Goal: Task Accomplishment & Management: Use online tool/utility

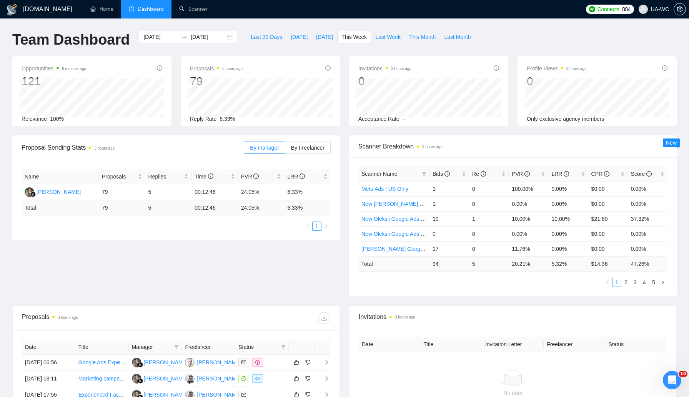
click at [189, 282] on div "Proposal Sending Stats 3 hours ago By manager By Freelancer Name Proposals Repl…" at bounding box center [345, 220] width 674 height 170
click at [222, 268] on div "Proposal Sending Stats 3 hours ago By manager By Freelancer Name Proposals Repl…" at bounding box center [345, 220] width 674 height 170
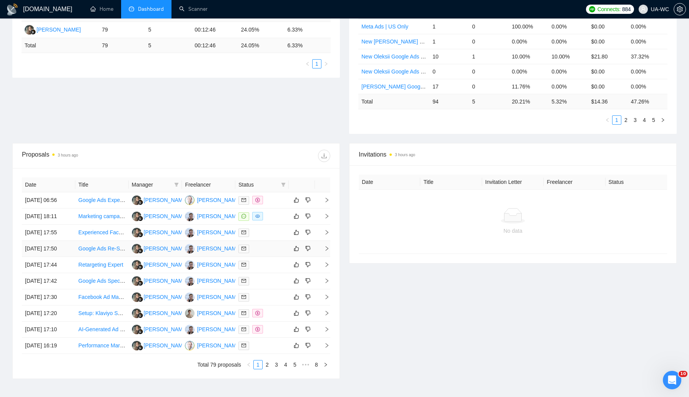
scroll to position [219, 0]
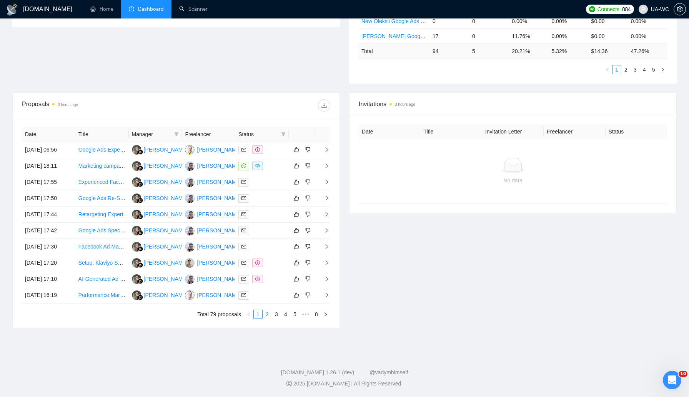
click at [266, 319] on link "2" at bounding box center [267, 314] width 8 height 8
click at [258, 319] on li "1" at bounding box center [258, 314] width 9 height 9
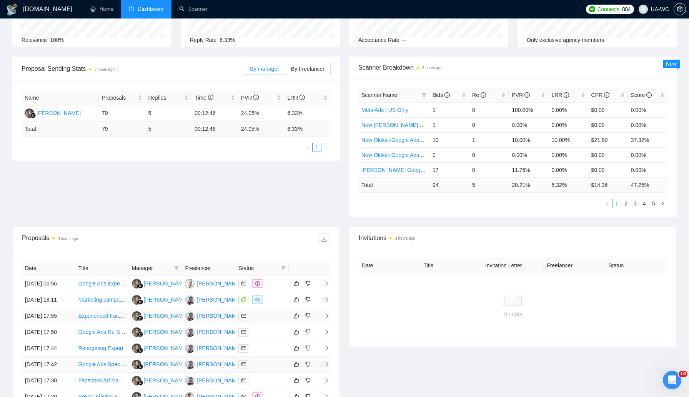
scroll to position [0, 0]
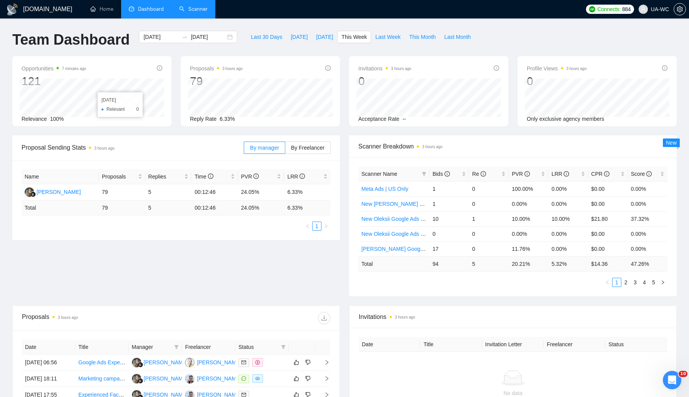
click at [192, 12] on link "Scanner" at bounding box center [193, 9] width 28 height 7
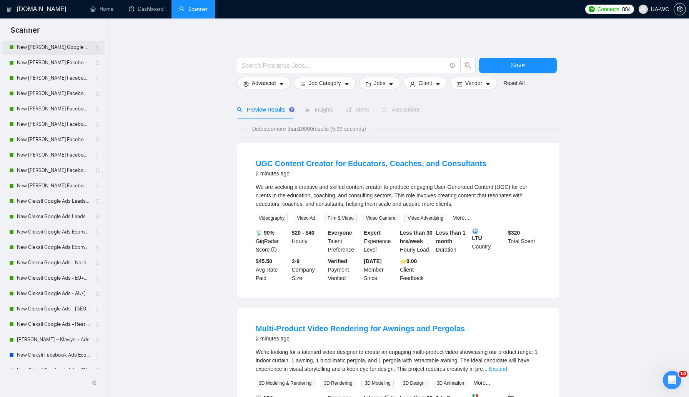
scroll to position [194, 0]
click at [44, 204] on link "New Oleksii Google Ads Leads - [GEOGRAPHIC_DATA]|[GEOGRAPHIC_DATA]" at bounding box center [53, 200] width 73 height 15
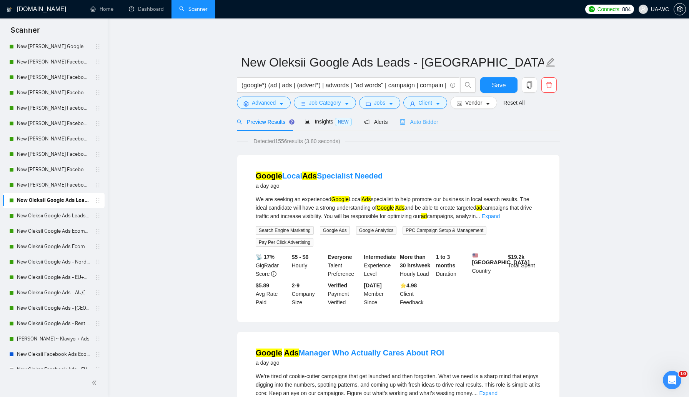
click at [412, 128] on div "Auto Bidder" at bounding box center [419, 122] width 38 height 18
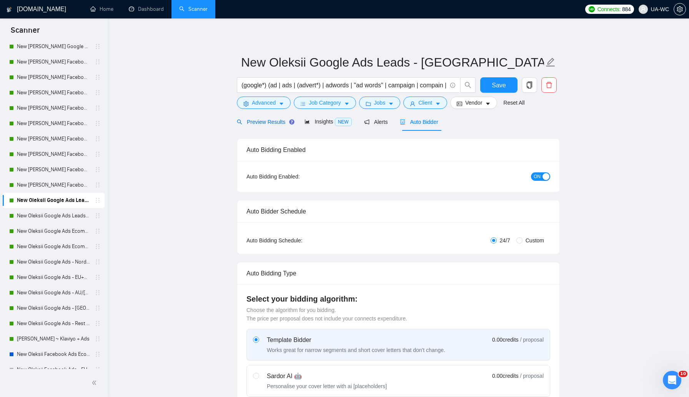
click at [272, 125] on div "Preview Results" at bounding box center [264, 122] width 55 height 8
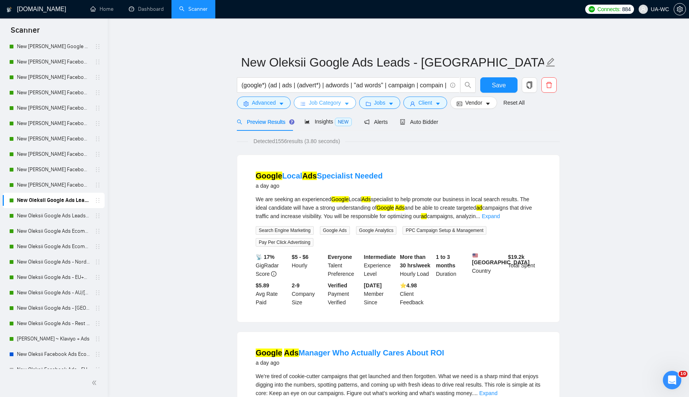
click at [310, 102] on span "Job Category" at bounding box center [325, 102] width 32 height 8
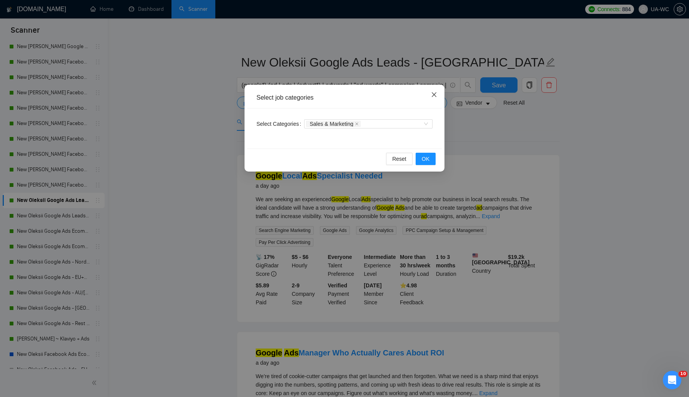
click at [434, 97] on icon "close" at bounding box center [434, 95] width 6 height 6
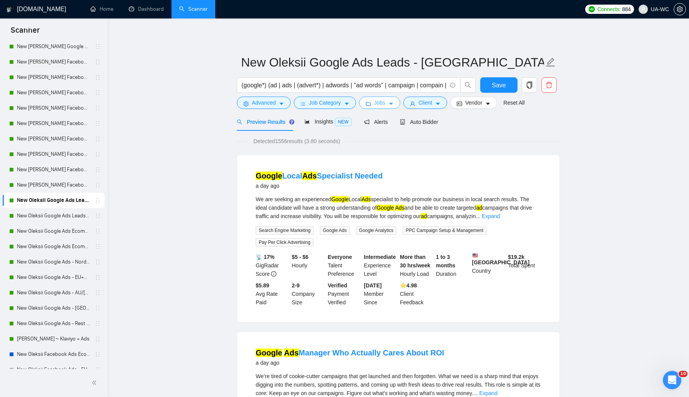
click at [381, 102] on span "Jobs" at bounding box center [380, 102] width 12 height 8
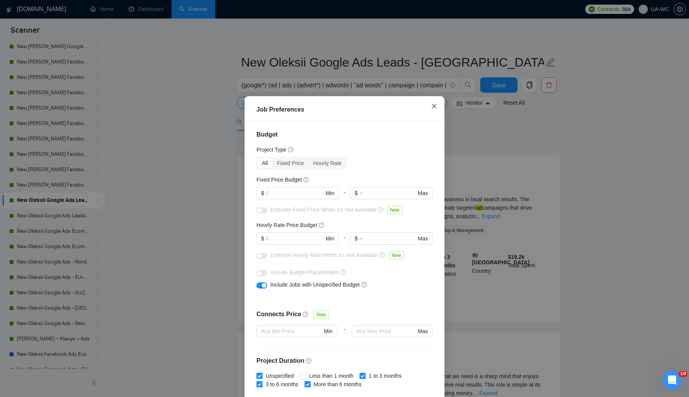
click at [434, 108] on icon "close" at bounding box center [434, 106] width 6 height 6
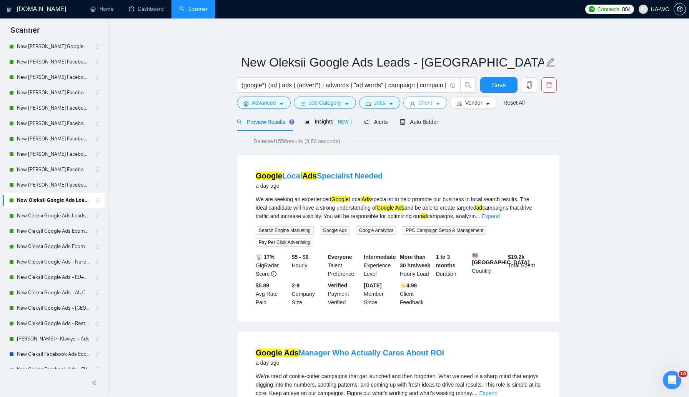
click at [432, 105] on span "Client" at bounding box center [426, 102] width 14 height 8
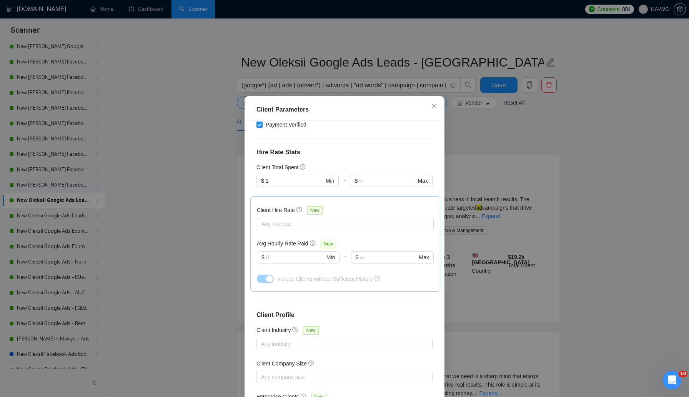
scroll to position [202, 0]
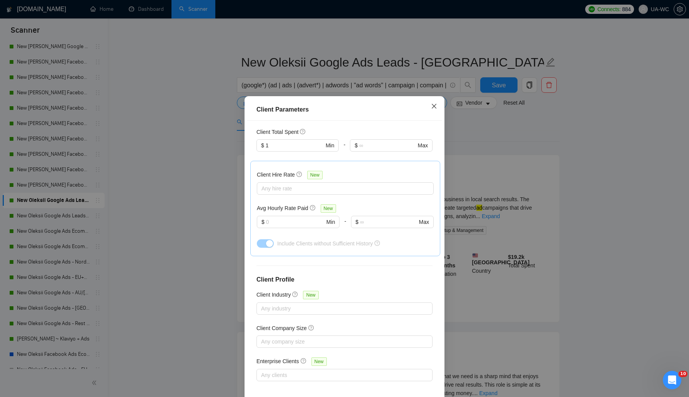
click at [435, 107] on icon "close" at bounding box center [434, 106] width 5 height 5
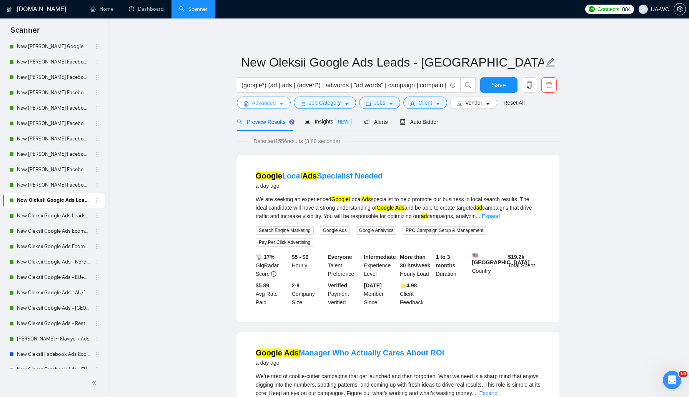
click at [271, 100] on span "Advanced" at bounding box center [264, 102] width 24 height 8
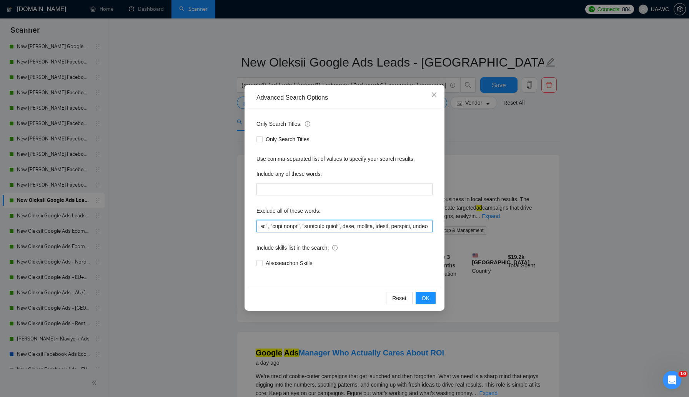
scroll to position [0, 556]
drag, startPoint x: 279, startPoint y: 226, endPoint x: 402, endPoint y: 231, distance: 124.0
click at [402, 231] on input "text" at bounding box center [345, 226] width 176 height 12
click at [396, 225] on input "text" at bounding box center [345, 226] width 176 height 12
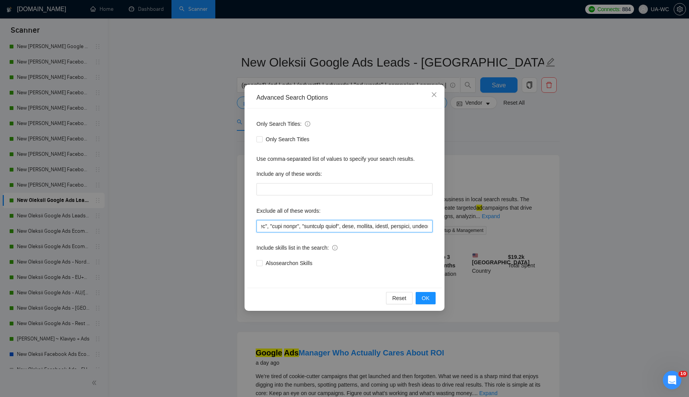
click at [396, 225] on input "text" at bounding box center [345, 226] width 176 height 12
paste input ""lorem ip", "dolors ametcon", "adipis elits", doeiusmodte, incididun, utlabo, e…"
type input "loremips,"Dolor Sit",a2c,"adipiscinge seddoei","Temp-Inci","utl etdolor m aliqu…"
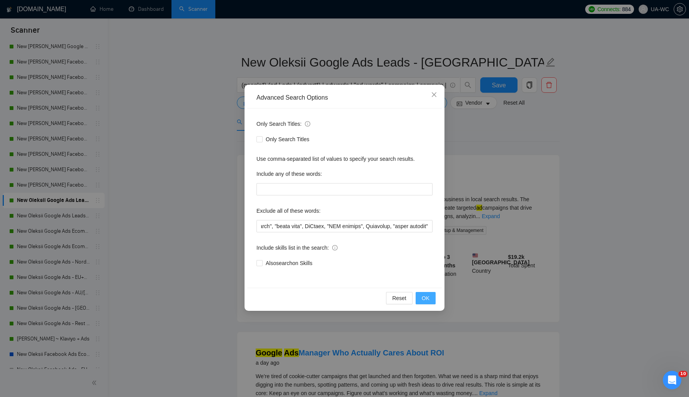
scroll to position [0, 0]
click at [425, 300] on span "OK" at bounding box center [426, 298] width 8 height 8
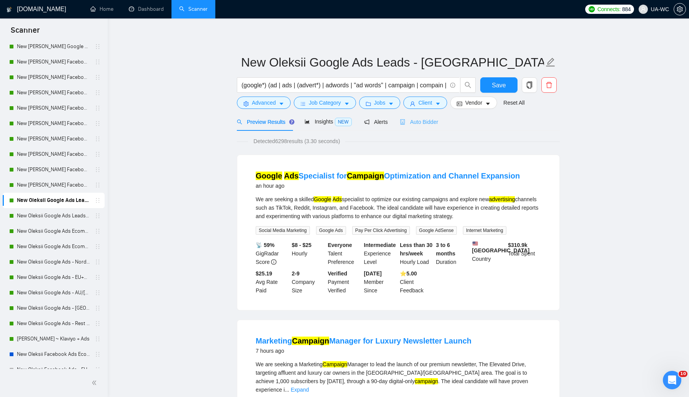
click at [423, 127] on div "Auto Bidder" at bounding box center [419, 122] width 38 height 18
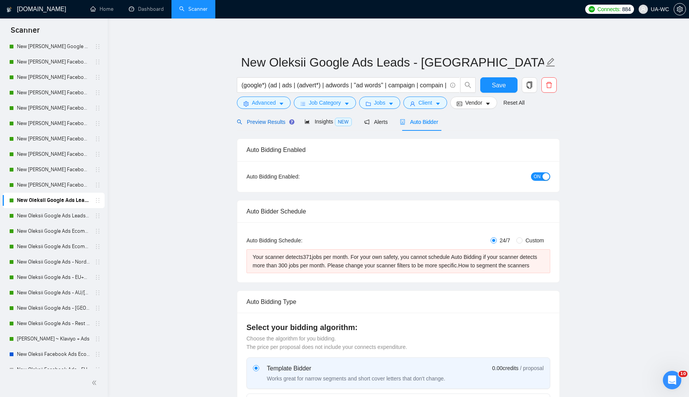
click at [254, 126] on div "Preview Results" at bounding box center [264, 122] width 55 height 8
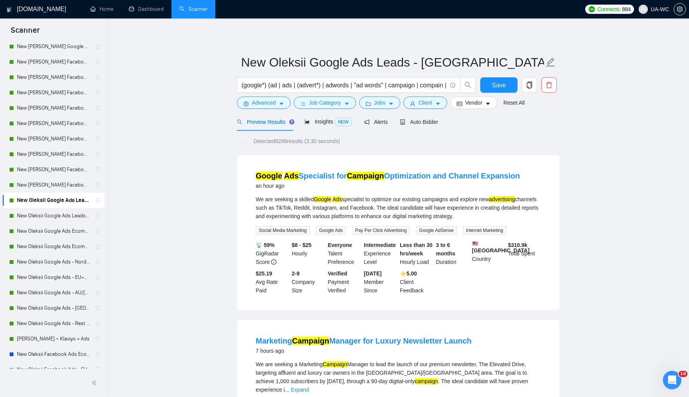
click at [322, 109] on form "New Oleksii Google Ads Leads - [GEOGRAPHIC_DATA]|[GEOGRAPHIC_DATA] (google*) (a…" at bounding box center [398, 81] width 323 height 63
click at [321, 107] on span "Job Category" at bounding box center [325, 102] width 32 height 8
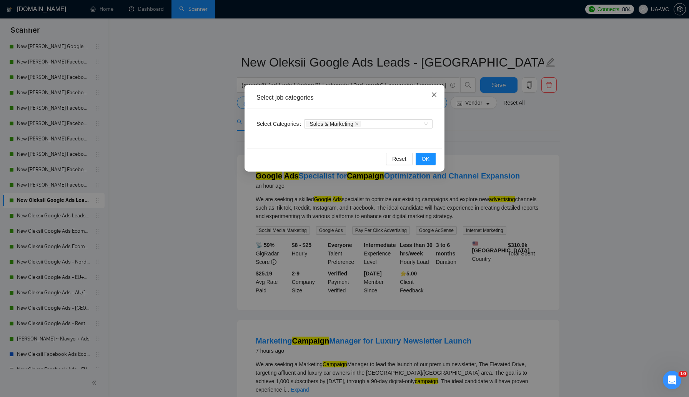
click at [432, 93] on icon "close" at bounding box center [434, 94] width 5 height 5
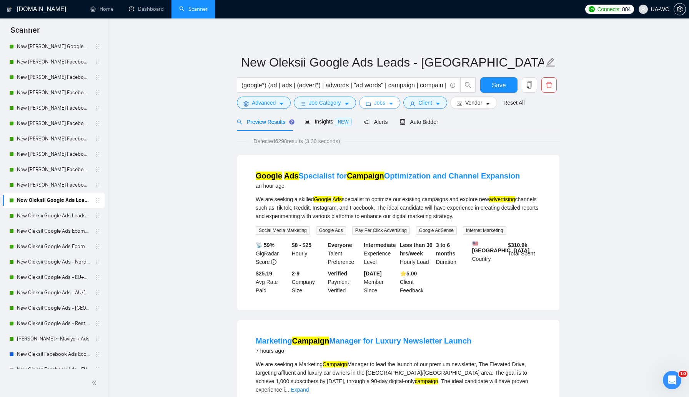
click at [376, 106] on span "Jobs" at bounding box center [380, 102] width 12 height 8
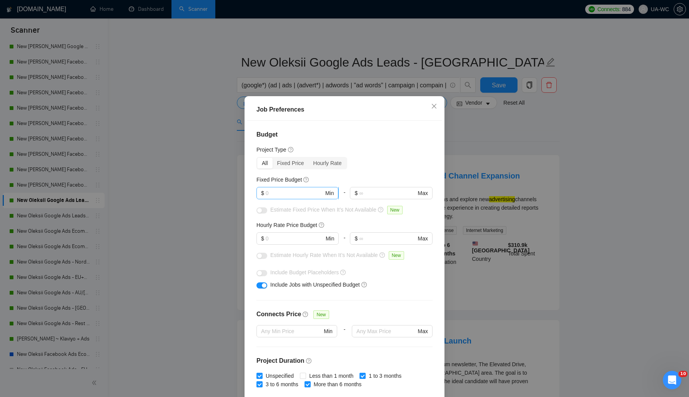
click at [278, 195] on input "text" at bounding box center [295, 193] width 58 height 8
type input "500"
click at [273, 236] on input "text" at bounding box center [295, 238] width 58 height 8
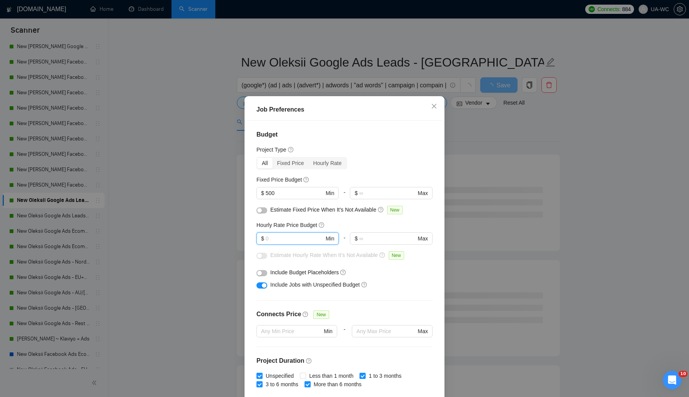
click at [261, 212] on div "button" at bounding box center [259, 210] width 5 height 5
click at [273, 237] on input "text" at bounding box center [295, 238] width 58 height 8
type input "4"
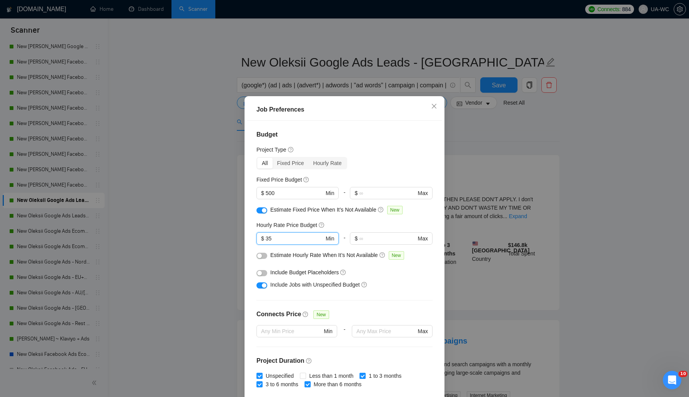
type input "35"
click at [263, 256] on button "button" at bounding box center [262, 256] width 11 height 6
click at [264, 270] on button "button" at bounding box center [262, 273] width 11 height 6
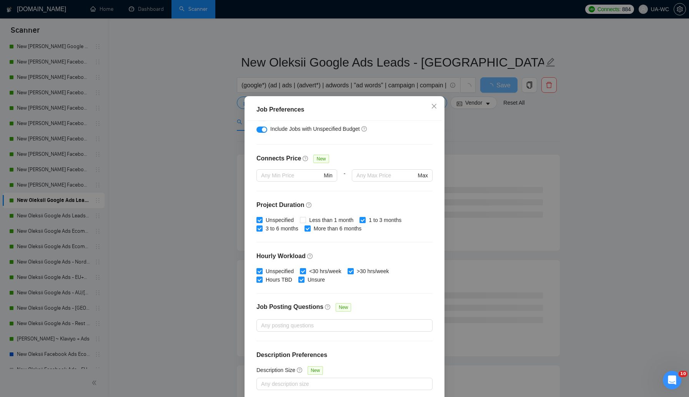
scroll to position [35, 0]
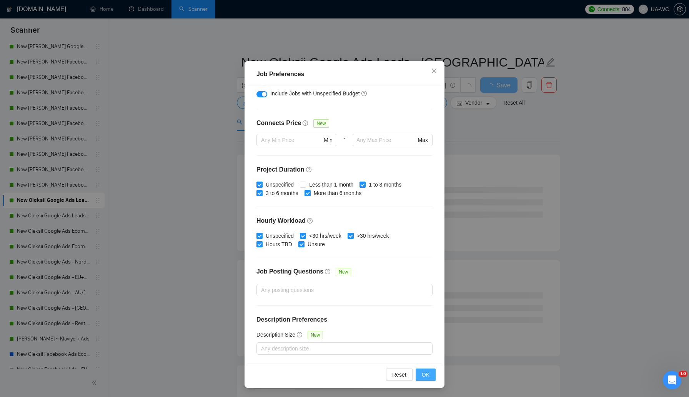
click at [427, 376] on span "OK" at bounding box center [426, 374] width 8 height 8
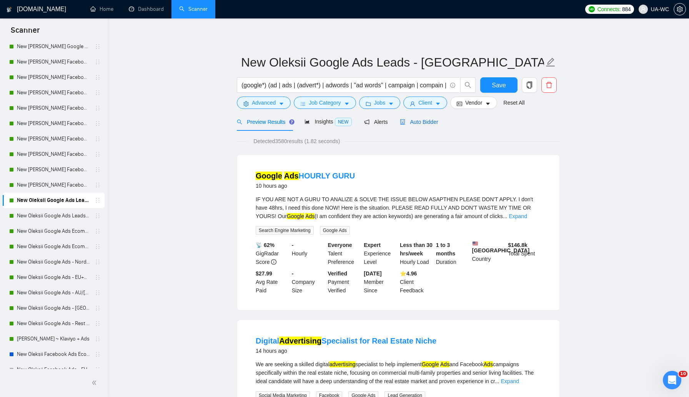
click at [416, 123] on span "Auto Bidder" at bounding box center [419, 122] width 38 height 6
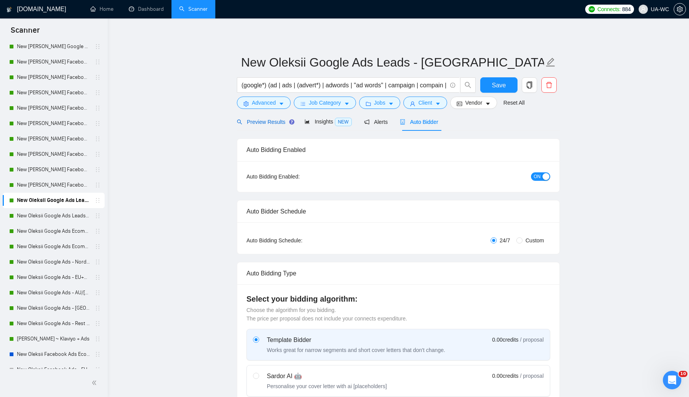
click at [266, 124] on span "Preview Results" at bounding box center [264, 122] width 55 height 6
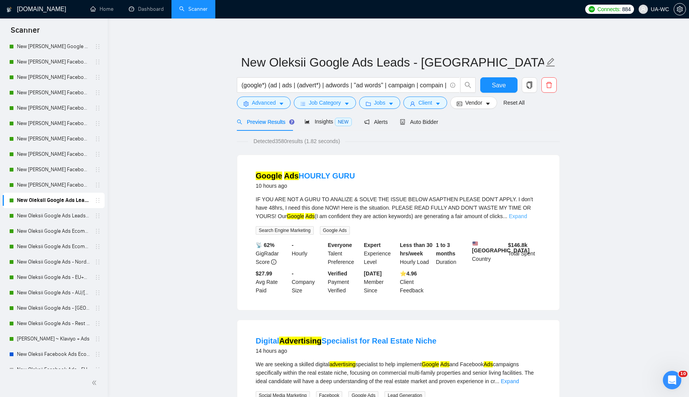
click at [524, 215] on link "Expand" at bounding box center [518, 216] width 18 height 6
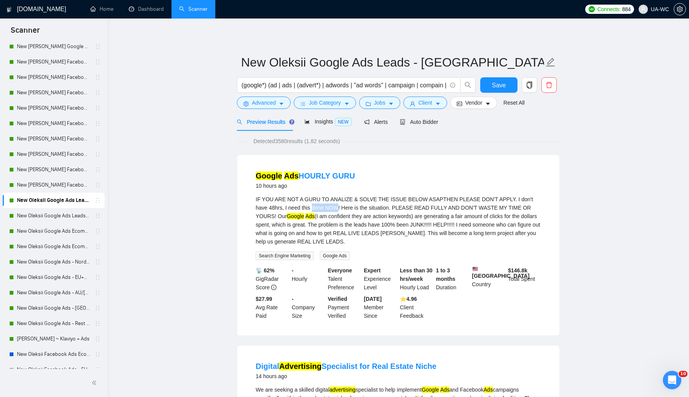
drag, startPoint x: 314, startPoint y: 209, endPoint x: 339, endPoint y: 208, distance: 25.0
click at [339, 208] on div "IF YOU ARE NOT A GURU TO ANALIZE & SOLVE THE ISSUE BELOW ASAPTHEN PLEASE DON'T …" at bounding box center [398, 220] width 285 height 51
copy div "done NOW"
click at [253, 98] on span "Advanced" at bounding box center [264, 102] width 24 height 8
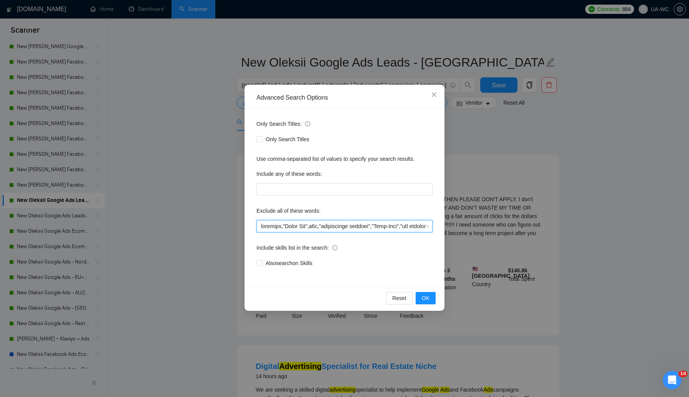
click at [259, 227] on input "text" at bounding box center [345, 226] width 176 height 12
paste input "done NOW"
click at [421, 295] on button "OK" at bounding box center [426, 298] width 20 height 12
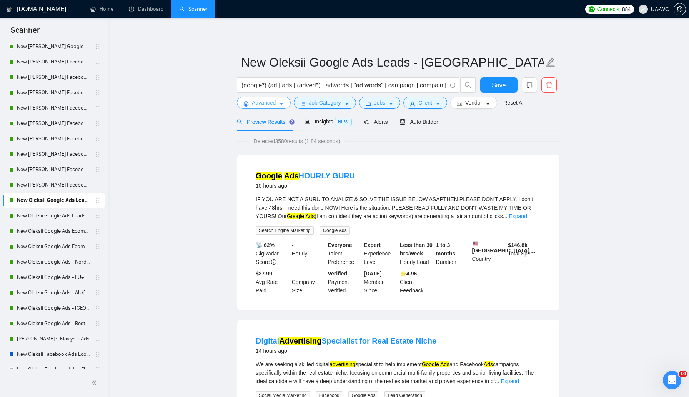
click at [255, 105] on span "Advanced" at bounding box center [264, 102] width 24 height 8
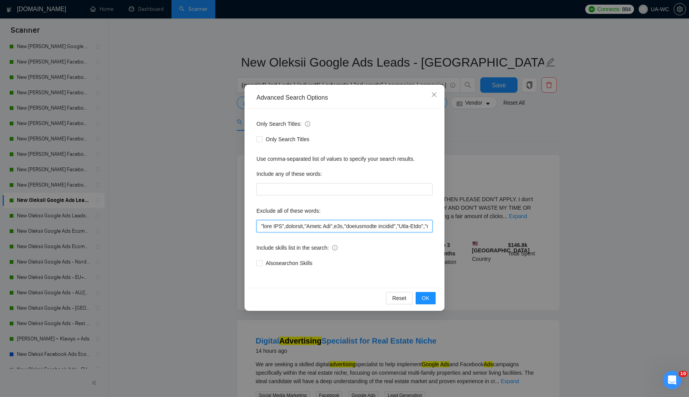
click at [288, 224] on input "text" at bounding box center [345, 226] width 176 height 12
click at [421, 294] on button "OK" at bounding box center [426, 298] width 20 height 12
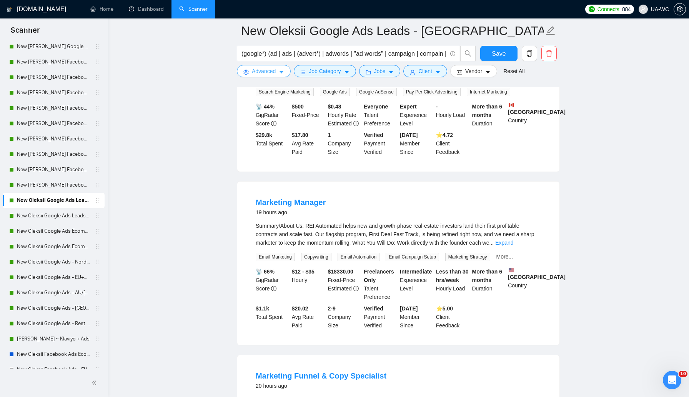
scroll to position [318, 0]
click at [514, 245] on link "Expand" at bounding box center [505, 243] width 18 height 6
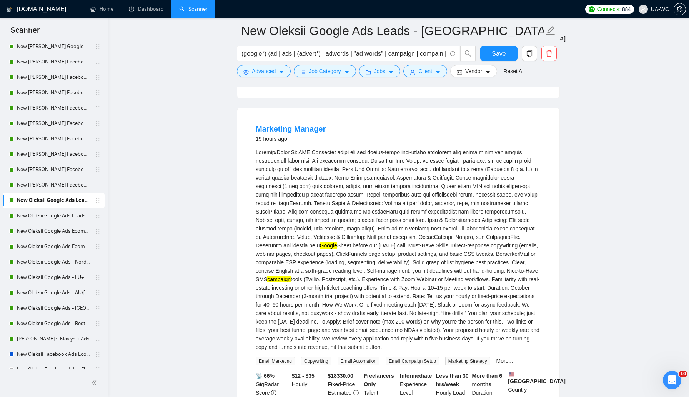
scroll to position [393, 0]
click at [407, 313] on div "Google Sheet before our [DATE] call. Must-Have Skills: Direct-response copywrit…" at bounding box center [398, 248] width 285 height 203
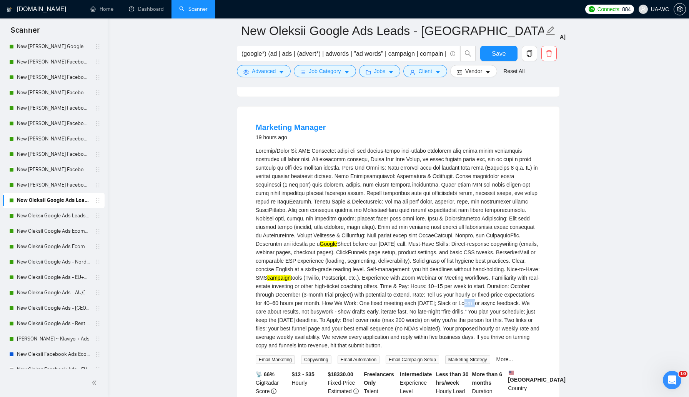
copy div "Loom"
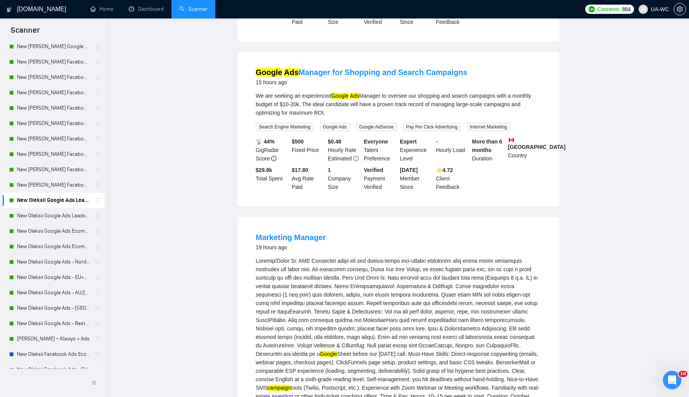
scroll to position [0, 0]
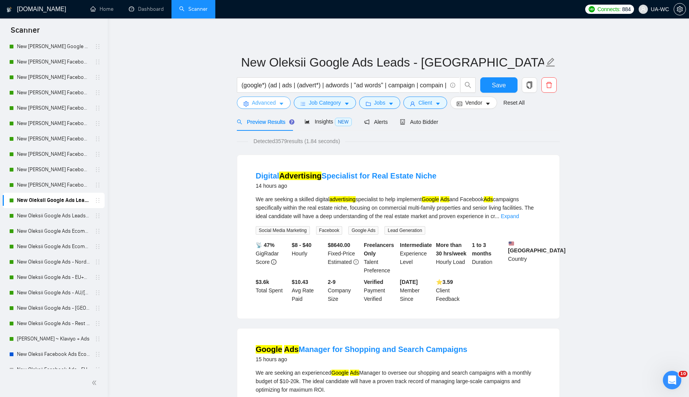
click at [255, 99] on span "Advanced" at bounding box center [264, 102] width 24 height 8
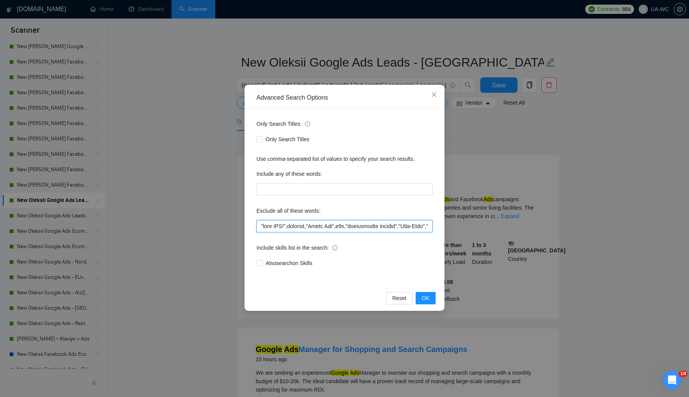
click at [257, 226] on input "text" at bounding box center [345, 226] width 176 height 12
paste input "Loom"
type input "Lore,"ipsu DOL!",sitametc,"Adipi Eli",s2d,"eiusmodtemp incidid","Utla-Etdo","ma…"
click at [426, 298] on span "OK" at bounding box center [426, 298] width 8 height 8
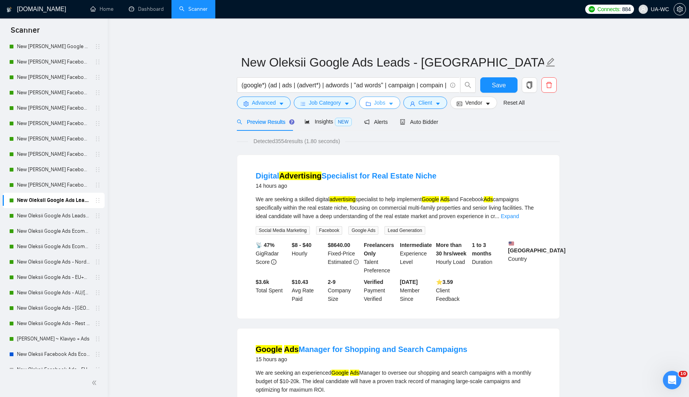
click at [384, 108] on button "Jobs" at bounding box center [380, 103] width 42 height 12
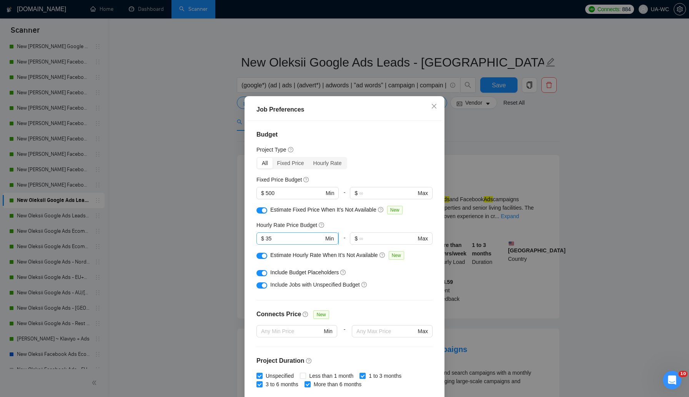
click at [278, 239] on input "35" at bounding box center [295, 238] width 58 height 8
type input "3"
type input "30"
drag, startPoint x: 282, startPoint y: 194, endPoint x: 265, endPoint y: 194, distance: 16.2
click at [265, 194] on span "$ 500 Min" at bounding box center [298, 193] width 82 height 12
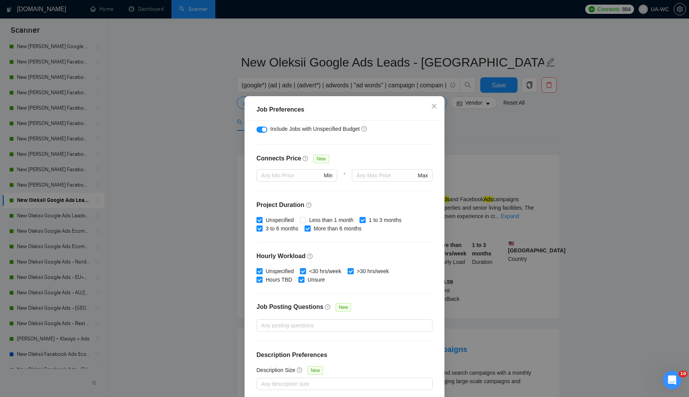
scroll to position [35, 0]
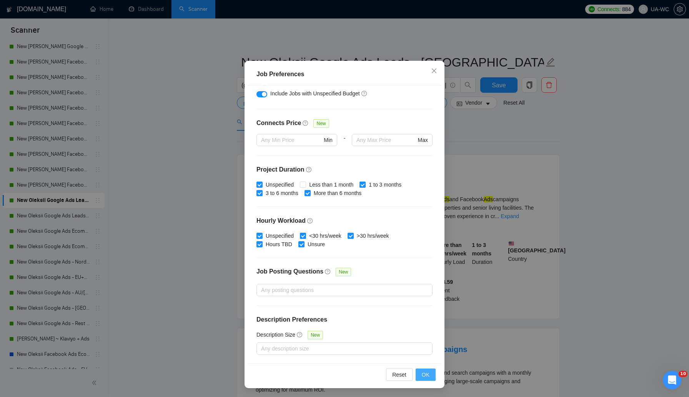
type input "400"
click at [424, 378] on span "OK" at bounding box center [426, 374] width 8 height 8
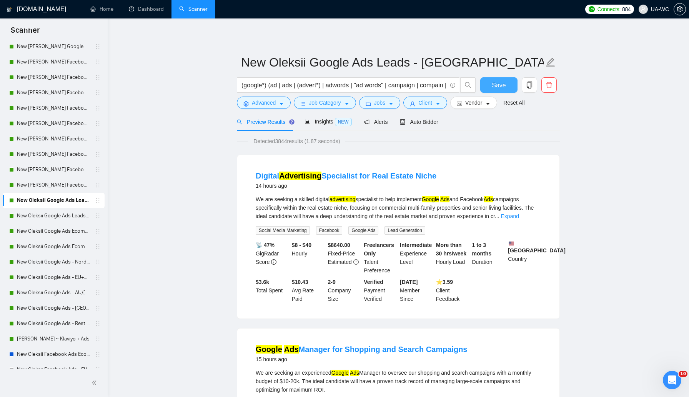
click at [489, 84] on button "Save" at bounding box center [499, 84] width 37 height 15
click at [269, 106] on span "Advanced" at bounding box center [264, 102] width 24 height 8
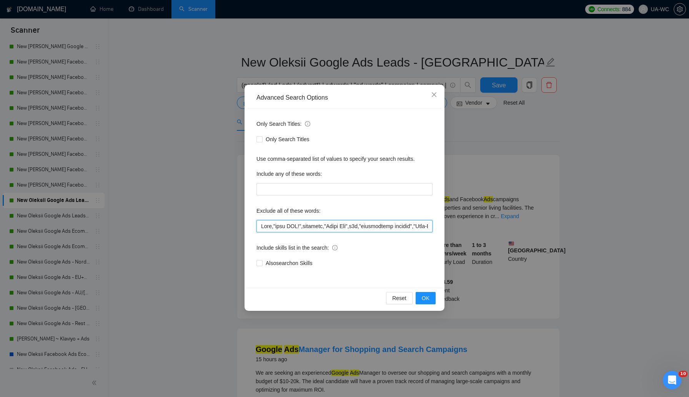
click at [287, 227] on input "text" at bounding box center [345, 226] width 176 height 12
click at [435, 93] on icon "close" at bounding box center [434, 95] width 6 height 6
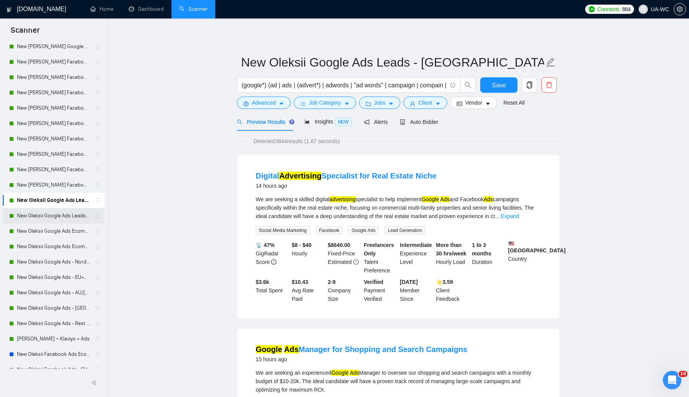
click at [42, 215] on link "New Oleksii Google Ads Leads - EU" at bounding box center [53, 215] width 73 height 15
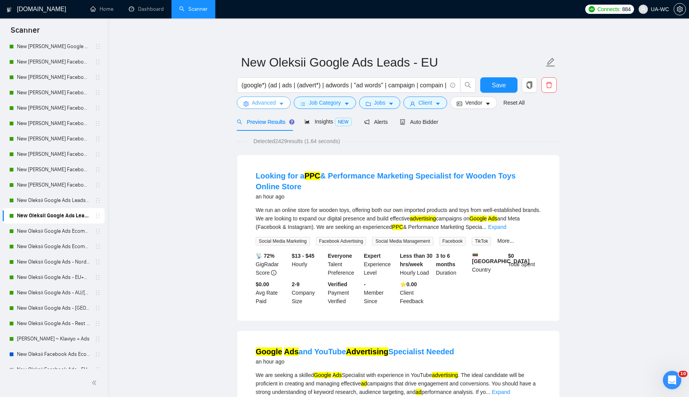
click at [270, 104] on span "Advanced" at bounding box center [264, 102] width 24 height 8
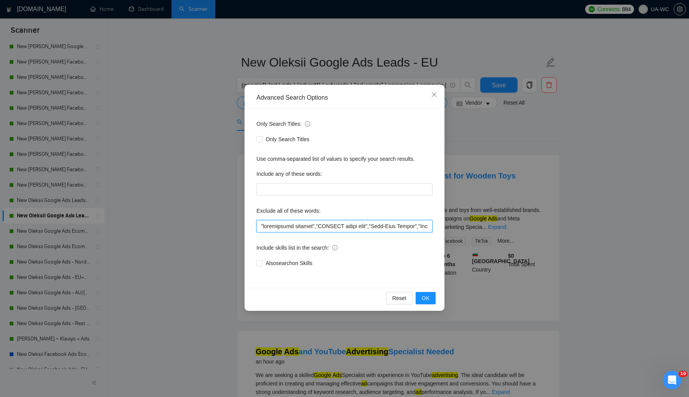
click at [280, 227] on input "text" at bounding box center [345, 226] width 176 height 12
click at [346, 229] on input "text" at bounding box center [345, 226] width 176 height 12
paste input "Lore,"ipsu DOL!",sitametc,"Adipi Eli",s2d,"eiusmodtemp incidid","Utla-Etdo","ma…"
type input ""loremipsumd sitamet","CONSECT adipi elit","Sedd-Eius Tempor","Incidi Utl 9","e…"
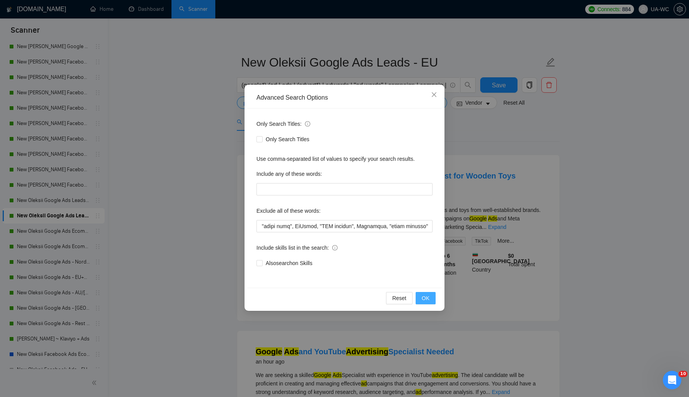
click at [423, 299] on span "OK" at bounding box center [426, 298] width 8 height 8
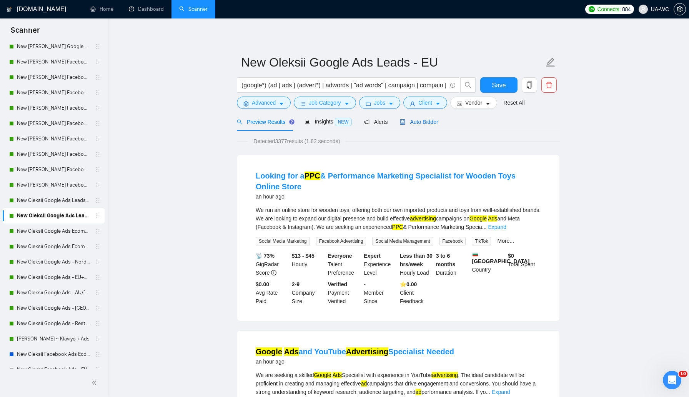
click at [424, 121] on span "Auto Bidder" at bounding box center [419, 122] width 38 height 6
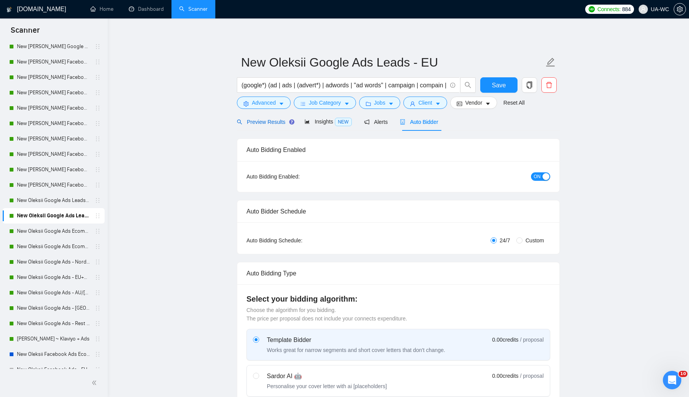
click at [262, 122] on span "Preview Results" at bounding box center [264, 122] width 55 height 6
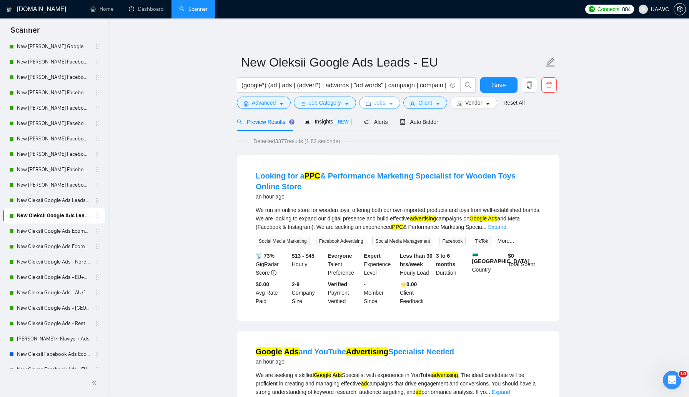
click at [378, 102] on span "Jobs" at bounding box center [380, 102] width 12 height 8
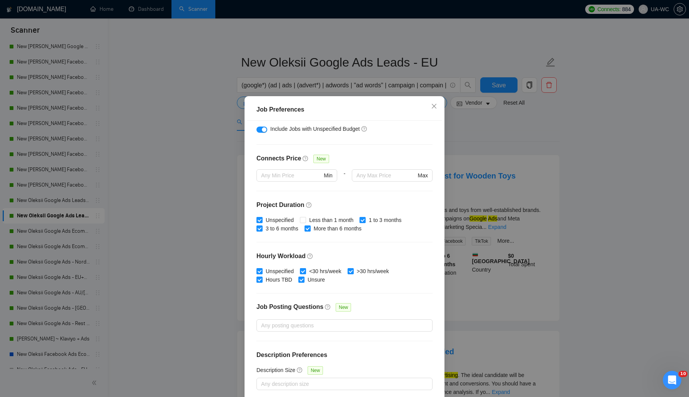
scroll to position [35, 0]
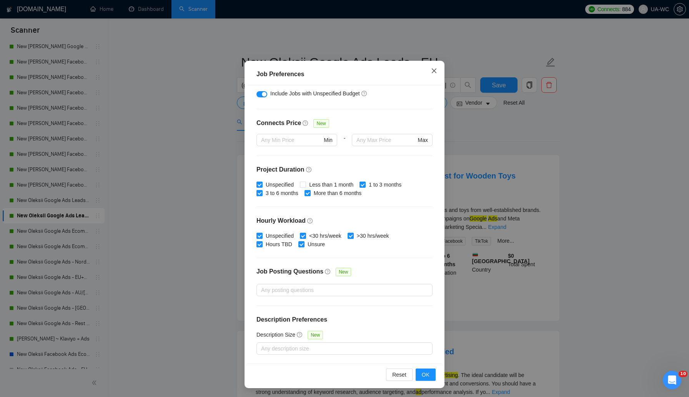
click at [437, 70] on icon "close" at bounding box center [434, 71] width 6 height 6
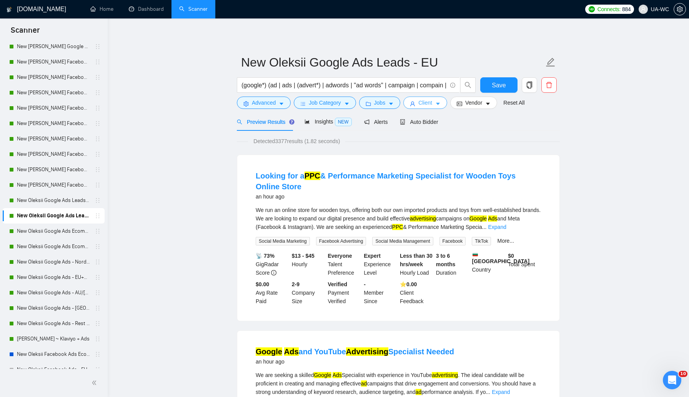
click at [432, 108] on button "Client" at bounding box center [426, 103] width 44 height 12
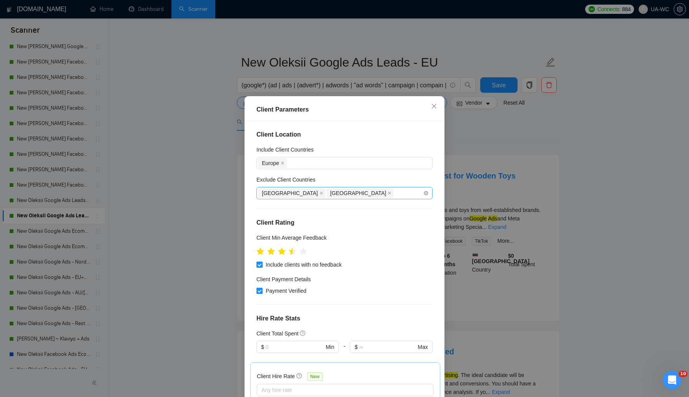
click at [354, 197] on div "[GEOGRAPHIC_DATA] [GEOGRAPHIC_DATA]" at bounding box center [341, 193] width 165 height 11
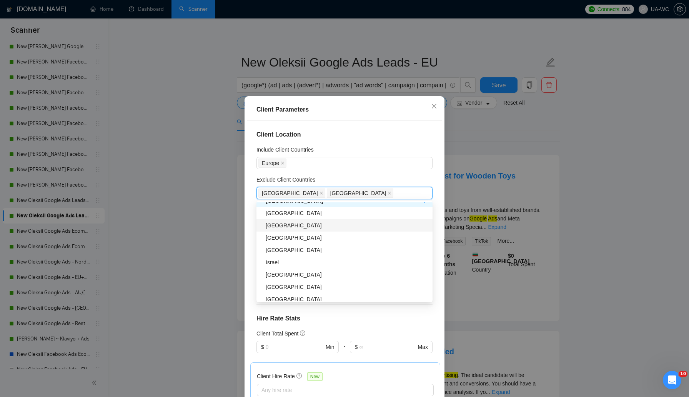
scroll to position [185, 0]
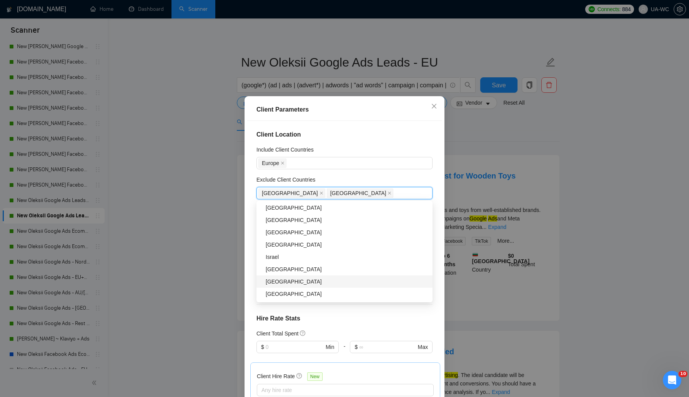
click at [293, 280] on div "[GEOGRAPHIC_DATA]" at bounding box center [347, 281] width 162 height 8
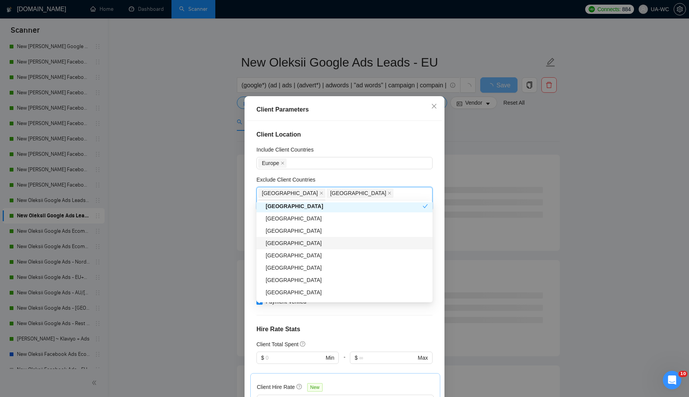
scroll to position [314, 0]
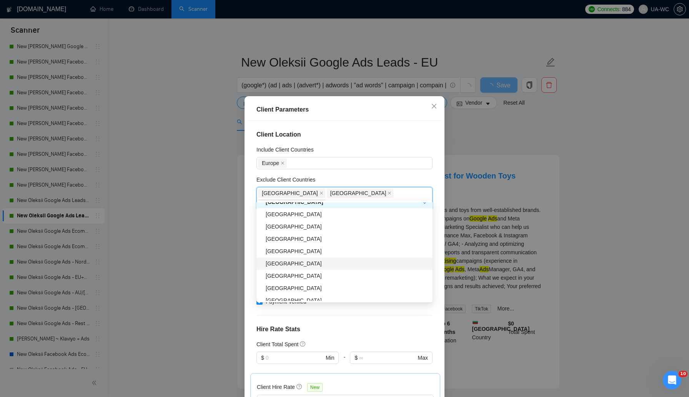
click at [283, 260] on div "[GEOGRAPHIC_DATA]" at bounding box center [347, 263] width 162 height 8
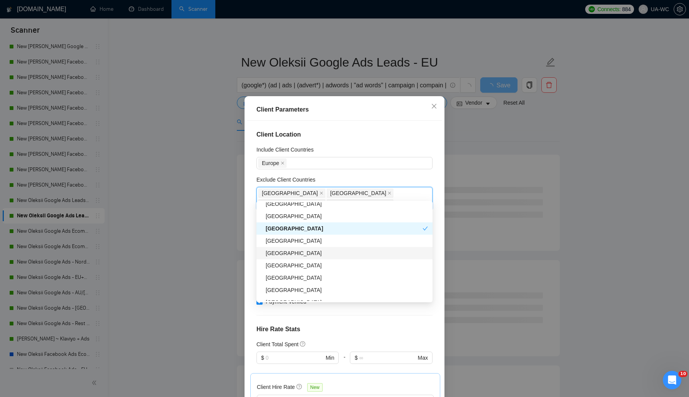
scroll to position [355, 0]
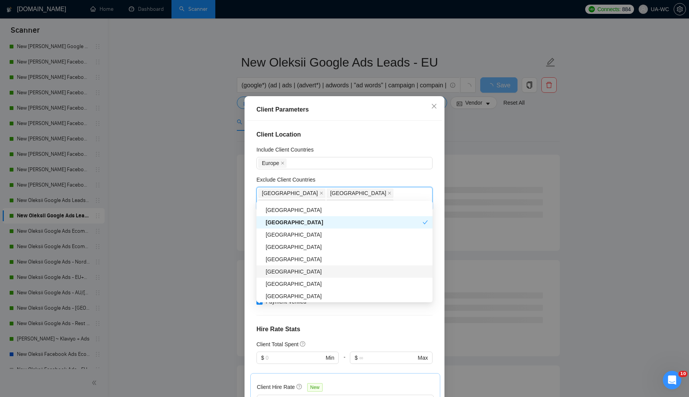
click at [299, 274] on div "[GEOGRAPHIC_DATA]" at bounding box center [347, 271] width 162 height 8
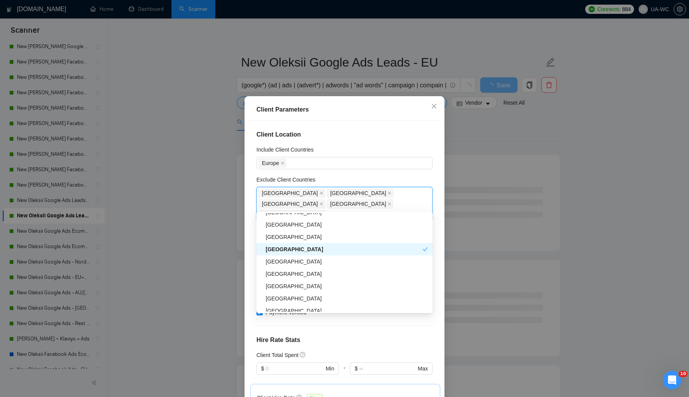
scroll to position [393, 0]
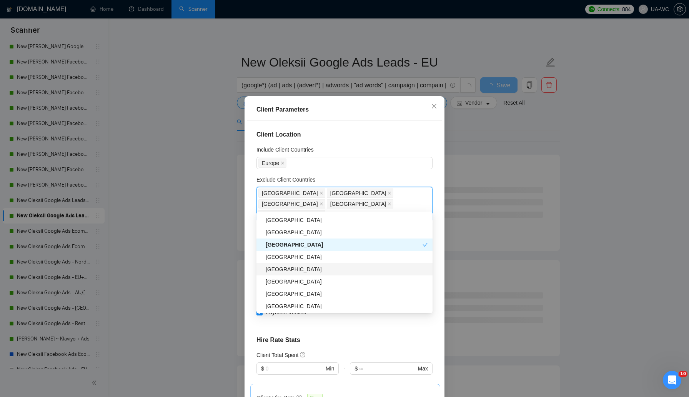
click at [276, 267] on div "[GEOGRAPHIC_DATA]" at bounding box center [347, 269] width 162 height 8
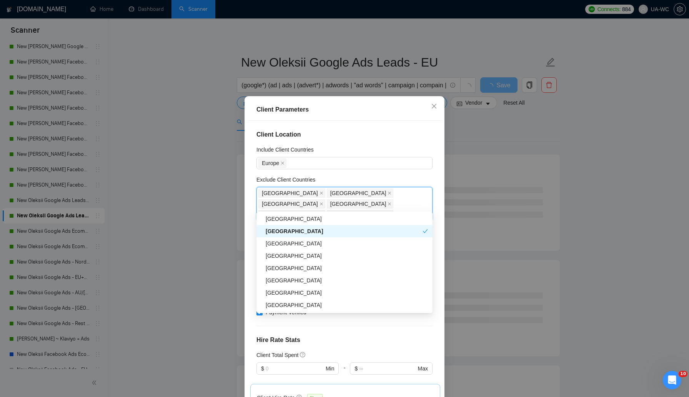
scroll to position [439, 0]
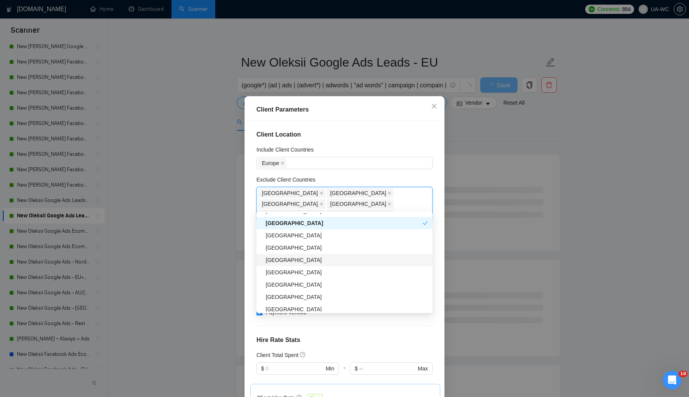
click at [278, 260] on div "[GEOGRAPHIC_DATA]" at bounding box center [347, 260] width 162 height 8
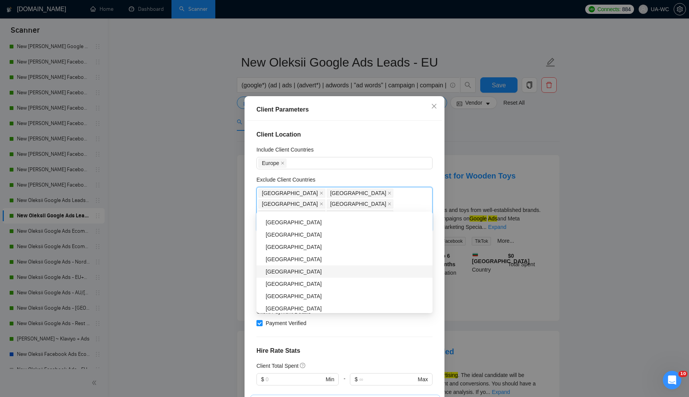
scroll to position [568, 0]
click at [277, 281] on div "[GEOGRAPHIC_DATA]" at bounding box center [347, 279] width 162 height 8
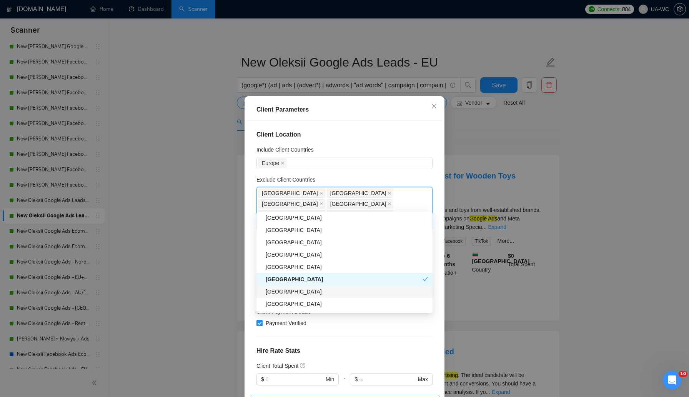
click at [274, 288] on div "[GEOGRAPHIC_DATA]" at bounding box center [347, 291] width 162 height 8
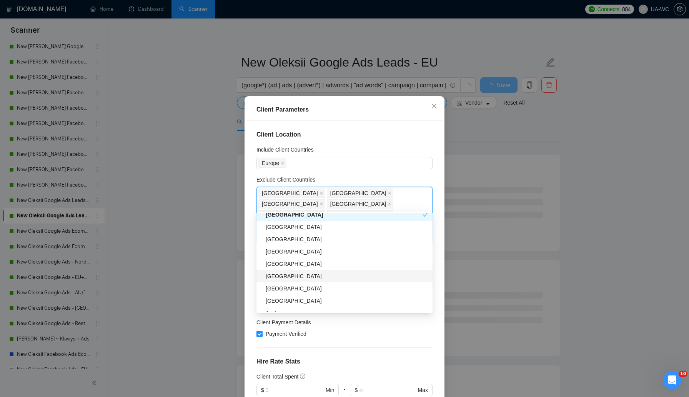
scroll to position [647, 0]
click at [287, 262] on div "[GEOGRAPHIC_DATA]" at bounding box center [347, 261] width 162 height 8
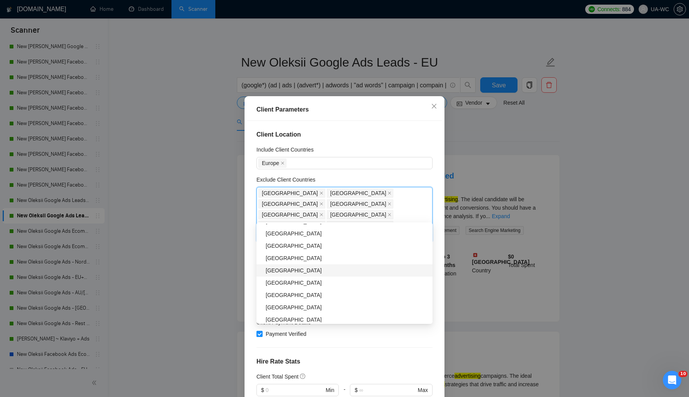
scroll to position [810, 0]
click at [300, 280] on div "[GEOGRAPHIC_DATA]" at bounding box center [347, 282] width 162 height 8
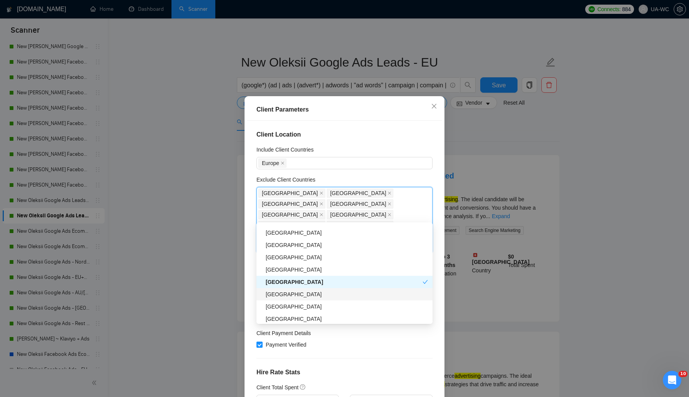
click at [288, 294] on div "[GEOGRAPHIC_DATA]" at bounding box center [347, 294] width 162 height 8
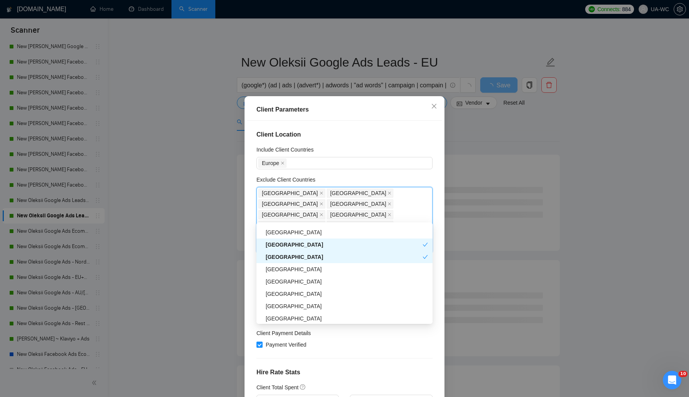
scroll to position [851, 0]
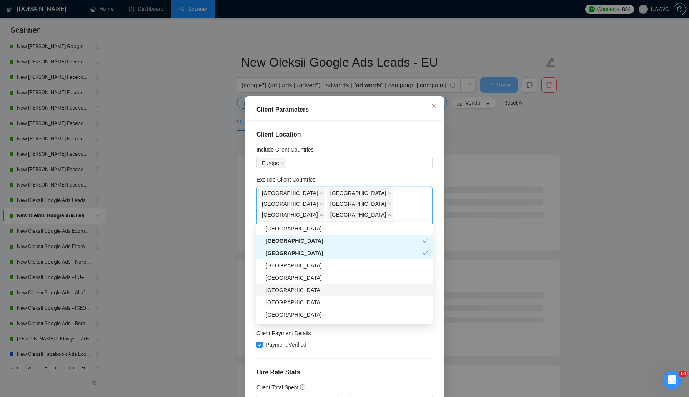
click at [283, 289] on div "[GEOGRAPHIC_DATA]" at bounding box center [347, 290] width 162 height 8
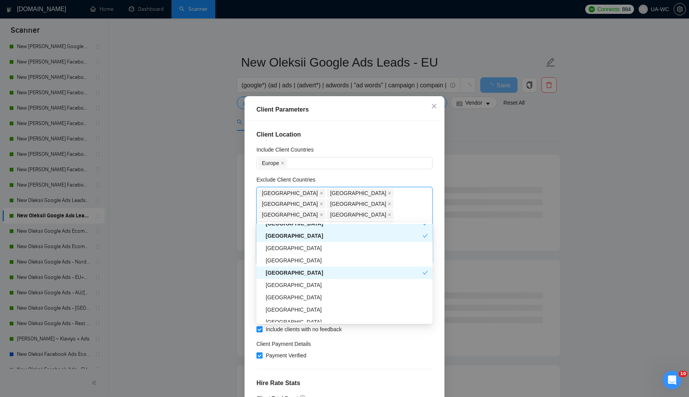
scroll to position [878, 0]
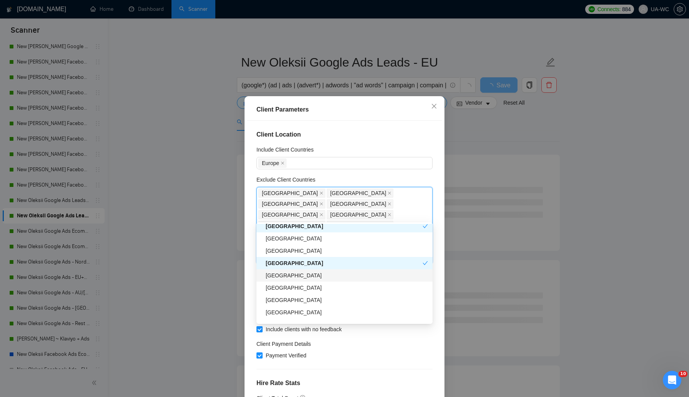
click at [275, 275] on div "[GEOGRAPHIC_DATA]" at bounding box center [347, 275] width 162 height 8
click at [274, 288] on div "[GEOGRAPHIC_DATA]" at bounding box center [347, 288] width 162 height 8
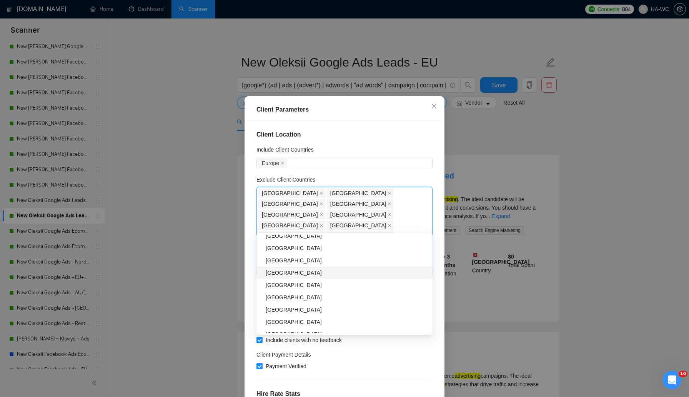
scroll to position [1094, 0]
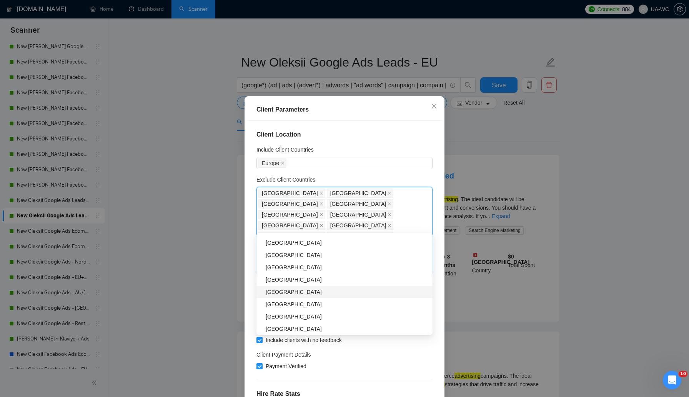
click at [299, 294] on div "[GEOGRAPHIC_DATA]" at bounding box center [347, 292] width 162 height 8
click at [300, 313] on div "[GEOGRAPHIC_DATA]" at bounding box center [347, 316] width 162 height 8
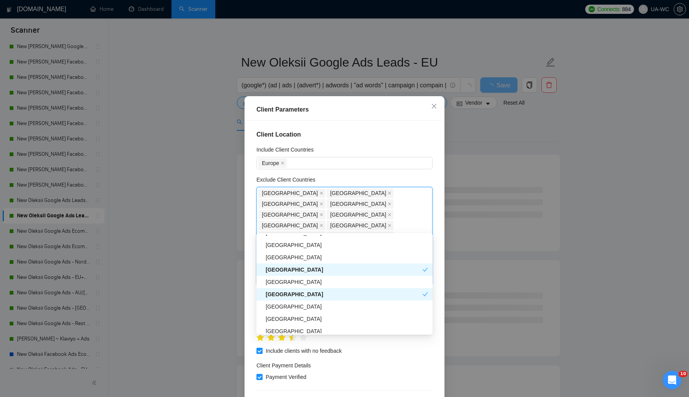
scroll to position [1127, 0]
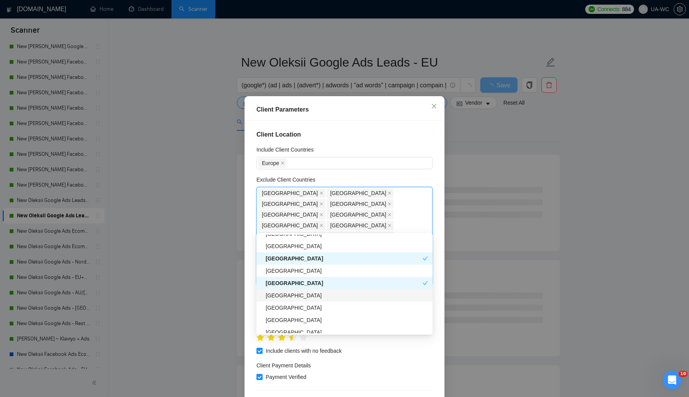
click at [296, 298] on div "[GEOGRAPHIC_DATA]" at bounding box center [347, 295] width 162 height 8
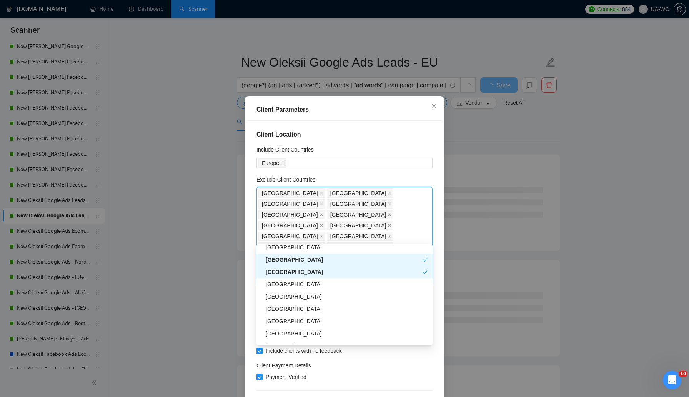
scroll to position [1165, 0]
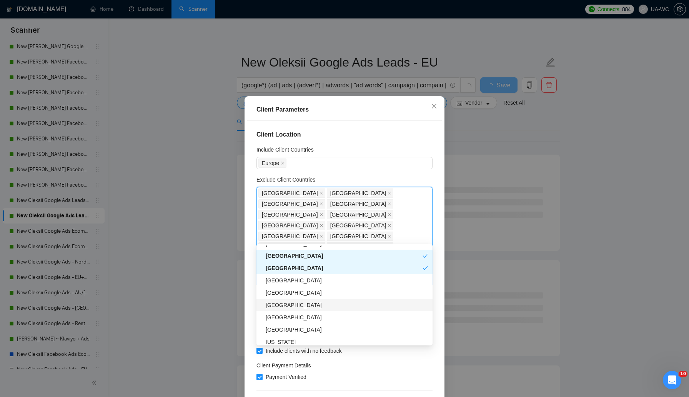
click at [284, 304] on div "[GEOGRAPHIC_DATA]" at bounding box center [347, 305] width 162 height 8
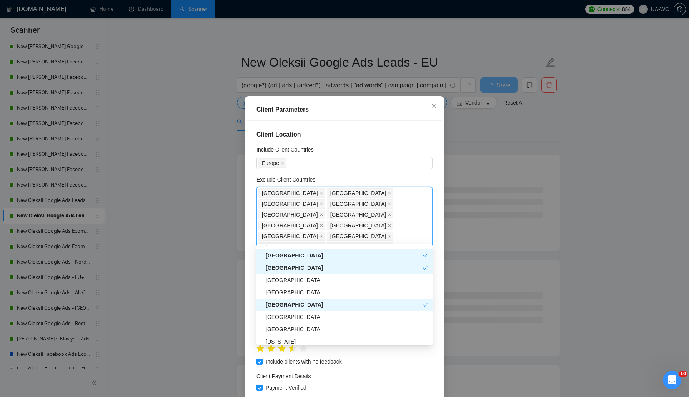
scroll to position [1188, 0]
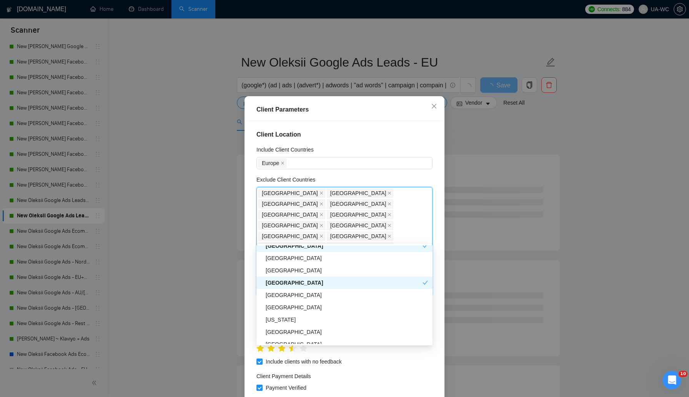
click at [284, 280] on div "[GEOGRAPHIC_DATA]" at bounding box center [344, 283] width 157 height 8
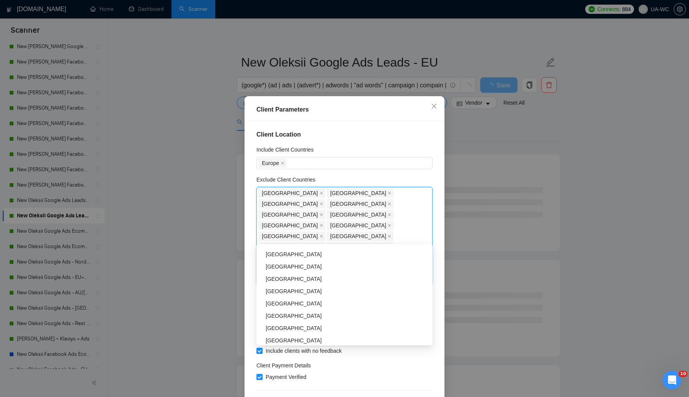
scroll to position [1641, 0]
click at [328, 177] on div "Exclude Client Countries" at bounding box center [345, 181] width 176 height 12
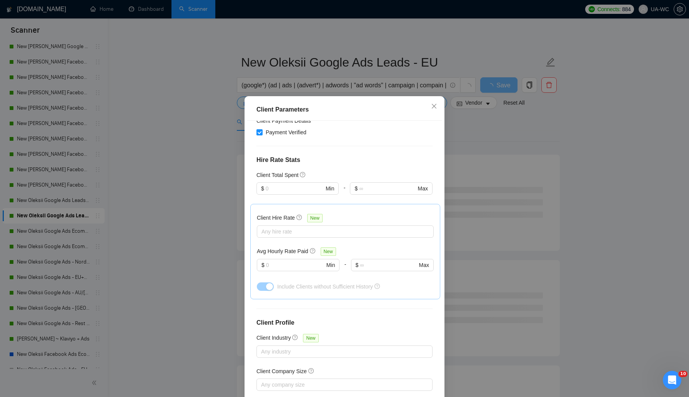
scroll to position [35, 0]
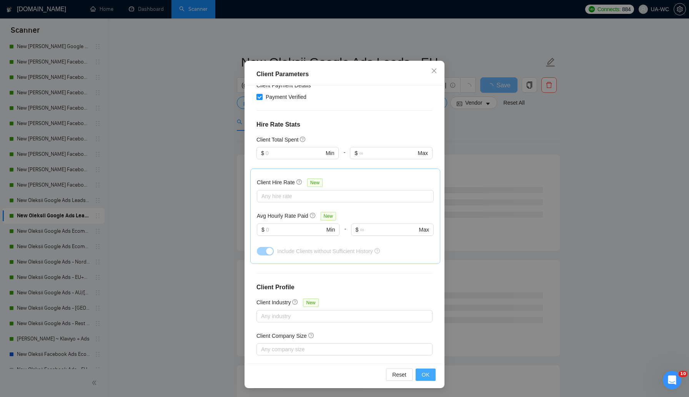
click at [425, 370] on span "OK" at bounding box center [426, 374] width 8 height 8
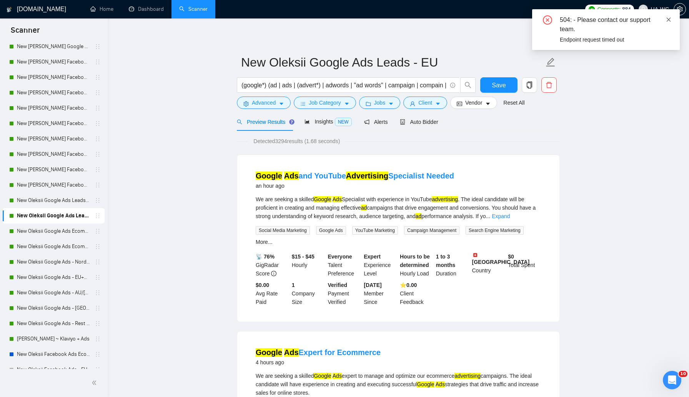
click at [669, 21] on icon "close" at bounding box center [668, 19] width 5 height 5
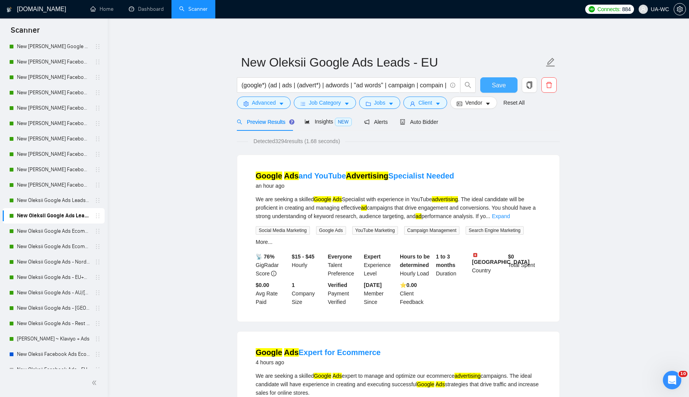
click at [493, 83] on span "Save" at bounding box center [499, 85] width 14 height 10
click at [415, 105] on icon "user" at bounding box center [413, 104] width 5 height 5
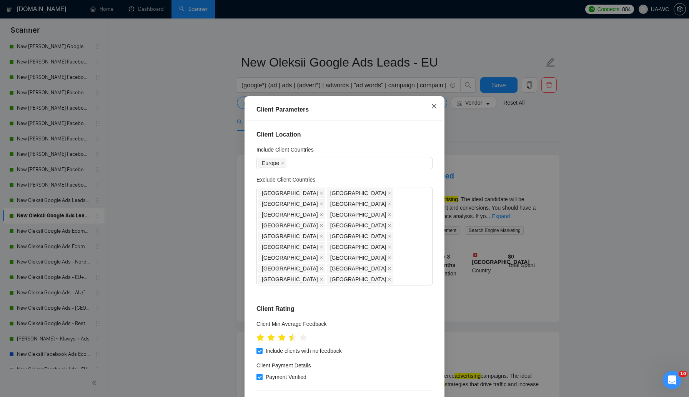
click at [434, 108] on icon "close" at bounding box center [434, 106] width 6 height 6
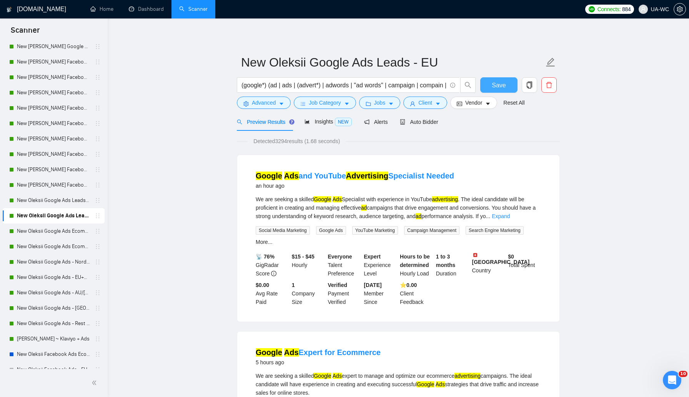
click at [494, 80] on button "Save" at bounding box center [499, 84] width 37 height 15
click at [29, 235] on link "New Oleksii Google Ads Ecomm - [GEOGRAPHIC_DATA]|[GEOGRAPHIC_DATA]" at bounding box center [53, 231] width 73 height 15
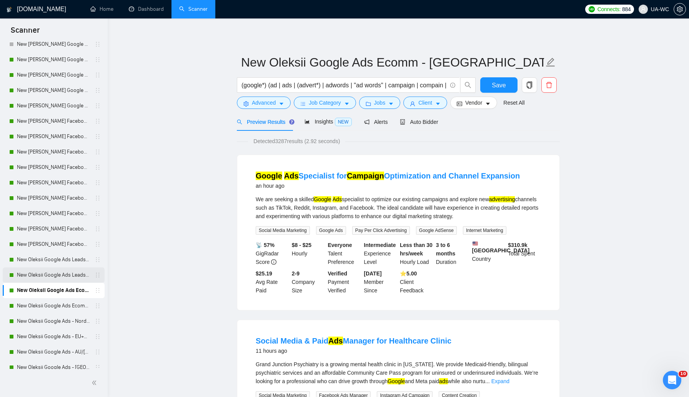
scroll to position [125, 0]
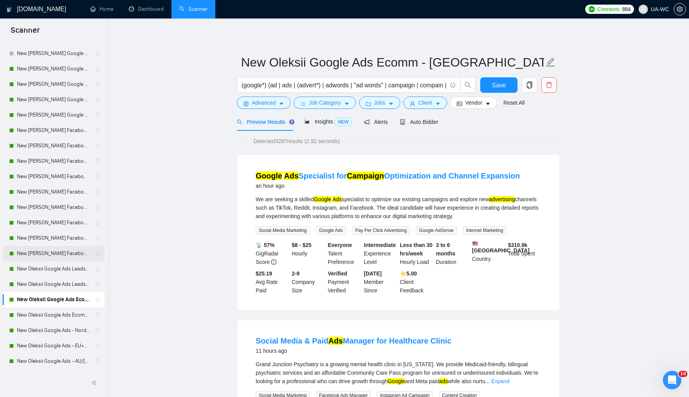
drag, startPoint x: 45, startPoint y: 268, endPoint x: 88, endPoint y: 252, distance: 46.0
drag, startPoint x: 95, startPoint y: 269, endPoint x: 97, endPoint y: 70, distance: 198.9
drag, startPoint x: 95, startPoint y: 285, endPoint x: 94, endPoint y: 124, distance: 160.8
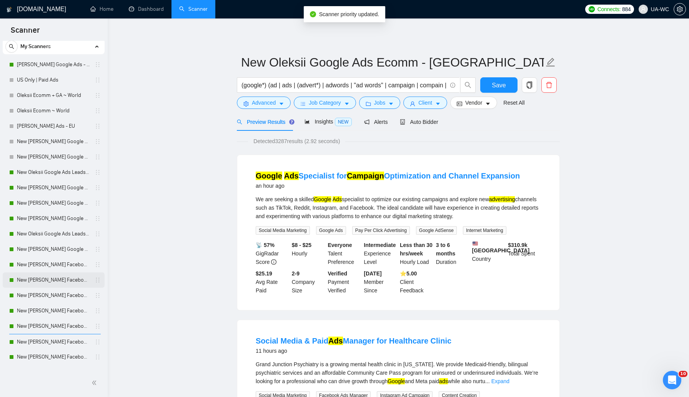
scroll to position [0, 0]
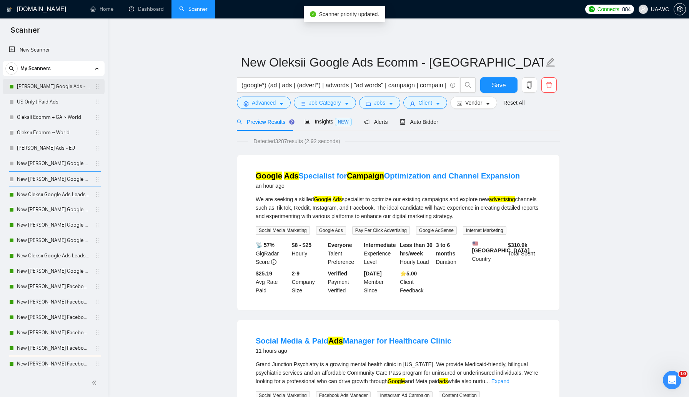
drag, startPoint x: 95, startPoint y: 92, endPoint x: 94, endPoint y: 188, distance: 96.2
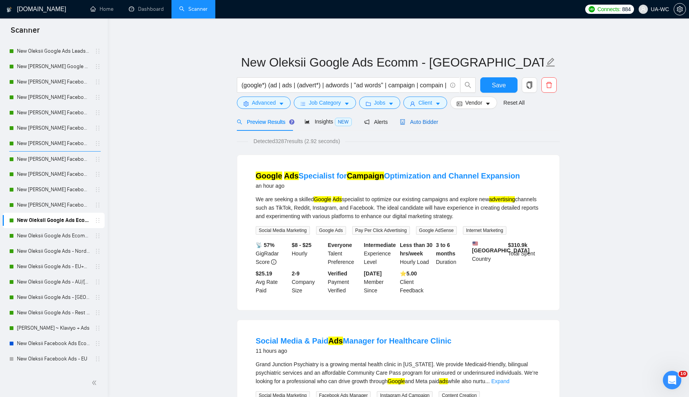
click at [426, 124] on span "Auto Bidder" at bounding box center [419, 122] width 38 height 6
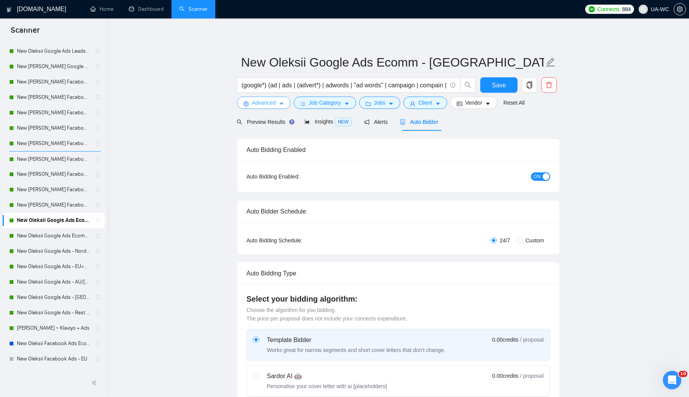
click at [268, 106] on span "Advanced" at bounding box center [264, 102] width 24 height 8
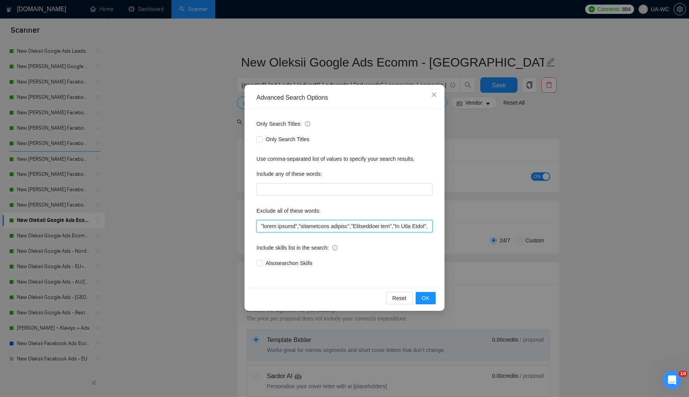
click at [294, 229] on input "text" at bounding box center [345, 226] width 176 height 12
drag, startPoint x: 294, startPoint y: 229, endPoint x: 409, endPoint y: 229, distance: 115.4
click at [409, 229] on input "text" at bounding box center [345, 226] width 176 height 12
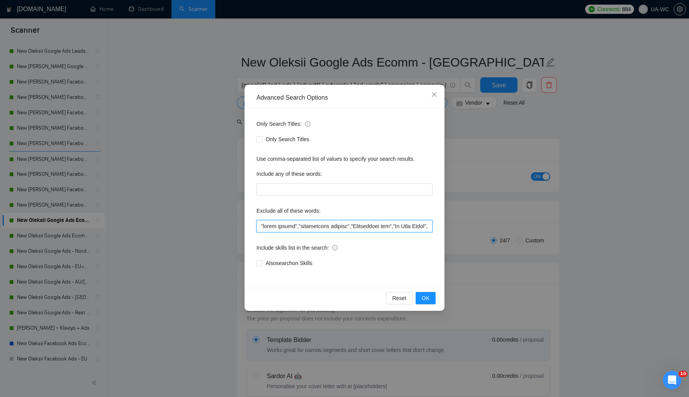
click at [299, 224] on input "text" at bounding box center [345, 226] width 176 height 12
click at [436, 92] on icon "close" at bounding box center [434, 95] width 6 height 6
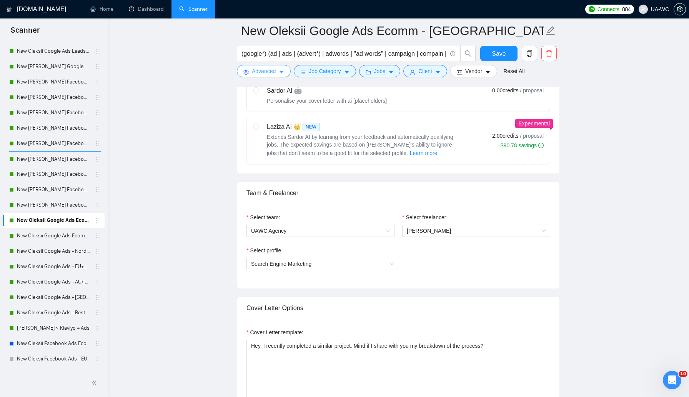
scroll to position [301, 0]
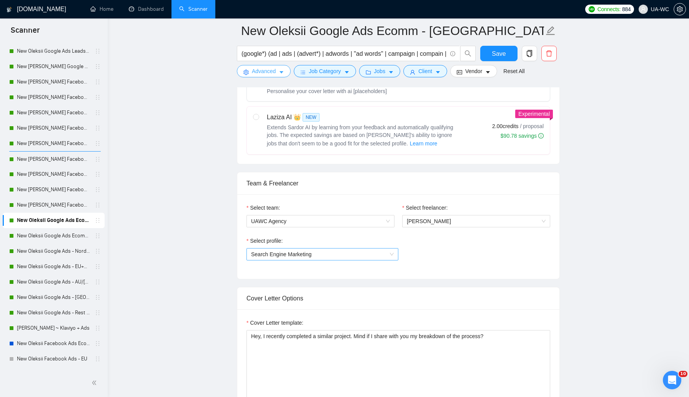
click at [330, 255] on span "Search Engine Marketing" at bounding box center [322, 255] width 143 height 12
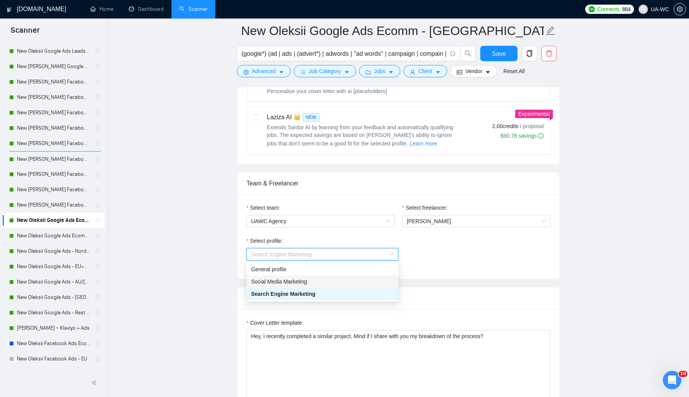
click at [294, 282] on div "Social Media Marketing" at bounding box center [322, 281] width 143 height 8
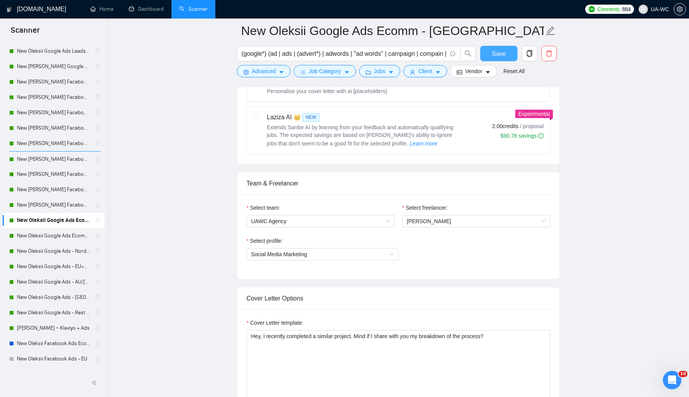
click at [503, 54] on span "Save" at bounding box center [499, 54] width 14 height 10
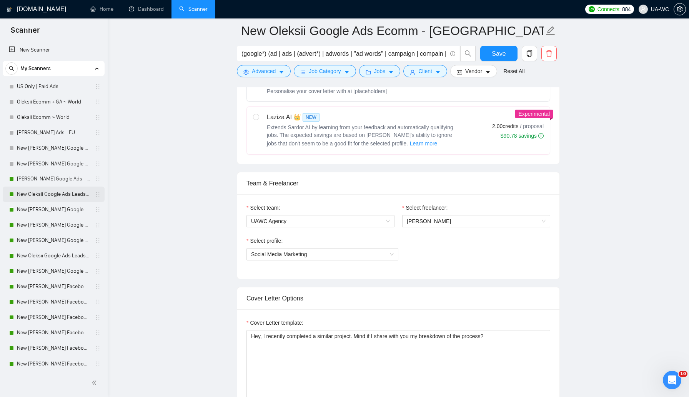
click at [40, 192] on link "New Oleksii Google Ads Leads - [GEOGRAPHIC_DATA]|[GEOGRAPHIC_DATA]" at bounding box center [53, 194] width 73 height 15
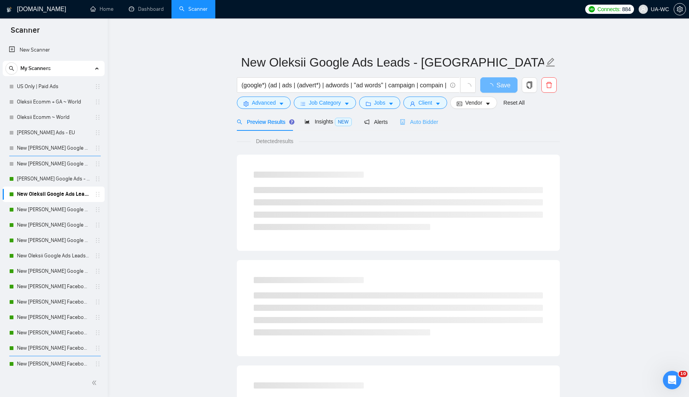
click at [407, 127] on div "Auto Bidder" at bounding box center [419, 122] width 38 height 18
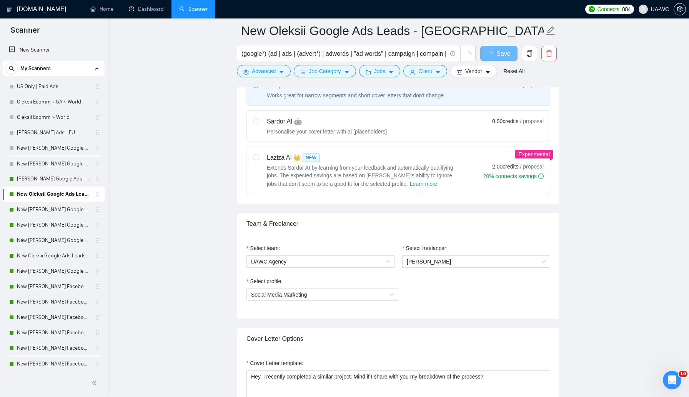
scroll to position [261, 0]
drag, startPoint x: 52, startPoint y: 254, endPoint x: 98, endPoint y: 253, distance: 45.8
click at [52, 254] on link "New Oleksii Google Ads Leads - EU" at bounding box center [53, 255] width 73 height 15
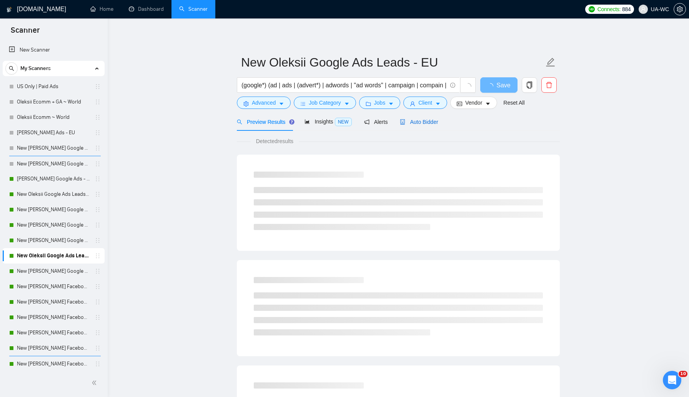
click at [413, 119] on span "Auto Bidder" at bounding box center [419, 122] width 38 height 6
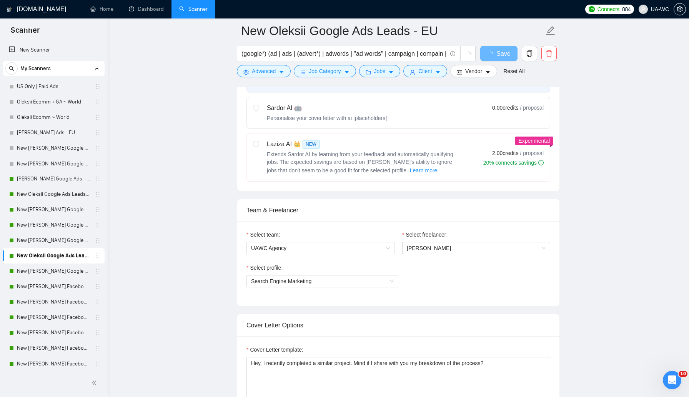
scroll to position [279, 0]
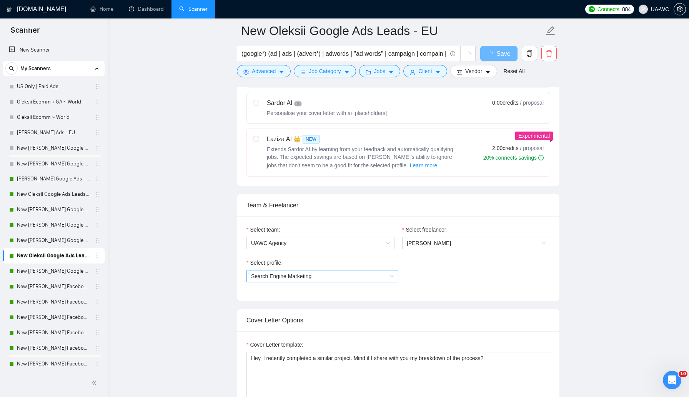
click at [302, 276] on span "Search Engine Marketing" at bounding box center [322, 276] width 143 height 12
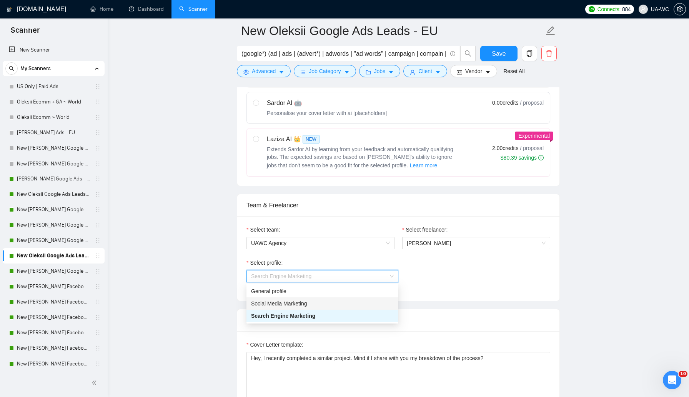
click at [288, 307] on div "Social Media Marketing" at bounding box center [322, 303] width 143 height 8
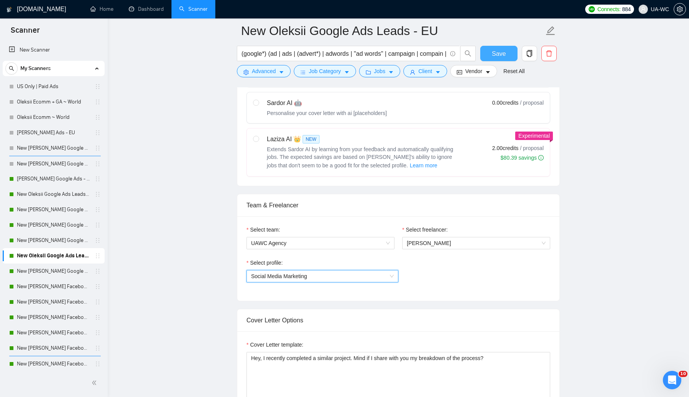
click at [498, 58] on button "Save" at bounding box center [499, 53] width 37 height 15
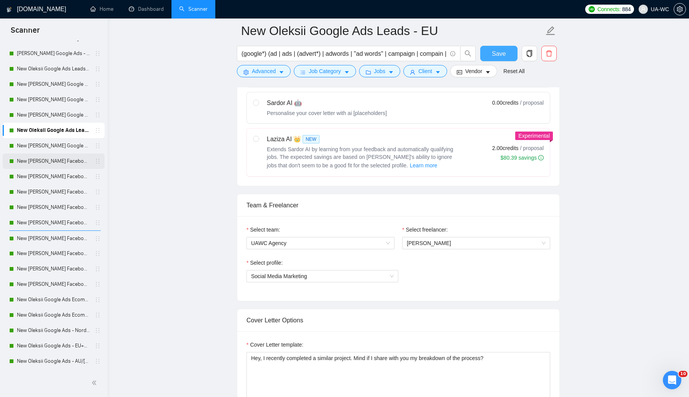
scroll to position [163, 0]
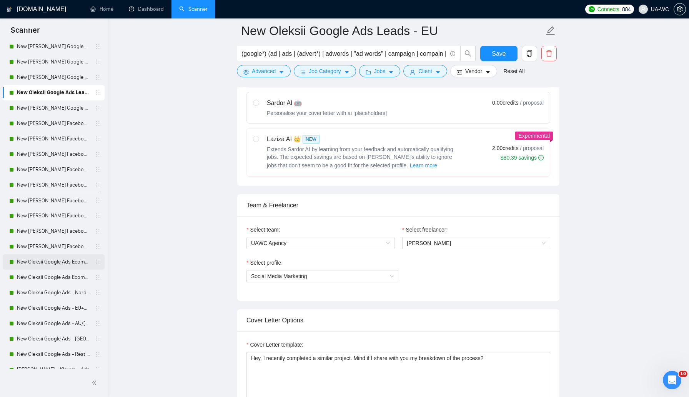
click at [50, 260] on link "New Oleksii Google Ads Ecomm - [GEOGRAPHIC_DATA]|[GEOGRAPHIC_DATA]" at bounding box center [53, 261] width 73 height 15
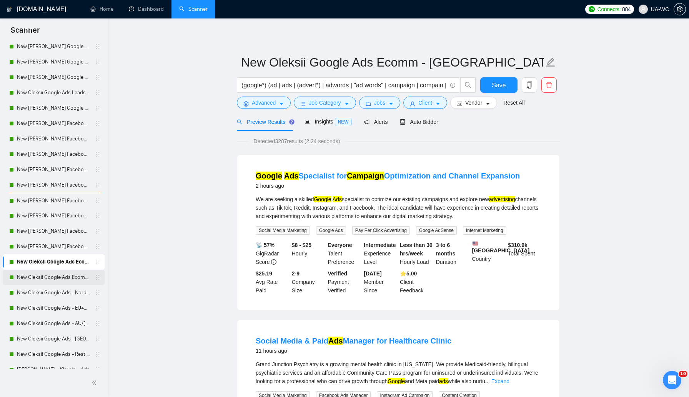
click at [58, 279] on link "New Oleksii Google Ads Ecomm - [GEOGRAPHIC_DATA]|[GEOGRAPHIC_DATA]" at bounding box center [53, 277] width 73 height 15
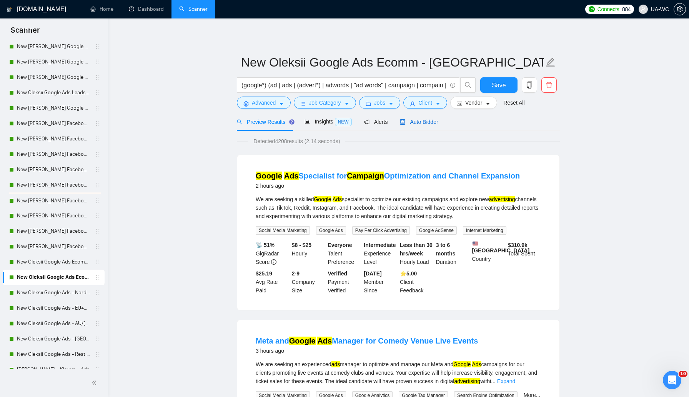
click at [429, 123] on span "Auto Bidder" at bounding box center [419, 122] width 38 height 6
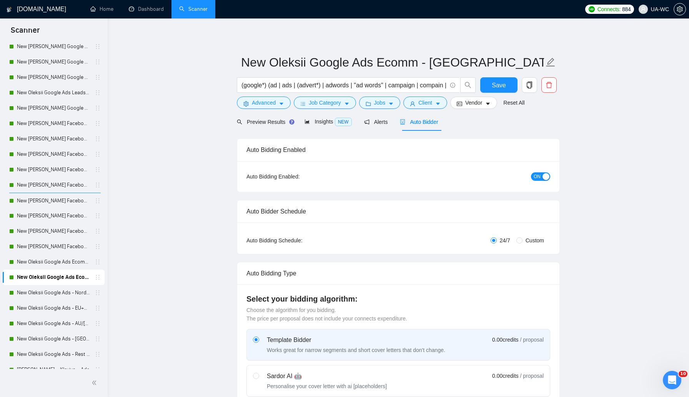
checkbox input "true"
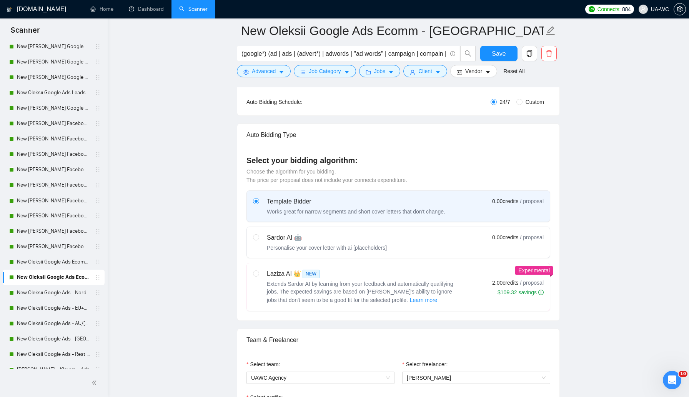
scroll to position [216, 0]
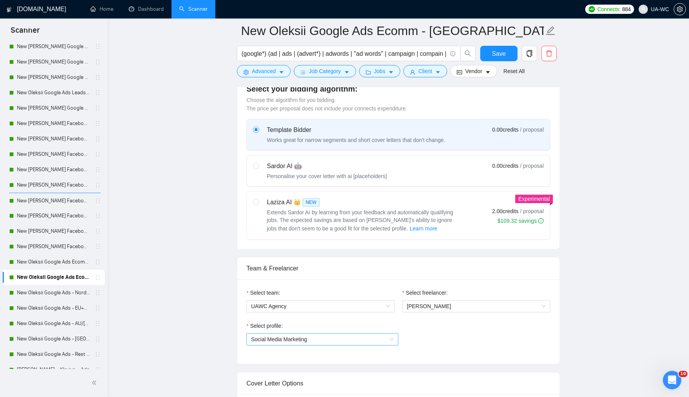
click at [293, 342] on span "Social Media Marketing" at bounding box center [322, 340] width 143 height 12
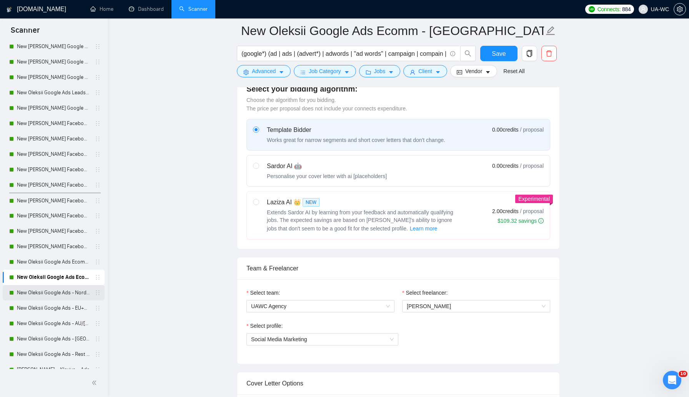
click at [69, 295] on link "New Oleksii Google Ads - Nordic" at bounding box center [53, 292] width 73 height 15
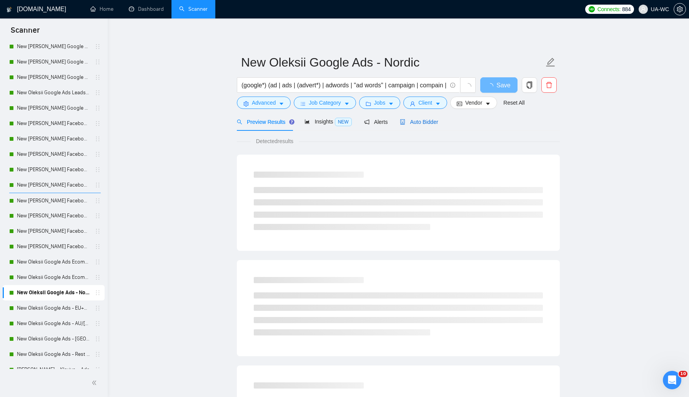
click at [414, 125] on div "Auto Bidder" at bounding box center [419, 122] width 38 height 8
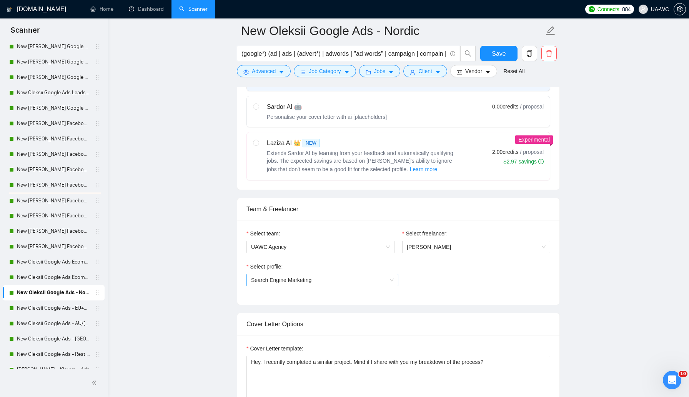
scroll to position [283, 0]
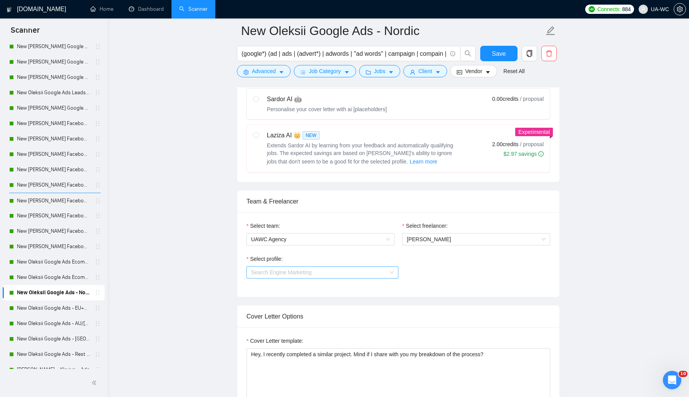
click at [282, 274] on span "Search Engine Marketing" at bounding box center [322, 273] width 143 height 12
click at [283, 301] on div "Social Media Marketing" at bounding box center [322, 299] width 143 height 8
click at [497, 56] on span "Save" at bounding box center [499, 54] width 14 height 10
click at [45, 306] on link "New Oleksii Google Ads - EU+CH ex Nordic" at bounding box center [53, 307] width 73 height 15
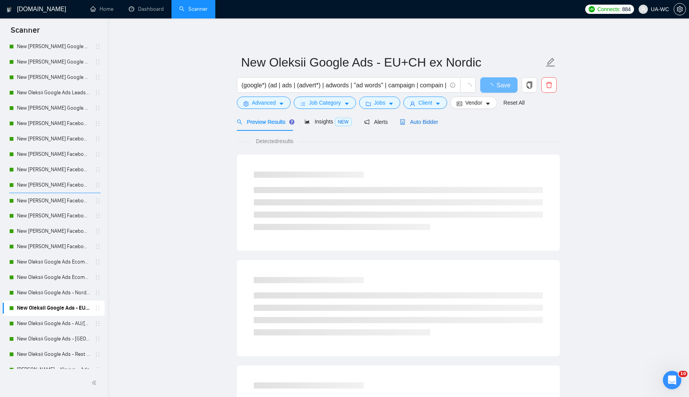
click at [419, 123] on span "Auto Bidder" at bounding box center [419, 122] width 38 height 6
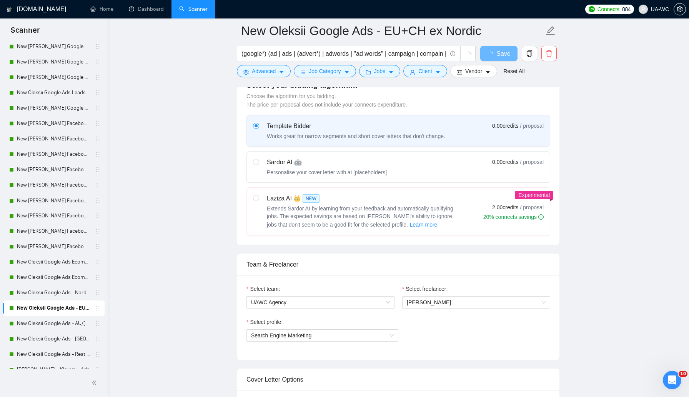
scroll to position [223, 0]
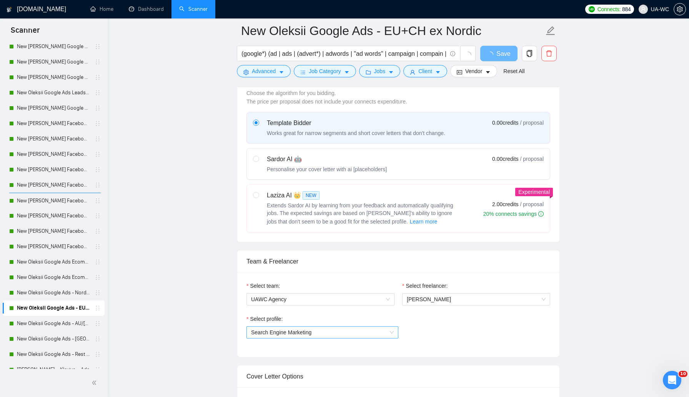
click at [277, 335] on span "Search Engine Marketing" at bounding box center [322, 333] width 143 height 12
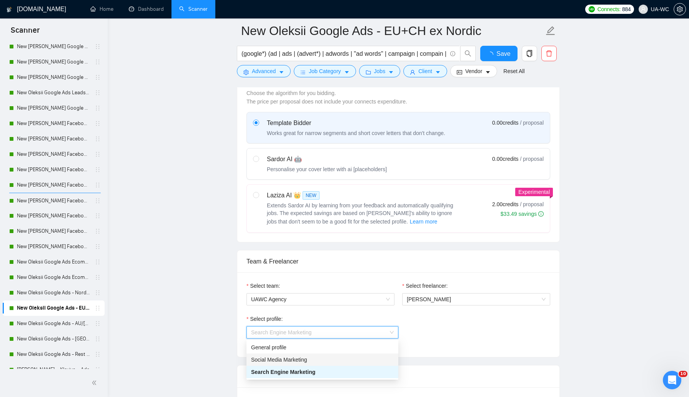
click at [281, 358] on div "Social Media Marketing" at bounding box center [322, 359] width 143 height 8
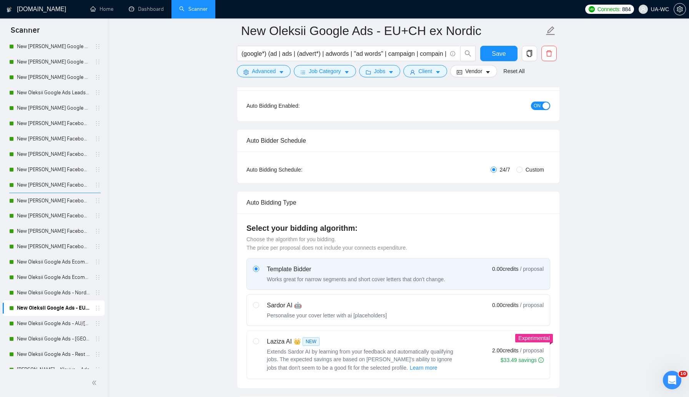
scroll to position [11, 0]
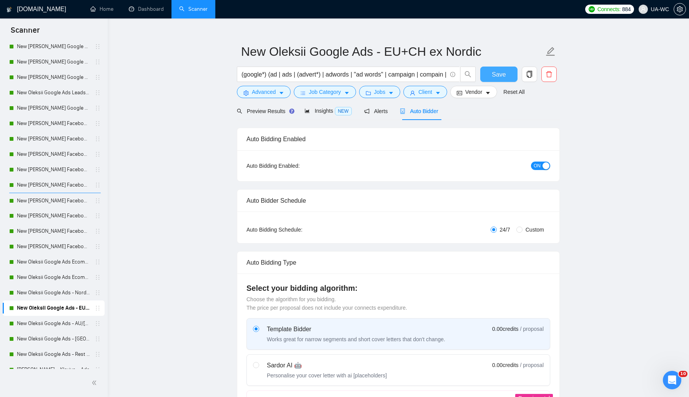
click at [498, 73] on span "Save" at bounding box center [499, 75] width 14 height 10
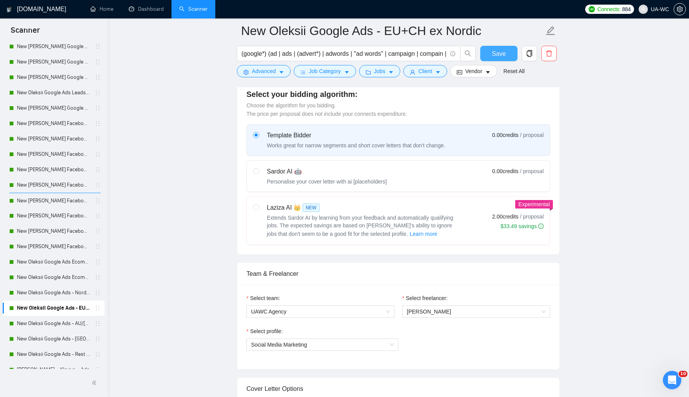
scroll to position [217, 0]
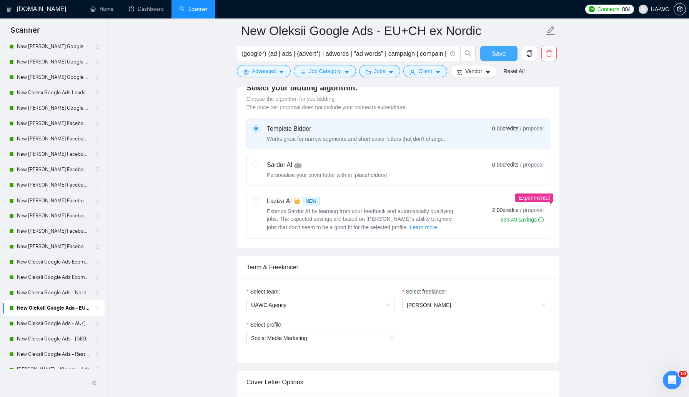
click at [501, 59] on button "Save" at bounding box center [499, 53] width 37 height 15
click at [39, 325] on link "New Oleksii Google Ads - AU/[GEOGRAPHIC_DATA]/IR/[GEOGRAPHIC_DATA]/[GEOGRAPHIC_…" at bounding box center [53, 323] width 73 height 15
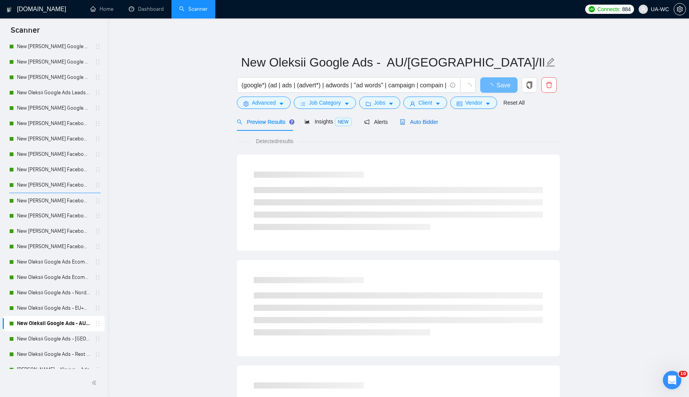
click at [412, 121] on span "Auto Bidder" at bounding box center [419, 122] width 38 height 6
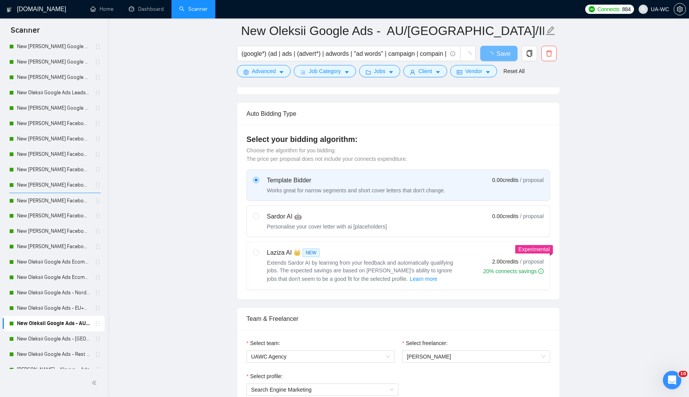
scroll to position [222, 0]
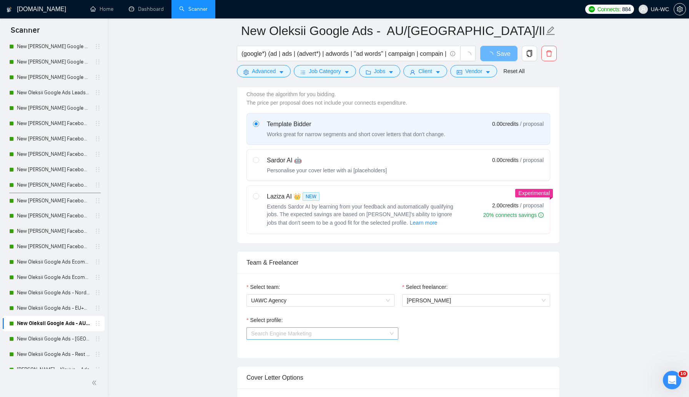
click at [307, 334] on span "Search Engine Marketing" at bounding box center [322, 334] width 143 height 12
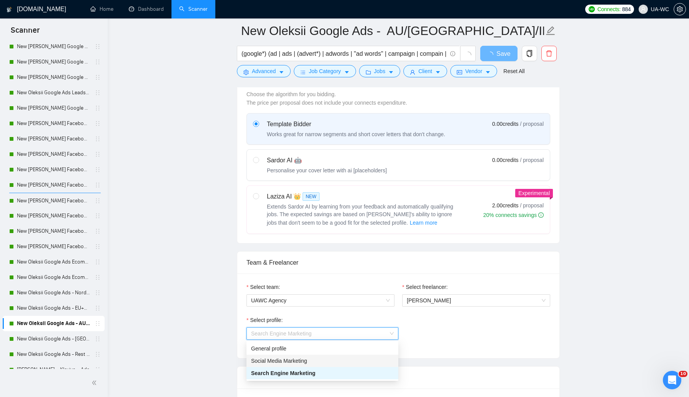
click at [280, 361] on div "Social Media Marketing" at bounding box center [322, 361] width 143 height 8
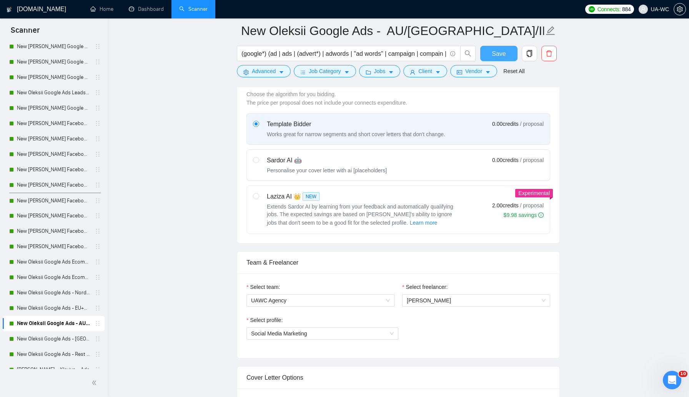
click at [490, 55] on button "Save" at bounding box center [499, 53] width 37 height 15
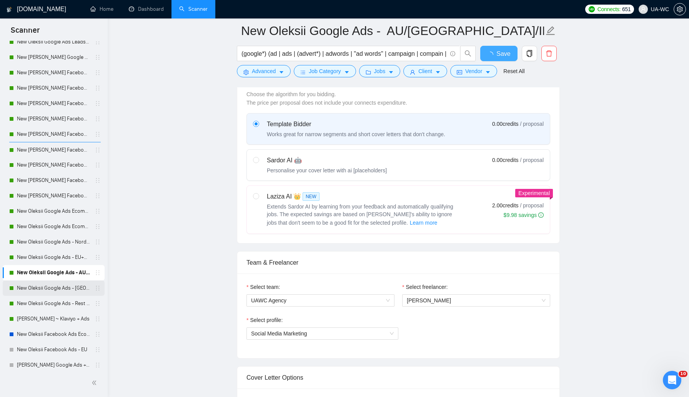
scroll to position [215, 0]
click at [58, 286] on link "New Oleksii Google Ads - [GEOGRAPHIC_DATA]/JP/CN/IL/SG/HK/QA/[GEOGRAPHIC_DATA]" at bounding box center [53, 287] width 73 height 15
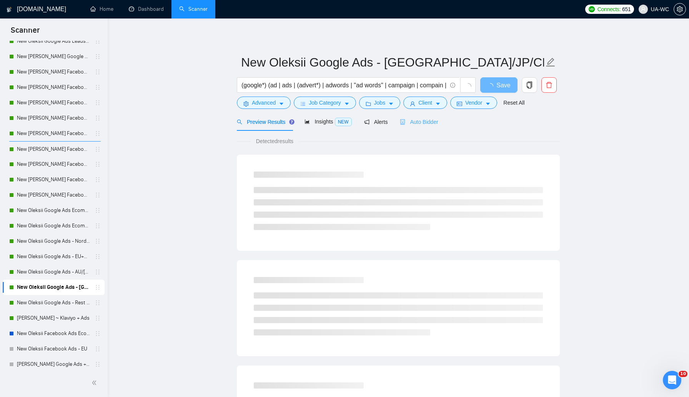
click at [418, 128] on div "Auto Bidder" at bounding box center [419, 122] width 38 height 18
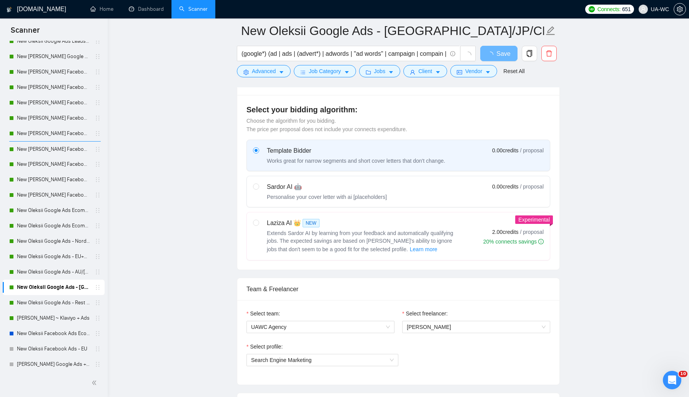
scroll to position [284, 0]
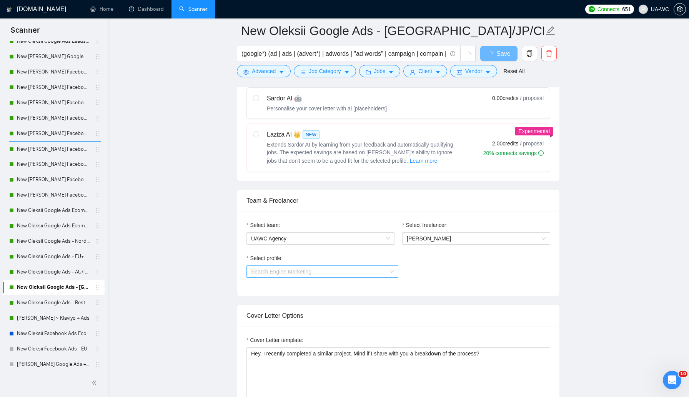
click at [310, 276] on span "Search Engine Marketing" at bounding box center [322, 272] width 143 height 12
click at [290, 297] on div "Social Media Marketing" at bounding box center [322, 299] width 143 height 8
click at [492, 55] on button "Save" at bounding box center [499, 53] width 37 height 15
click at [55, 305] on link "New Oleksii Google Ads - Rest of the World excl. Poor" at bounding box center [53, 302] width 73 height 15
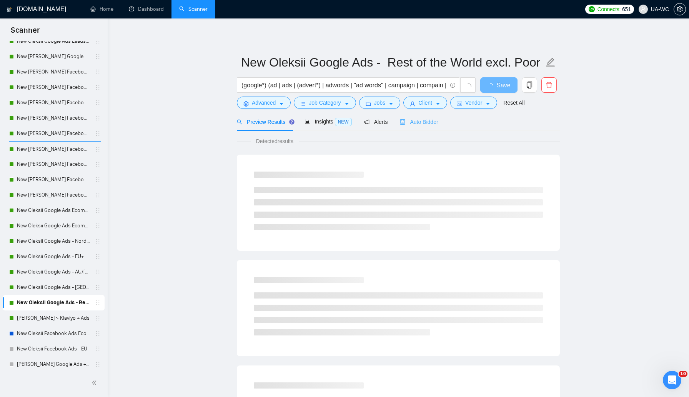
click at [417, 126] on div "Auto Bidder" at bounding box center [419, 122] width 38 height 18
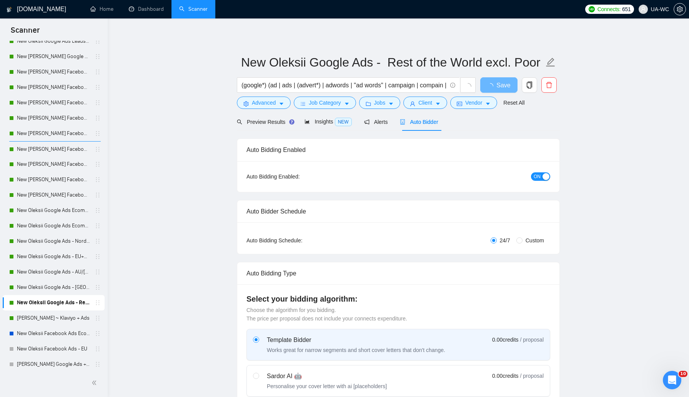
radio input "false"
radio input "true"
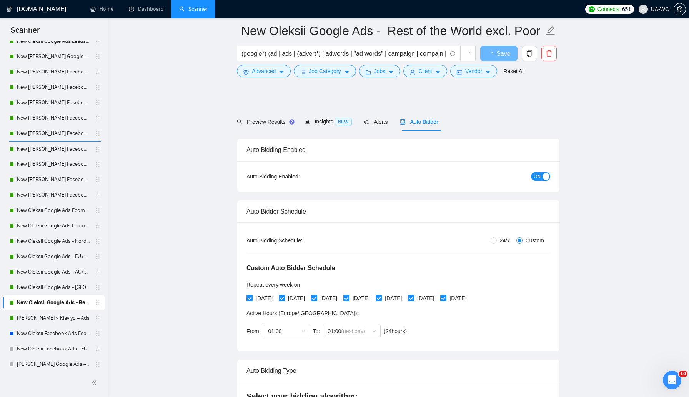
scroll to position [44, 0]
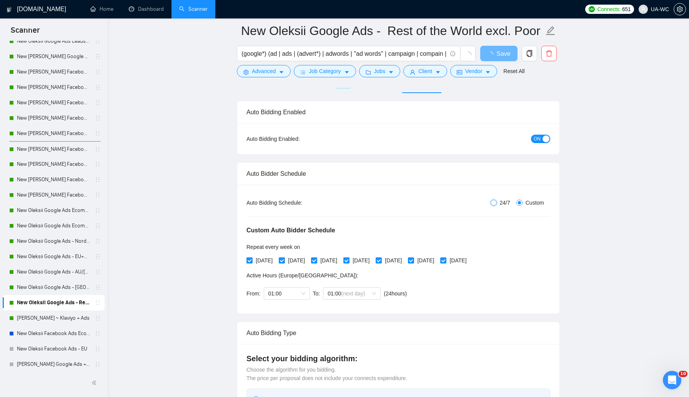
click at [491, 204] on input "24/7" at bounding box center [494, 203] width 6 height 6
radio input "true"
radio input "false"
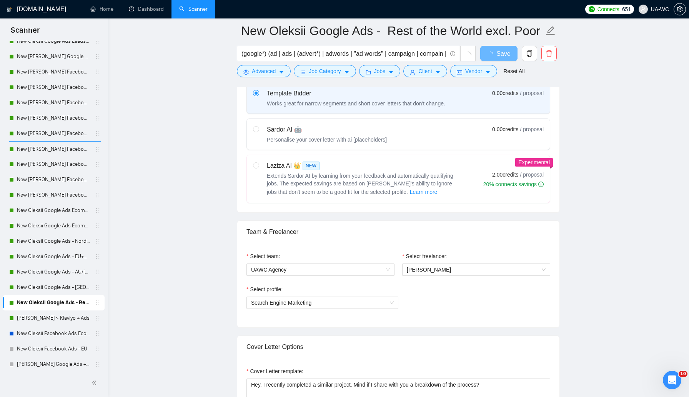
scroll to position [254, 0]
click at [303, 305] on span "Search Engine Marketing" at bounding box center [322, 302] width 143 height 12
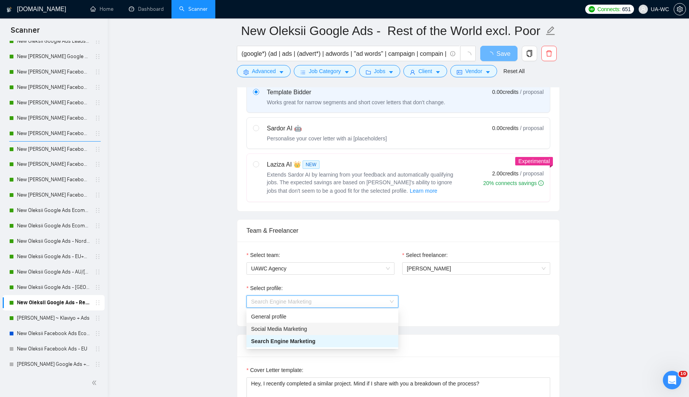
click at [287, 328] on div "Social Media Marketing" at bounding box center [322, 329] width 143 height 8
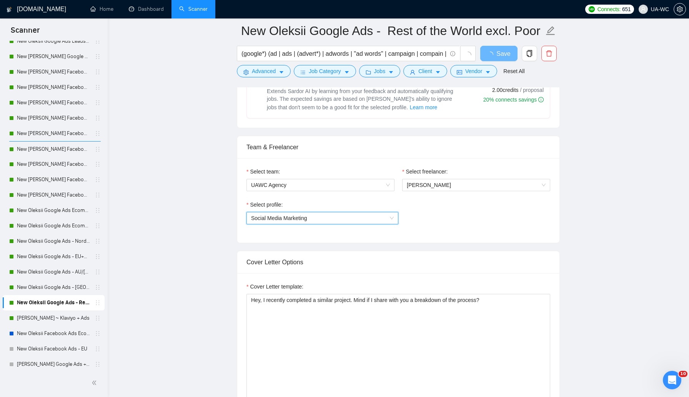
scroll to position [456, 0]
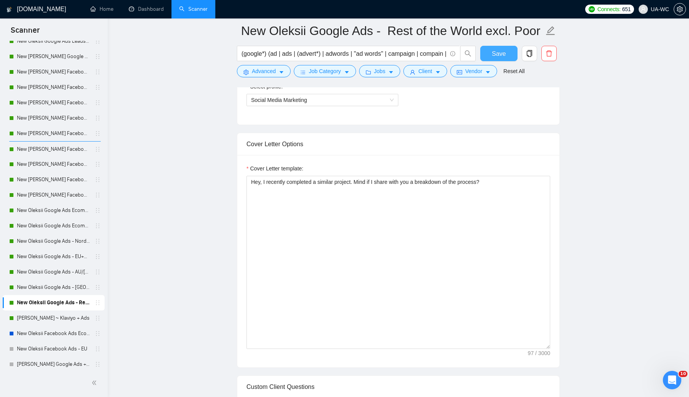
click at [496, 52] on span "Save" at bounding box center [499, 54] width 14 height 10
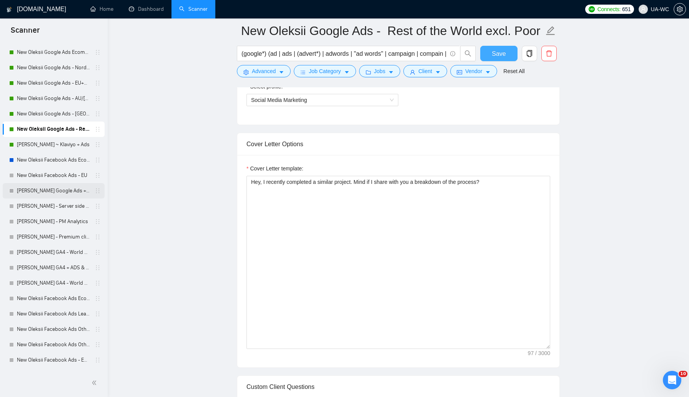
scroll to position [423, 0]
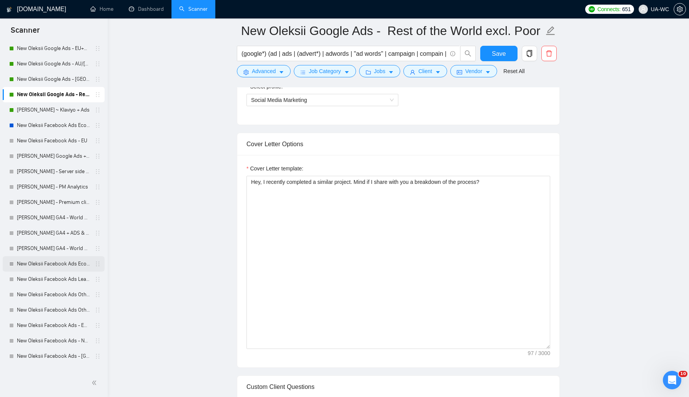
click at [52, 268] on link "New Oleksii Facebook Ads Ecomm - [GEOGRAPHIC_DATA]|[GEOGRAPHIC_DATA]" at bounding box center [53, 263] width 73 height 15
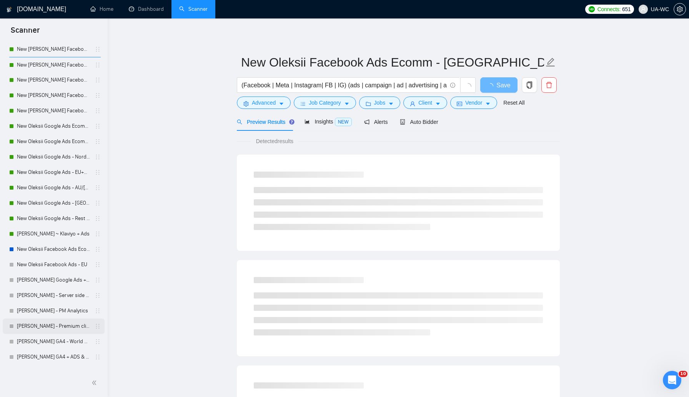
scroll to position [277, 0]
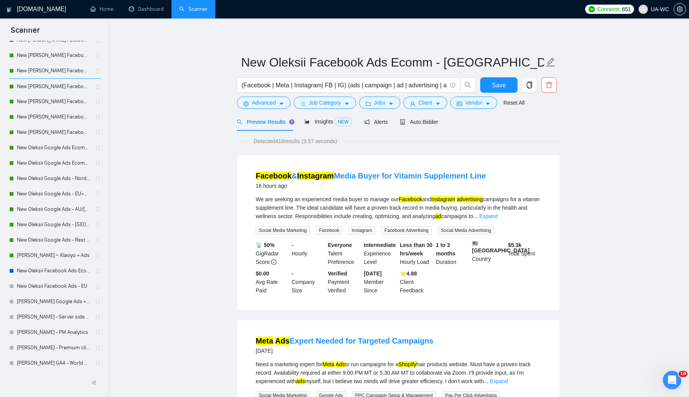
drag, startPoint x: 57, startPoint y: 55, endPoint x: 196, endPoint y: 94, distance: 144.2
click at [57, 55] on link "New [PERSON_NAME] Facebook Ads - EU+CH ex Nordic" at bounding box center [53, 55] width 73 height 15
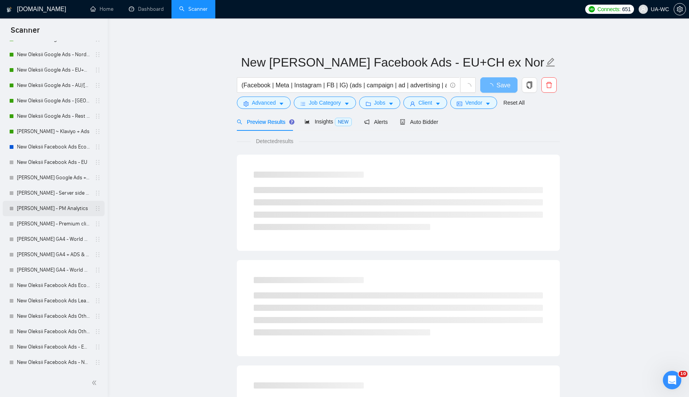
scroll to position [402, 0]
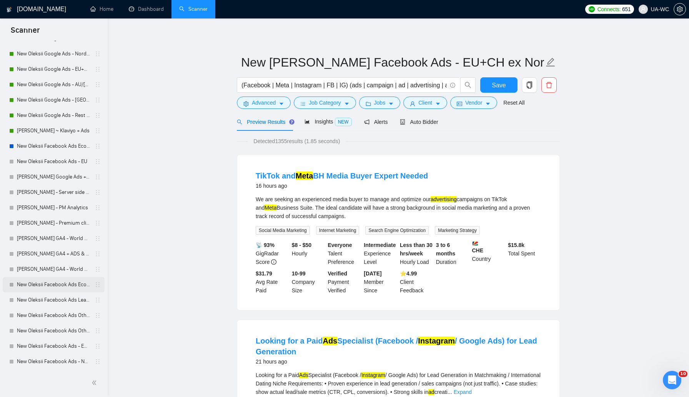
click at [35, 289] on link "New Oleksii Facebook Ads Ecomm - [GEOGRAPHIC_DATA]|[GEOGRAPHIC_DATA]" at bounding box center [53, 284] width 73 height 15
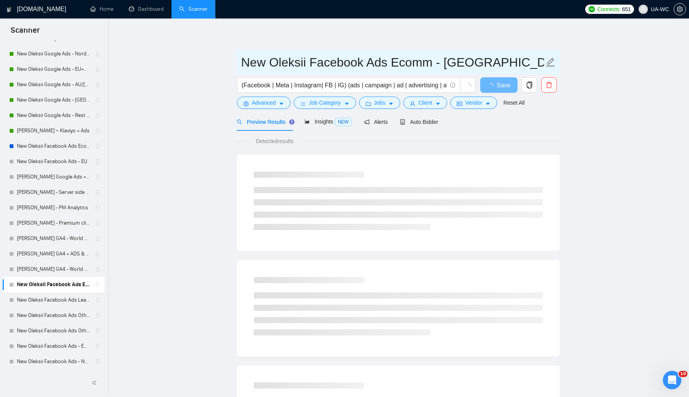
click at [409, 62] on input "New Oleksii Facebook Ads Ecomm - [GEOGRAPHIC_DATA]|[GEOGRAPHIC_DATA]" at bounding box center [392, 62] width 303 height 19
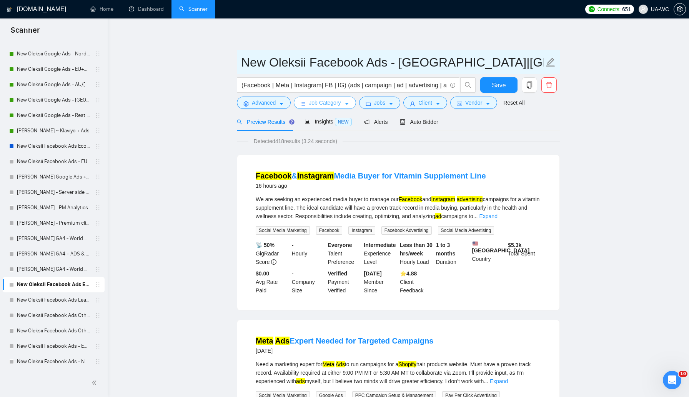
type input "New Oleksii Facebook Ads - [GEOGRAPHIC_DATA]|[GEOGRAPHIC_DATA]"
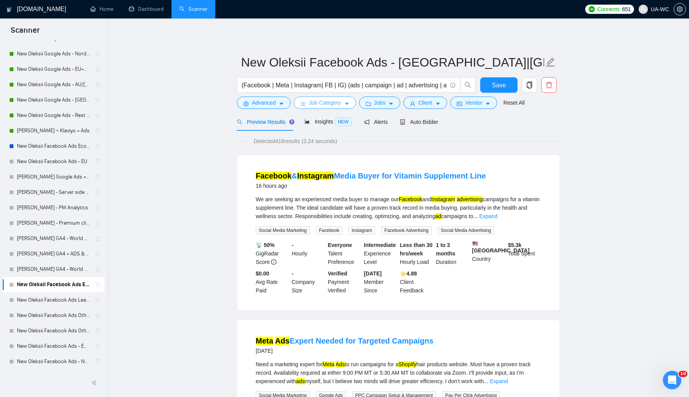
click at [310, 106] on span "Job Category" at bounding box center [325, 102] width 32 height 8
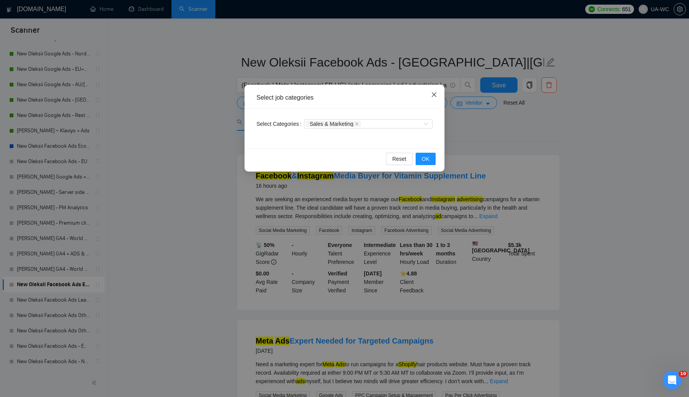
click at [433, 94] on icon "close" at bounding box center [434, 95] width 6 height 6
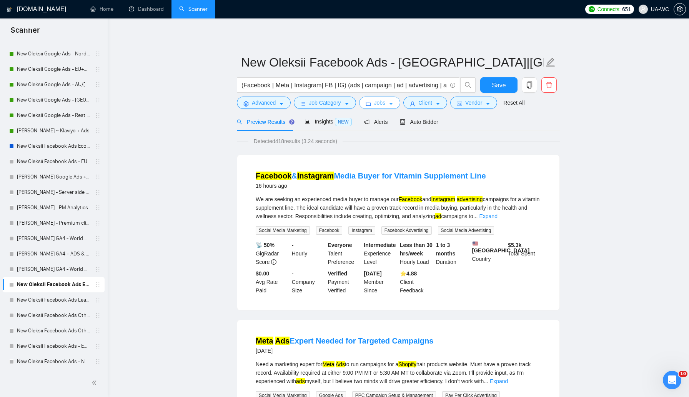
click at [368, 104] on icon "folder" at bounding box center [368, 104] width 5 height 4
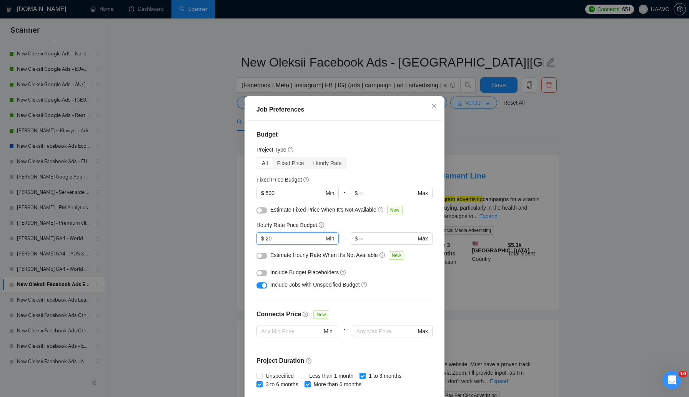
drag, startPoint x: 277, startPoint y: 241, endPoint x: 244, endPoint y: 240, distance: 33.1
click at [244, 240] on div "Job Preferences Budget Project Type All Fixed Price Hourly Rate Fixed Price Bud…" at bounding box center [344, 198] width 689 height 397
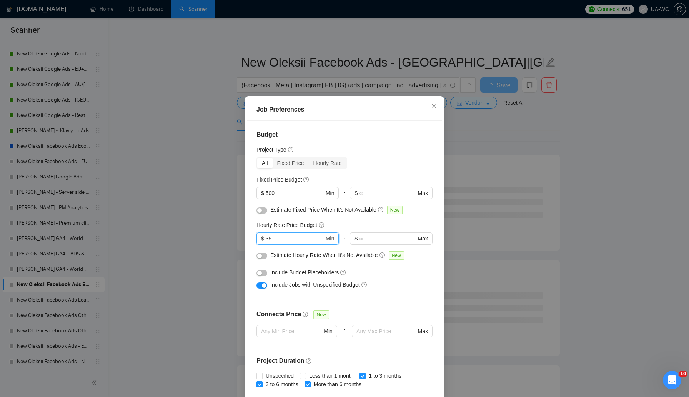
type input "35"
click at [262, 210] on button "button" at bounding box center [262, 210] width 11 height 6
click at [260, 254] on div "button" at bounding box center [259, 256] width 5 height 5
click at [259, 271] on div "button" at bounding box center [259, 273] width 5 height 5
click at [402, 278] on div "Include Budget Placeholders" at bounding box center [345, 272] width 176 height 12
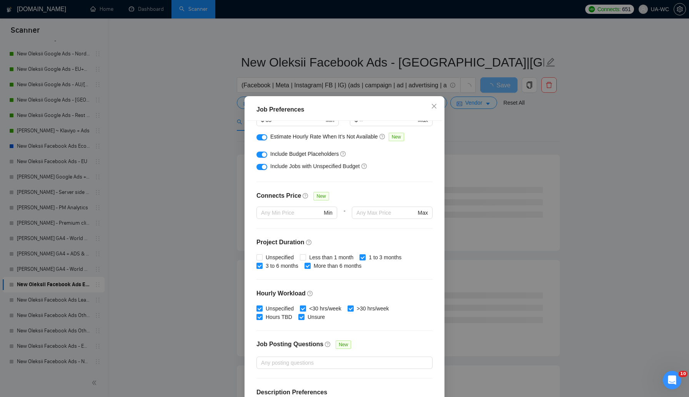
scroll to position [120, 0]
click at [261, 255] on input "Unspecified" at bounding box center [259, 255] width 5 height 5
checkbox input "true"
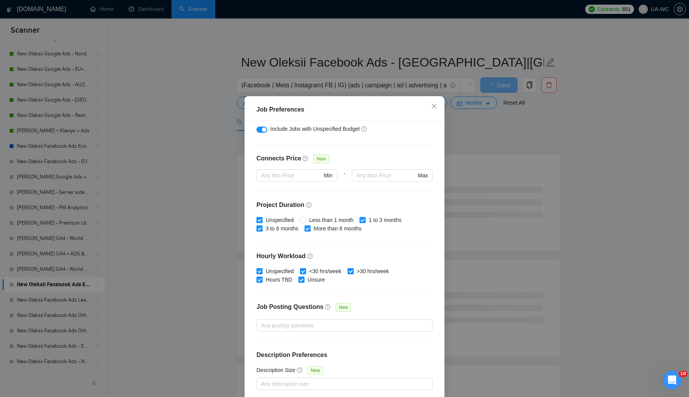
scroll to position [35, 0]
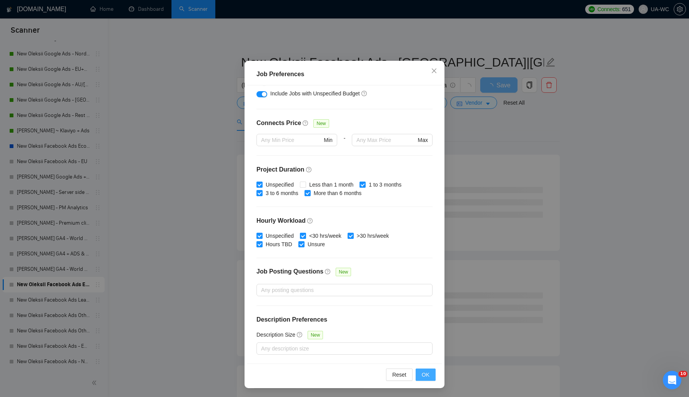
click at [429, 373] on button "OK" at bounding box center [426, 375] width 20 height 12
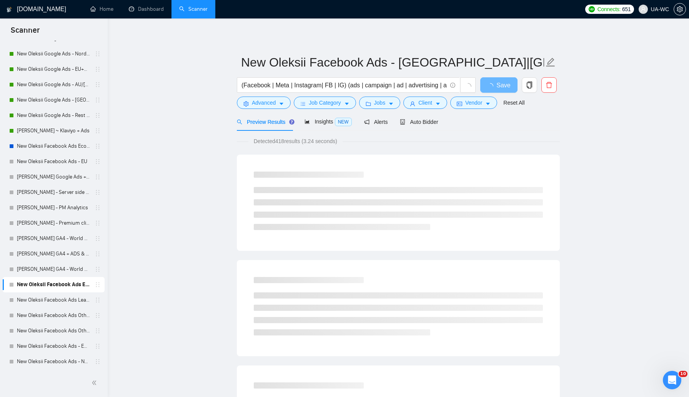
scroll to position [0, 0]
click at [422, 100] on span "Client" at bounding box center [426, 102] width 14 height 8
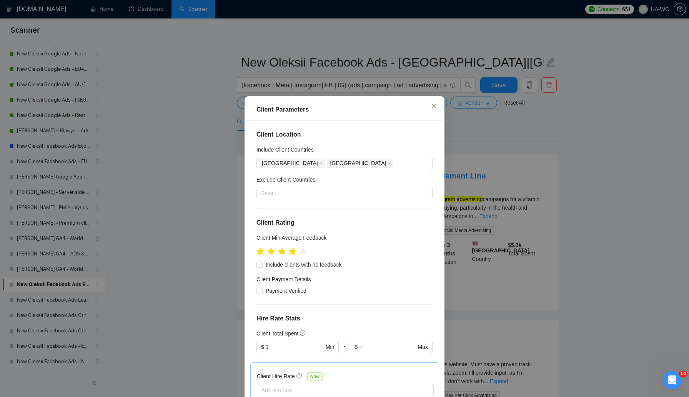
scroll to position [83, 0]
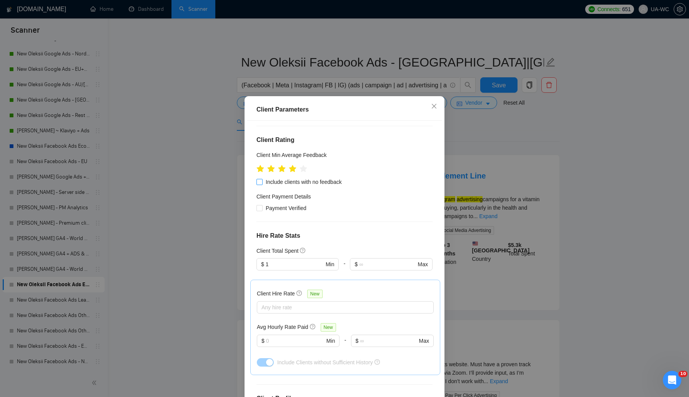
click at [294, 181] on span "Include clients with no feedback" at bounding box center [304, 182] width 82 height 8
click at [262, 181] on input "Include clients with no feedback" at bounding box center [259, 181] width 5 height 5
checkbox input "true"
click at [277, 209] on span "Payment Verified" at bounding box center [286, 208] width 47 height 8
click at [262, 209] on input "Payment Verified" at bounding box center [259, 207] width 5 height 5
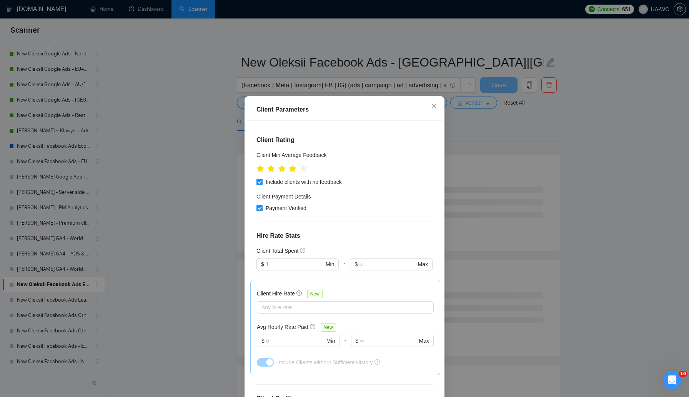
checkbox input "true"
click at [283, 264] on input "1" at bounding box center [295, 264] width 58 height 8
click at [284, 282] on div "$0" at bounding box center [297, 279] width 73 height 8
click at [399, 242] on div "Client Location Include Client Countries [GEOGRAPHIC_DATA] [GEOGRAPHIC_DATA] Ex…" at bounding box center [344, 260] width 195 height 278
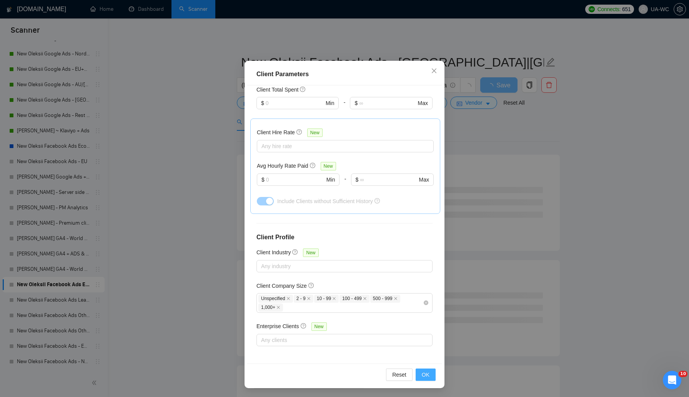
click at [422, 371] on button "OK" at bounding box center [426, 375] width 20 height 12
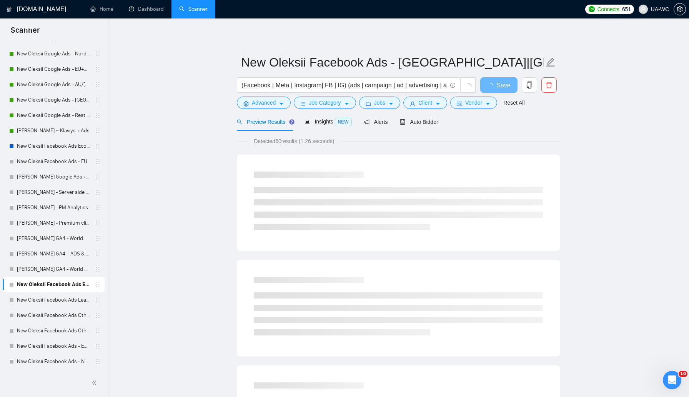
scroll to position [0, 0]
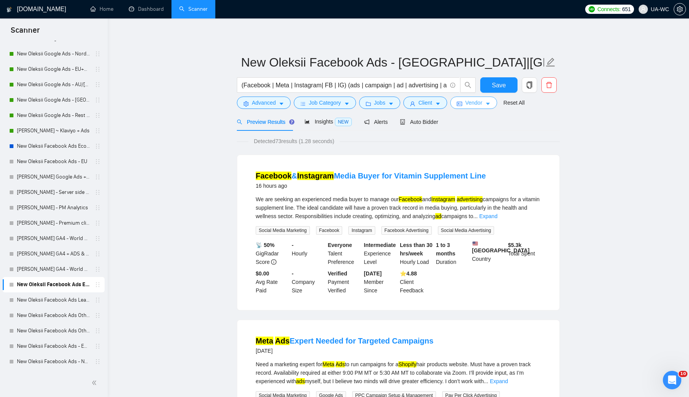
click at [471, 105] on span "Vendor" at bounding box center [474, 102] width 17 height 8
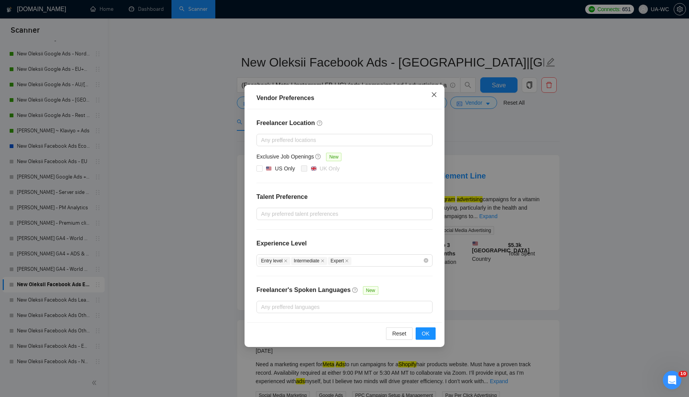
click at [433, 99] on span "Close" at bounding box center [434, 95] width 21 height 21
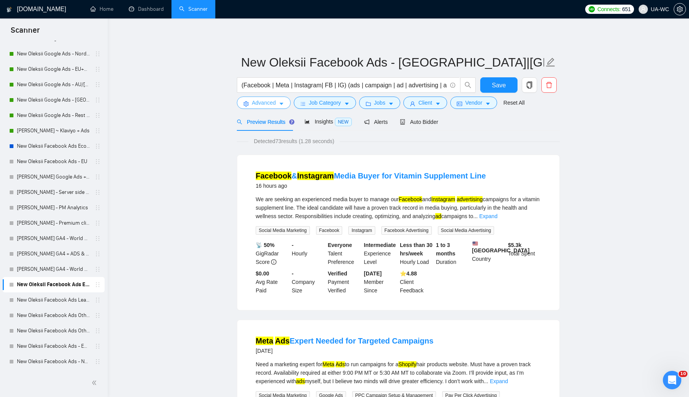
click at [255, 103] on span "Advanced" at bounding box center [264, 102] width 24 height 8
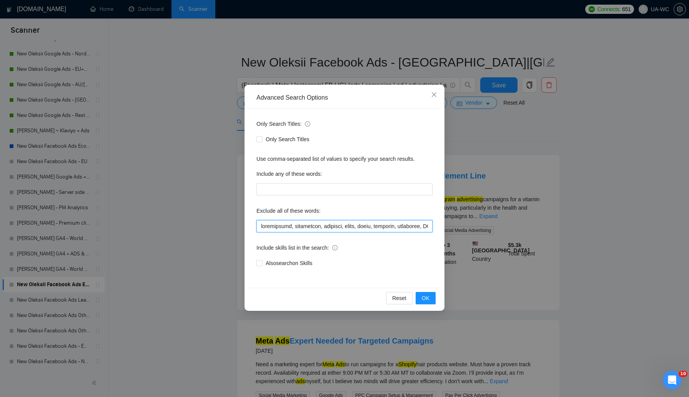
click at [300, 229] on input "text" at bounding box center [345, 226] width 176 height 12
paste input ""loremipsumd sitamet","CONSECT adipi elit","Sedd-Eius Tempor","Incidi Utl 9","e…"
type input ""loremipsumd sitamet","CONSECT adipi elit","Sedd-Eius Tempor","Incidi Utl 9","e…"
click at [425, 294] on button "OK" at bounding box center [426, 298] width 20 height 12
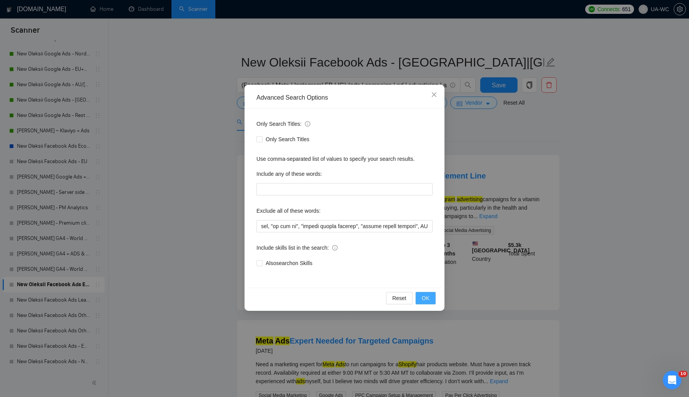
scroll to position [0, 0]
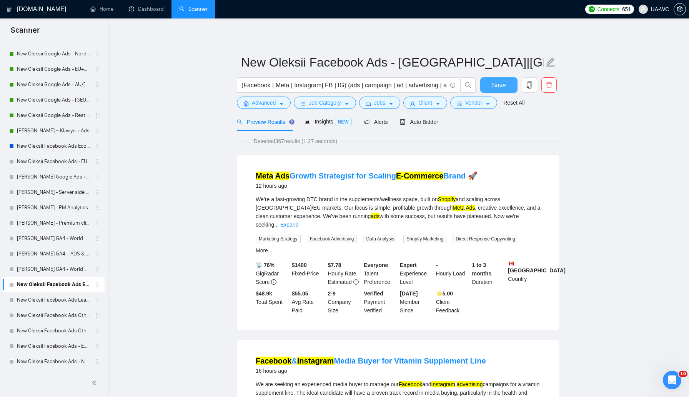
click at [507, 84] on button "Save" at bounding box center [499, 84] width 37 height 15
click at [426, 123] on span "Auto Bidder" at bounding box center [419, 122] width 38 height 6
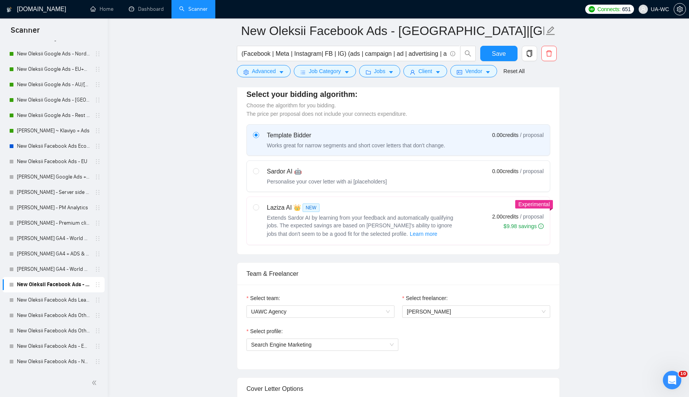
scroll to position [210, 0]
click at [340, 348] on span "Search Engine Marketing" at bounding box center [322, 345] width 143 height 12
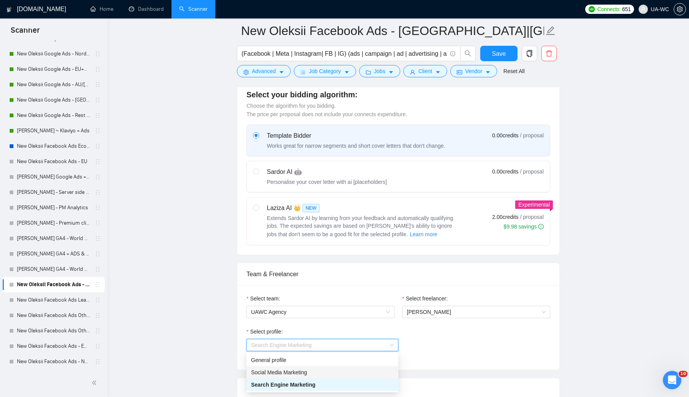
click at [296, 371] on div "Social Media Marketing" at bounding box center [322, 372] width 143 height 8
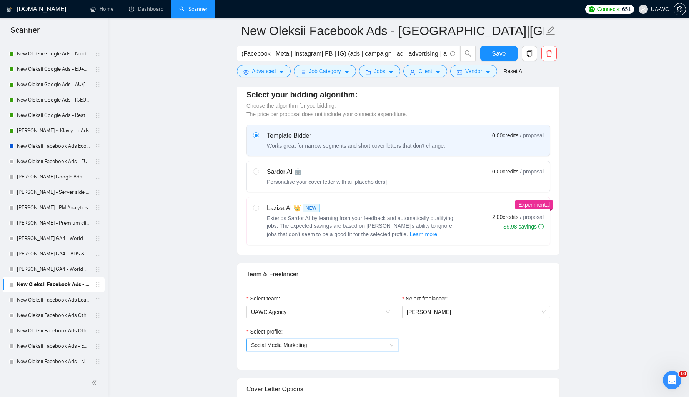
click at [329, 347] on span "Social Media Marketing" at bounding box center [322, 345] width 143 height 12
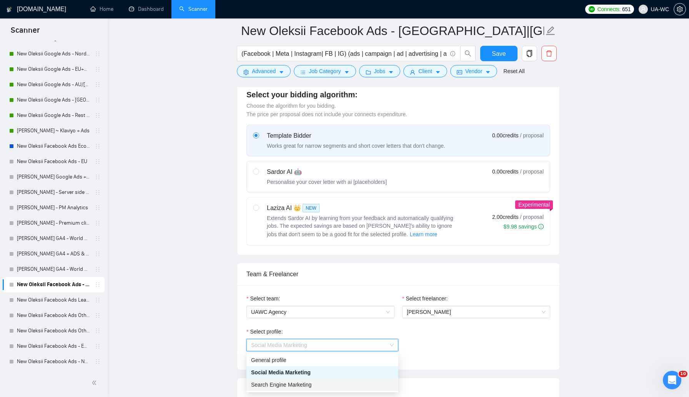
click at [297, 382] on div "Search Engine Marketing" at bounding box center [322, 384] width 143 height 8
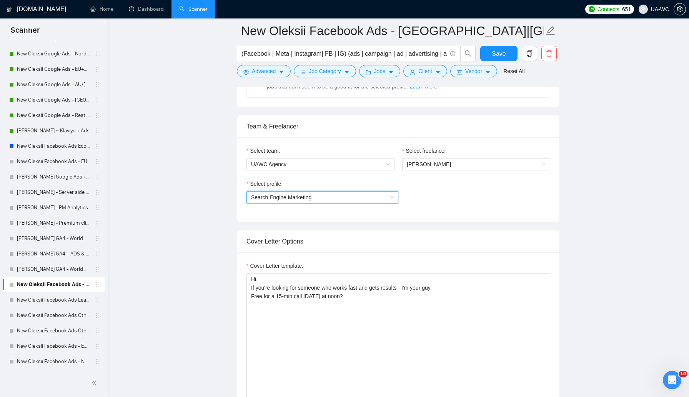
scroll to position [359, 0]
click at [505, 52] on span "Save" at bounding box center [499, 54] width 14 height 10
click at [53, 101] on link "New Oleksii Google Ads - [GEOGRAPHIC_DATA]/JP/CN/IL/SG/HK/QA/[GEOGRAPHIC_DATA]" at bounding box center [53, 99] width 73 height 15
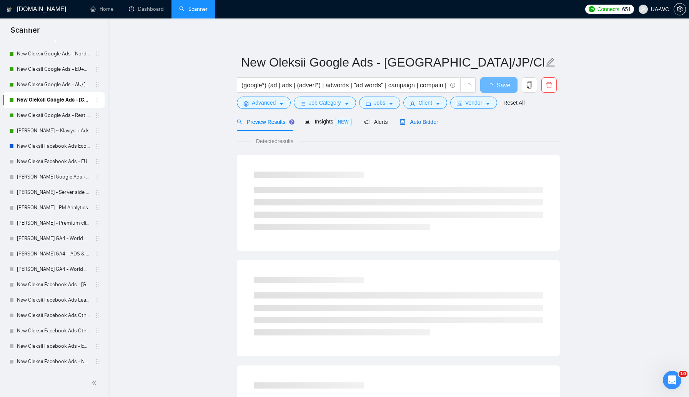
click at [424, 125] on div "Auto Bidder" at bounding box center [419, 122] width 38 height 8
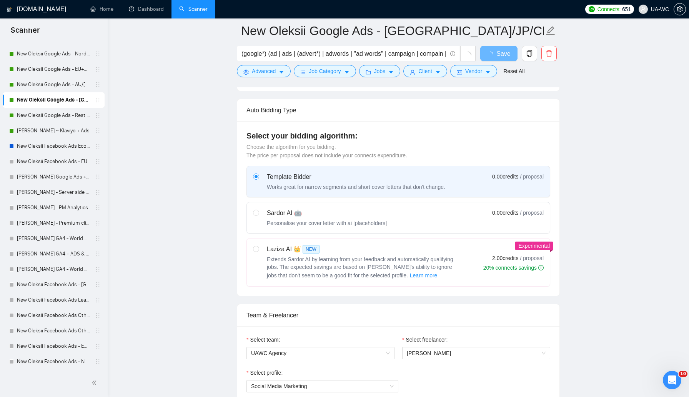
scroll to position [338, 0]
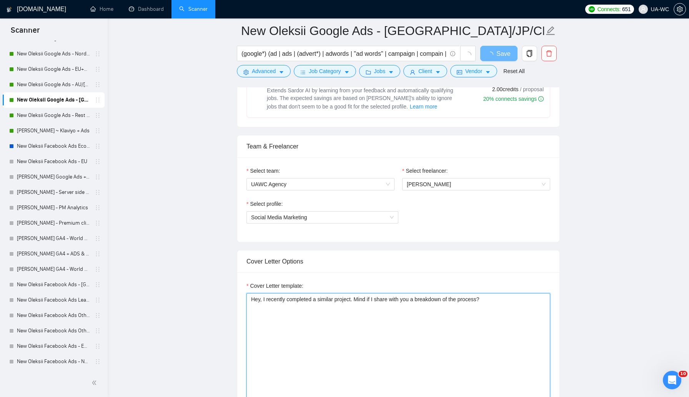
click at [358, 309] on textarea "Hey, I recently completed a similar project. Mind if I share with you a breakdo…" at bounding box center [399, 379] width 304 height 173
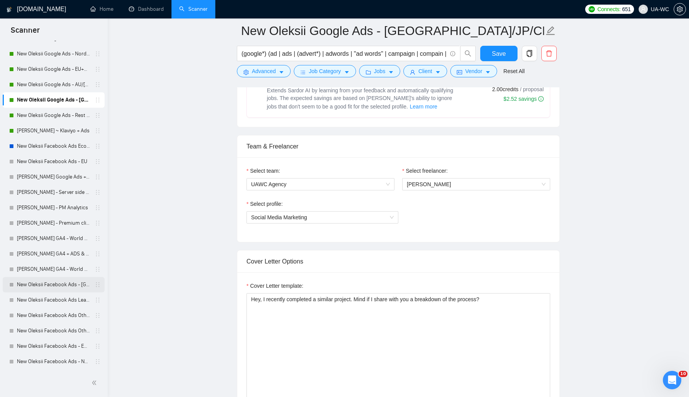
click at [34, 287] on link "New Oleksii Facebook Ads - [GEOGRAPHIC_DATA]|[GEOGRAPHIC_DATA]" at bounding box center [53, 284] width 73 height 15
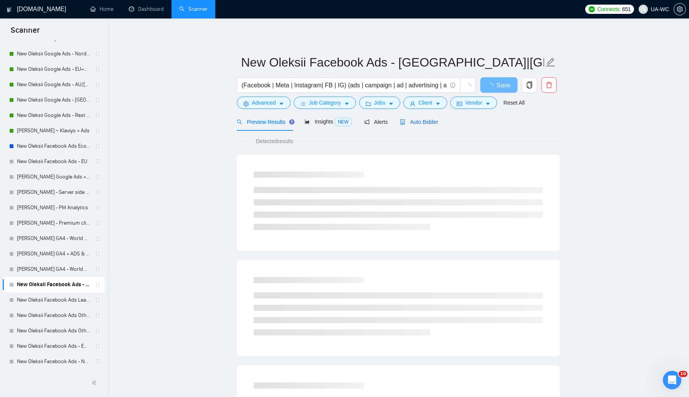
click at [421, 123] on span "Auto Bidder" at bounding box center [419, 122] width 38 height 6
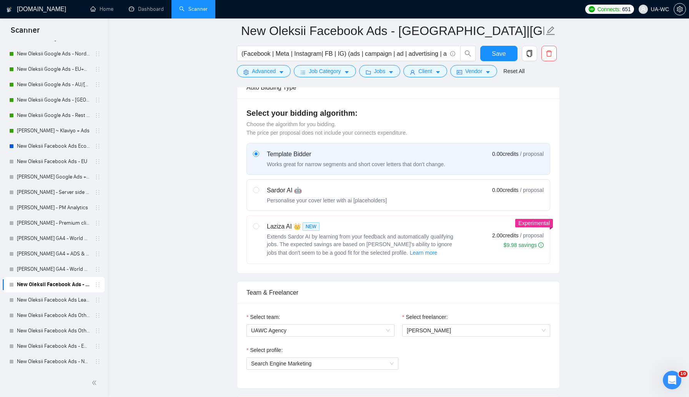
scroll to position [279, 0]
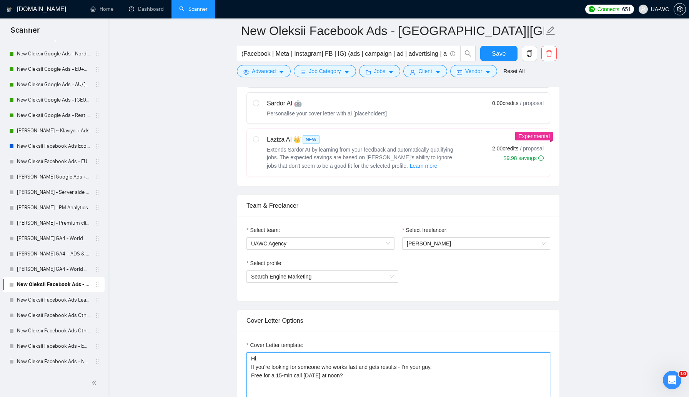
paste textarea "ey, I recently completed a similar project. Mind if I share with you a breakdow…"
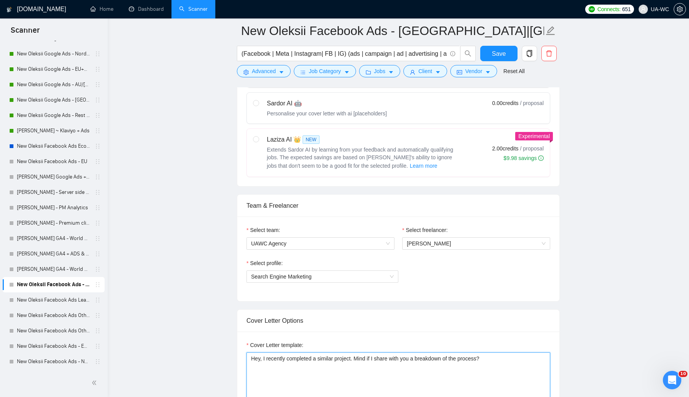
scroll to position [0, 0]
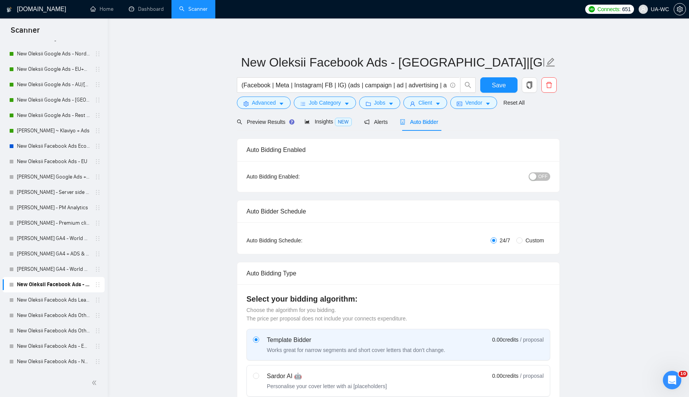
type textarea "Hey, I recently completed a similar project. Mind if I share with you a breakdo…"
click at [539, 180] on span "OFF" at bounding box center [543, 176] width 9 height 8
click at [503, 85] on span "Save" at bounding box center [499, 85] width 14 height 10
click at [69, 302] on link "New Oleksii Facebook Ads Leads - [GEOGRAPHIC_DATA]|[GEOGRAPHIC_DATA]" at bounding box center [53, 299] width 73 height 15
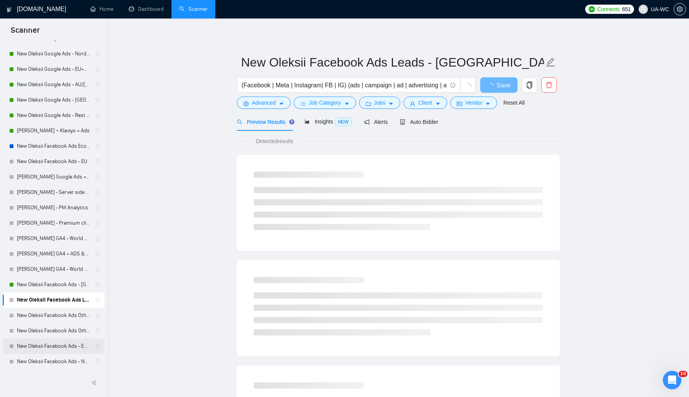
click at [50, 345] on link "New Oleksii Facebook Ads - EU+CH ex Nordic" at bounding box center [53, 346] width 73 height 15
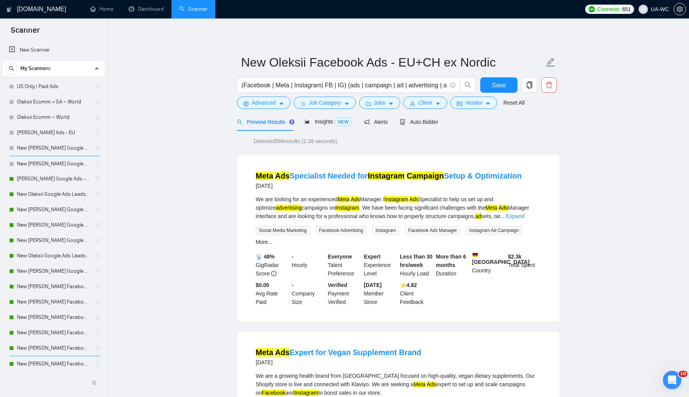
scroll to position [402, 0]
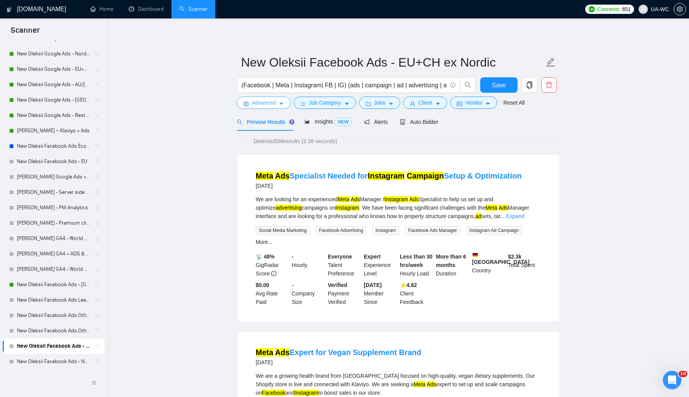
click at [268, 105] on span "Advanced" at bounding box center [264, 102] width 24 height 8
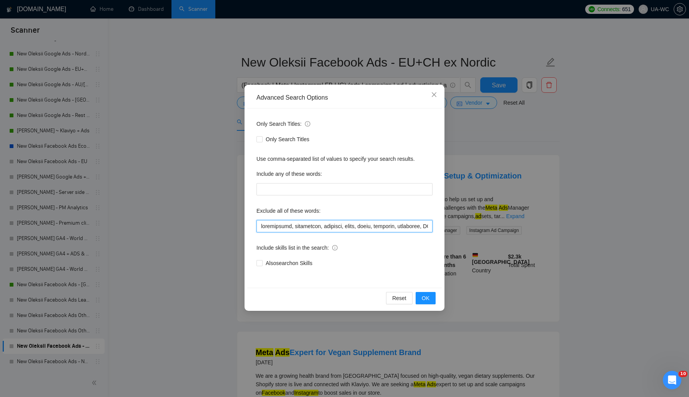
click at [285, 229] on input "text" at bounding box center [345, 226] width 176 height 12
paste input ""loremipsumd sitamet","CONSECT adipi elit","Sedd-Eius Tempor","Incidi Utl 9","e…"
click at [424, 298] on span "OK" at bounding box center [426, 298] width 8 height 8
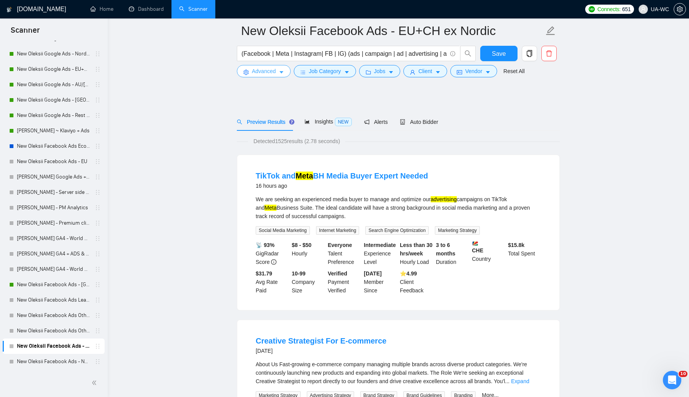
scroll to position [47, 0]
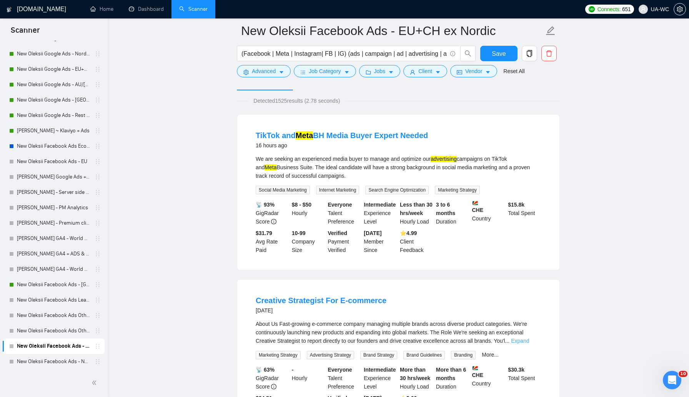
click at [529, 340] on link "Expand" at bounding box center [520, 341] width 18 height 6
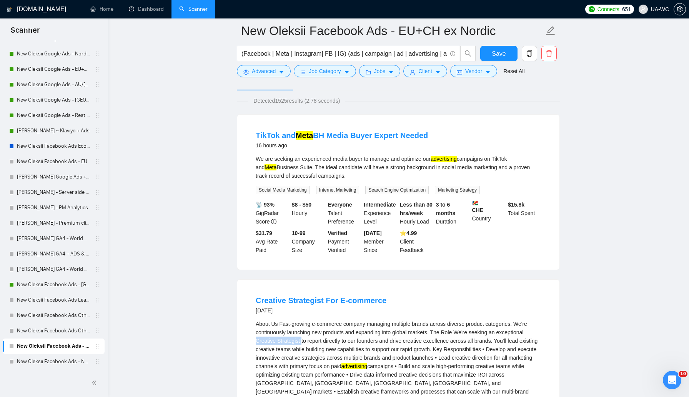
drag, startPoint x: 256, startPoint y: 342, endPoint x: 303, endPoint y: 340, distance: 47.0
click at [303, 341] on div "About Us Fast-growing e-commerce company managing multiple brands across divers…" at bounding box center [398, 396] width 285 height 152
click at [293, 344] on div "About Us Fast-growing e-commerce company managing multiple brands across divers…" at bounding box center [398, 396] width 285 height 152
drag, startPoint x: 302, startPoint y: 343, endPoint x: 251, endPoint y: 343, distance: 51.6
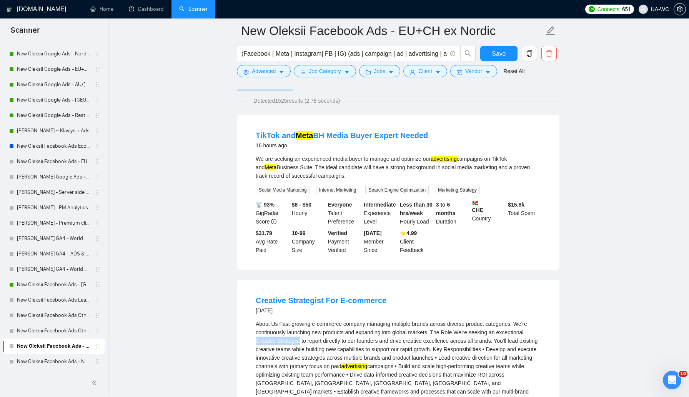
copy div "Creative Strategist"
click at [265, 72] on span "Advanced" at bounding box center [264, 71] width 24 height 8
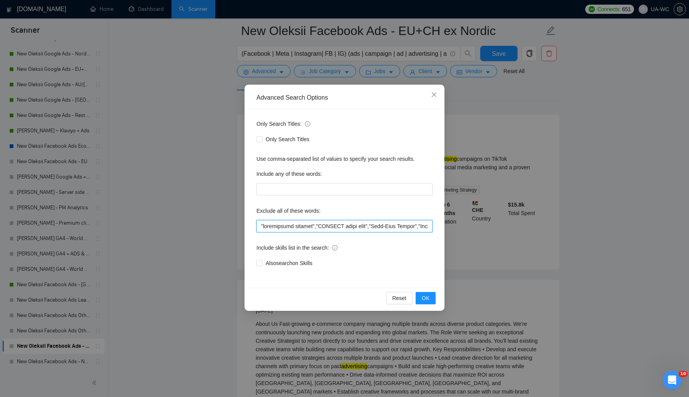
click at [262, 230] on input "text" at bounding box center [345, 226] width 176 height 12
paste input "Creative Strategist"
type input ""Creative Strategist","marketplace posting","VIETNAM based only","Full-Time Rem…"
click at [422, 295] on button "OK" at bounding box center [426, 298] width 20 height 12
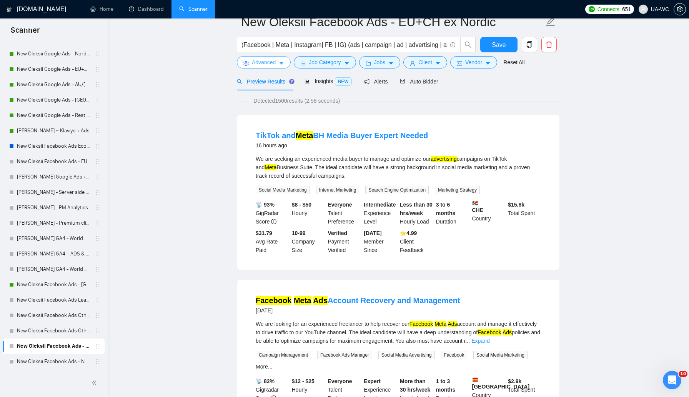
scroll to position [0, 0]
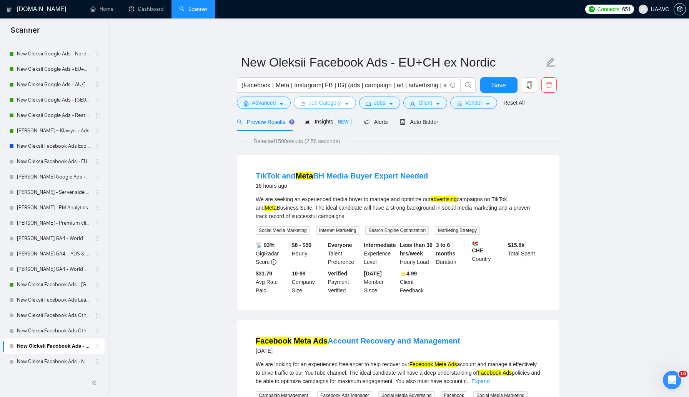
click at [328, 100] on span "Job Category" at bounding box center [325, 102] width 32 height 8
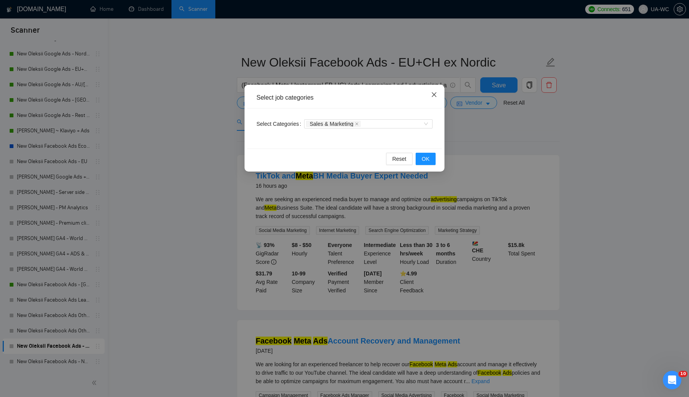
click at [434, 96] on icon "close" at bounding box center [434, 95] width 6 height 6
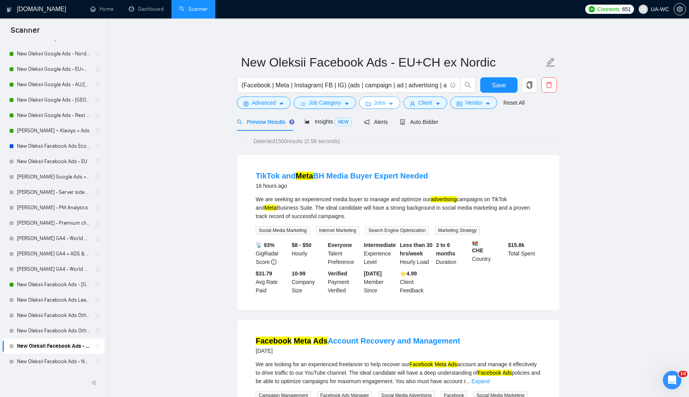
click at [381, 107] on span "Jobs" at bounding box center [380, 102] width 12 height 8
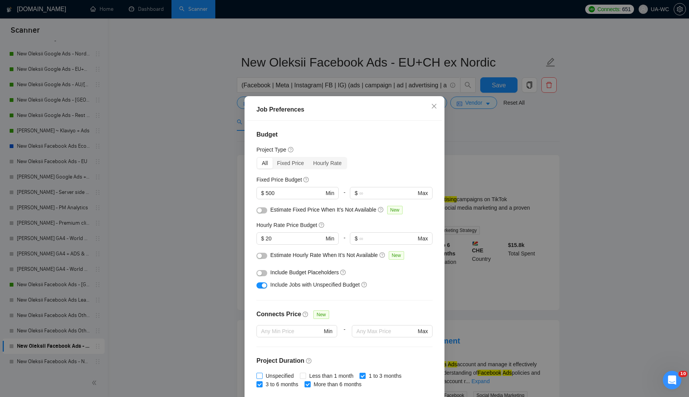
click at [258, 372] on label "Unspecified" at bounding box center [277, 376] width 40 height 8
click at [258, 373] on input "Unspecified" at bounding box center [259, 375] width 5 height 5
checkbox input "true"
click at [263, 212] on button "button" at bounding box center [262, 210] width 11 height 6
click at [265, 256] on button "button" at bounding box center [262, 256] width 11 height 6
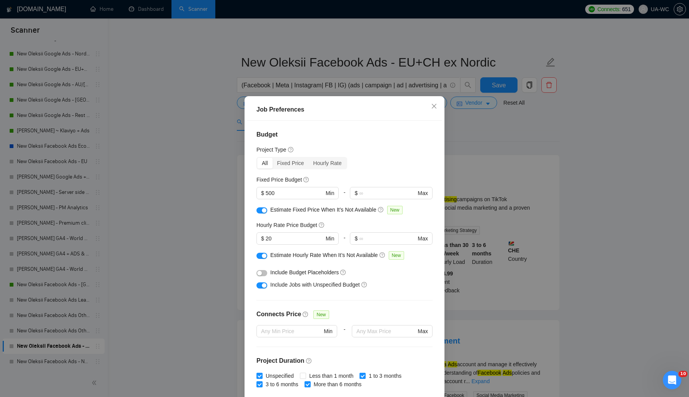
click at [262, 275] on div "button" at bounding box center [259, 273] width 5 height 5
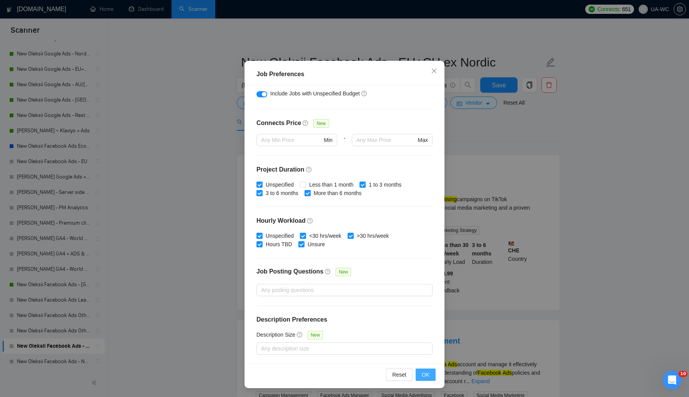
click at [422, 374] on button "OK" at bounding box center [426, 375] width 20 height 12
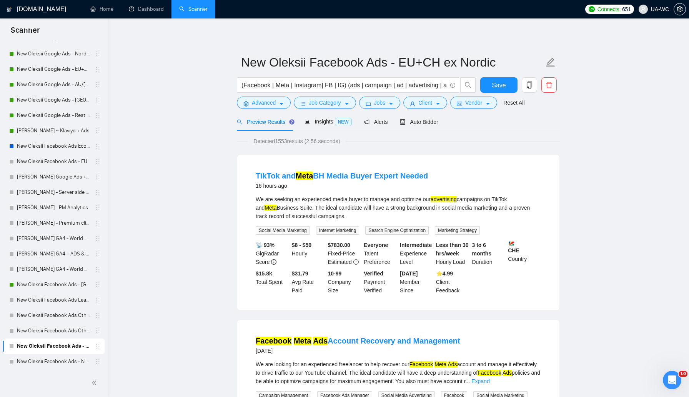
scroll to position [0, 0]
click at [269, 98] on span "Advanced" at bounding box center [264, 102] width 24 height 8
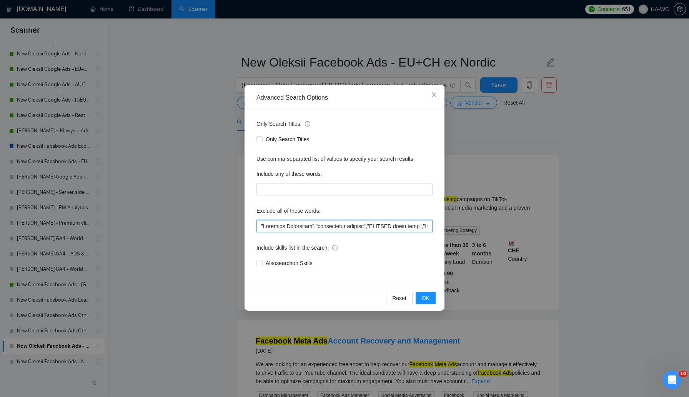
click at [257, 225] on input "text" at bounding box center [345, 226] width 176 height 12
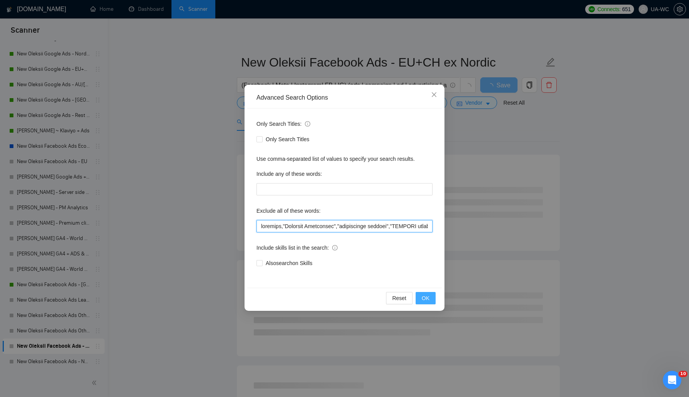
type input "recovery,"Creative Strategist","marketplace posting","VIETNAM based only","Full…"
click at [428, 295] on span "OK" at bounding box center [426, 298] width 8 height 8
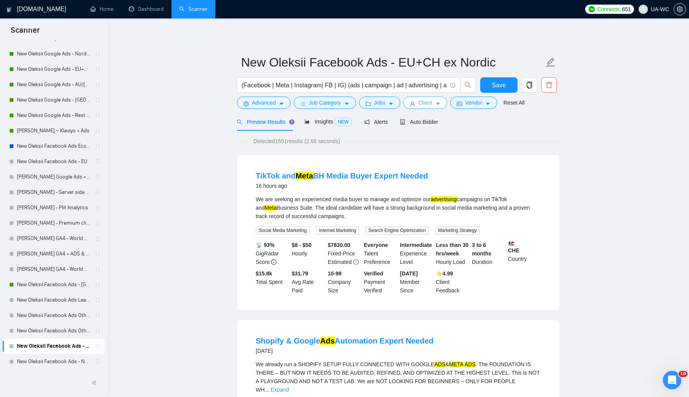
click at [432, 103] on span "Client" at bounding box center [426, 102] width 14 height 8
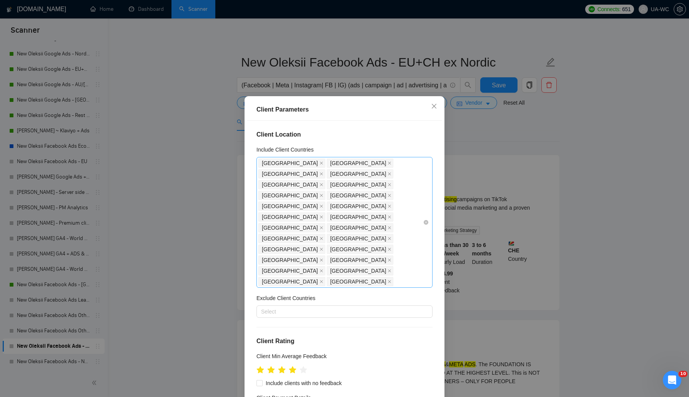
click at [325, 216] on div "Austria Belgium Bulgaria Croatia Cyprus Czech Republic Estonia France Germany G…" at bounding box center [341, 222] width 165 height 129
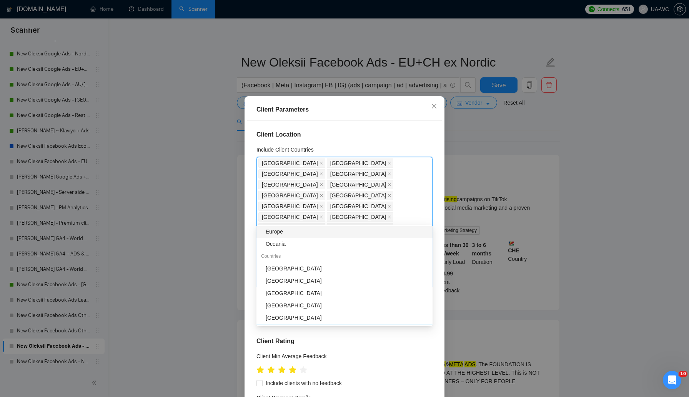
scroll to position [63, 0]
click at [279, 277] on div "[GEOGRAPHIC_DATA]" at bounding box center [347, 280] width 162 height 8
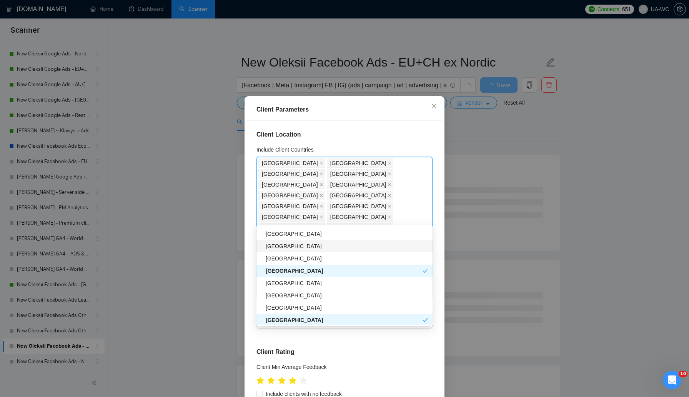
scroll to position [124, 0]
click at [282, 294] on div "[GEOGRAPHIC_DATA]" at bounding box center [347, 293] width 162 height 8
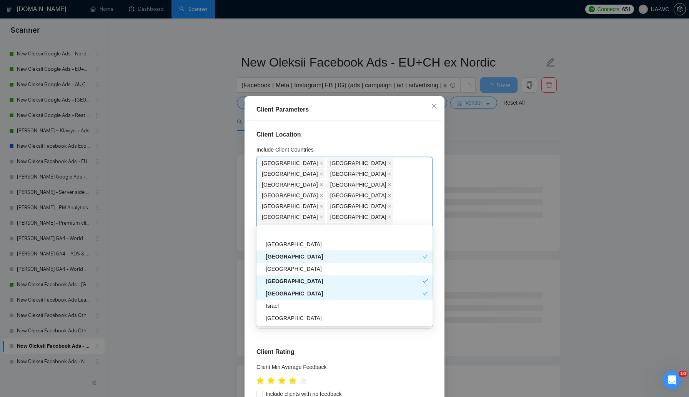
scroll to position [175, 0]
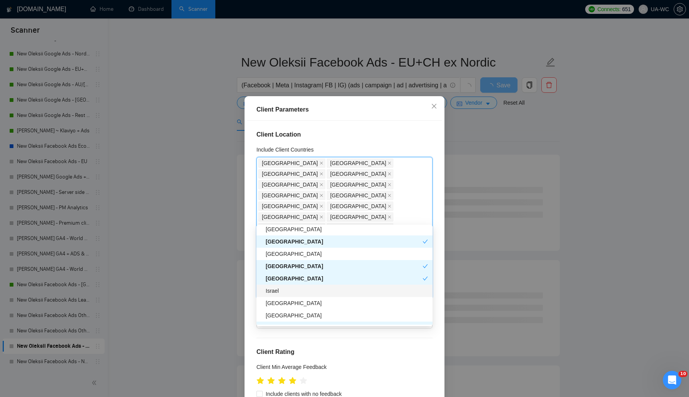
click at [275, 291] on div "Israel" at bounding box center [347, 291] width 162 height 8
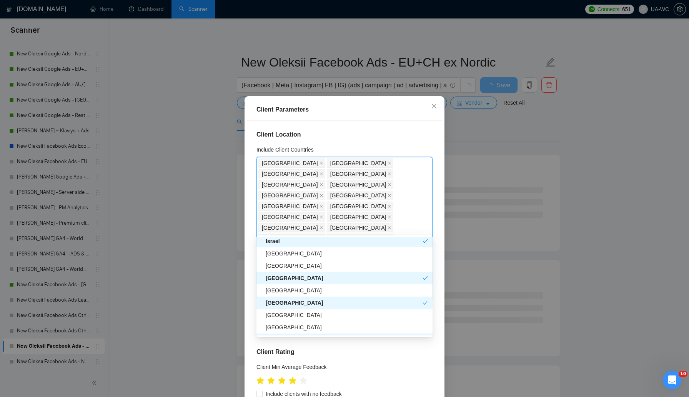
scroll to position [239, 0]
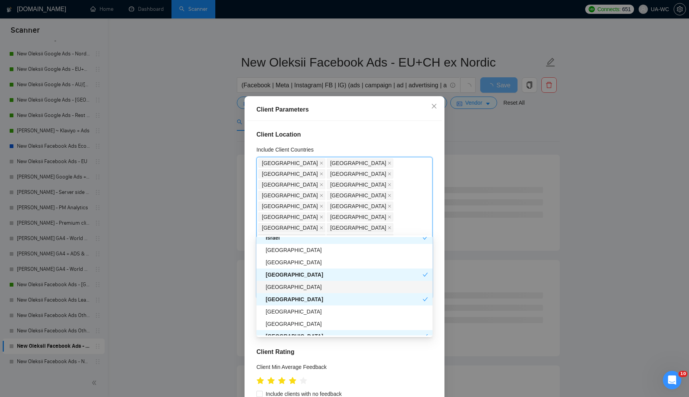
click at [286, 285] on div "[GEOGRAPHIC_DATA]" at bounding box center [347, 287] width 162 height 8
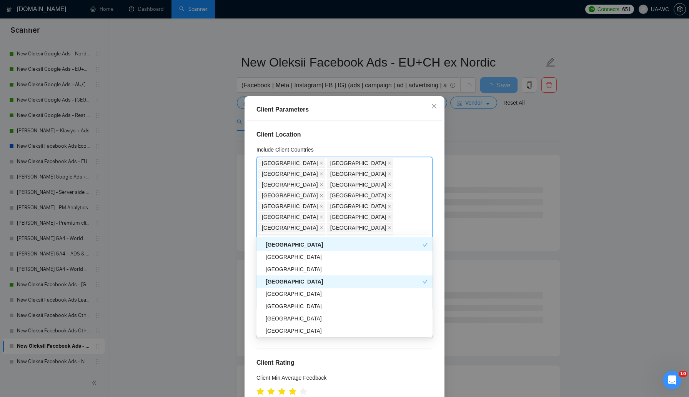
scroll to position [295, 0]
click at [280, 307] on div "[GEOGRAPHIC_DATA]" at bounding box center [347, 305] width 162 height 8
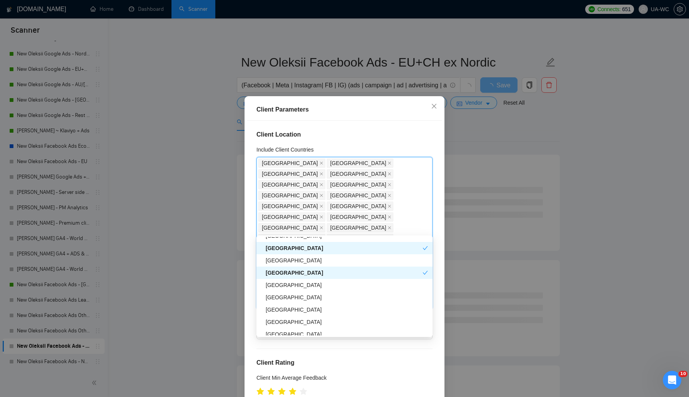
scroll to position [330, 0]
click at [273, 307] on div "[GEOGRAPHIC_DATA]" at bounding box center [347, 307] width 162 height 8
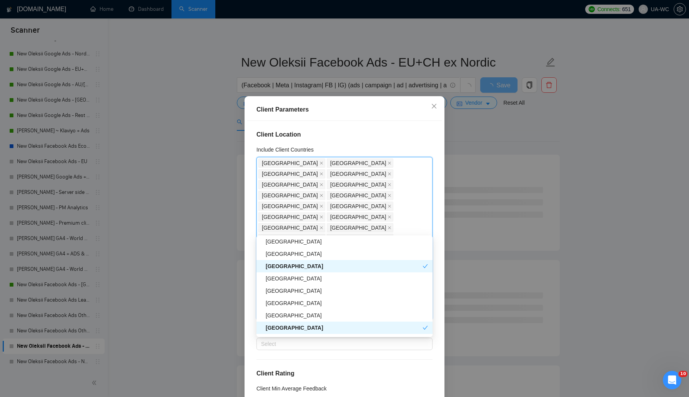
scroll to position [374, 0]
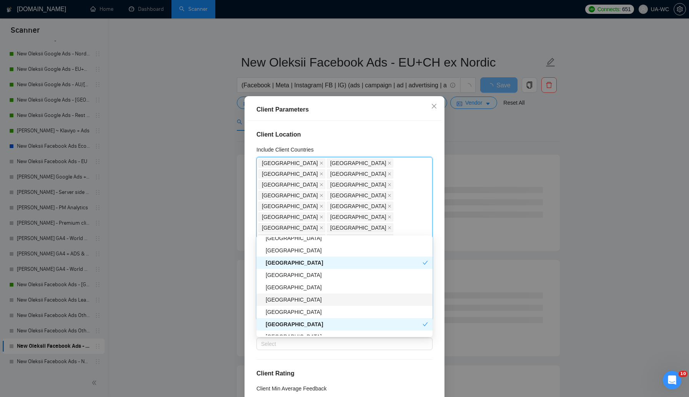
click at [277, 301] on div "[GEOGRAPHIC_DATA]" at bounding box center [347, 299] width 162 height 8
click at [277, 301] on div "[GEOGRAPHIC_DATA]" at bounding box center [344, 299] width 157 height 8
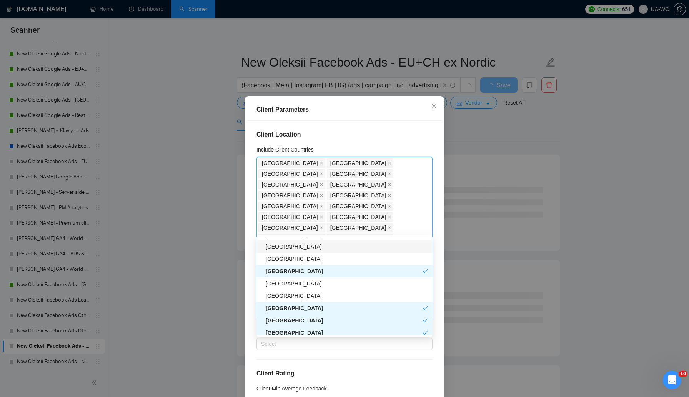
scroll to position [429, 0]
click at [277, 285] on div "[GEOGRAPHIC_DATA]" at bounding box center [347, 282] width 162 height 8
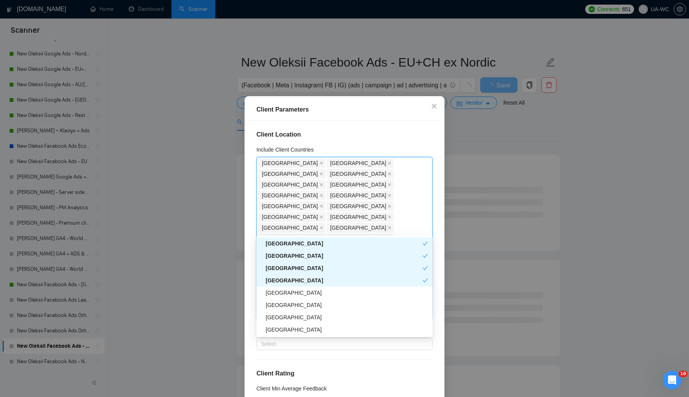
scroll to position [493, 0]
click at [272, 291] on div "[GEOGRAPHIC_DATA]" at bounding box center [347, 291] width 162 height 8
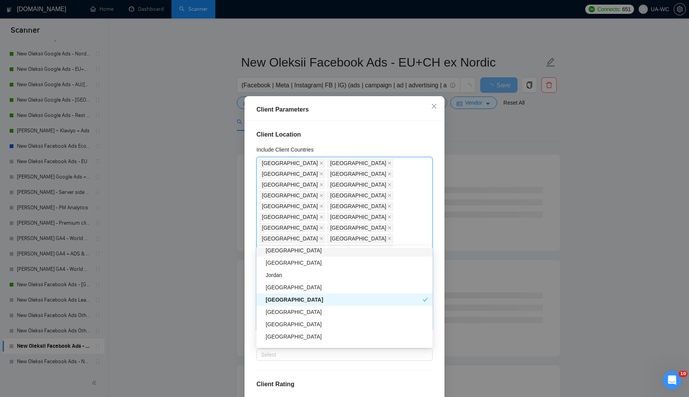
scroll to position [725, 0]
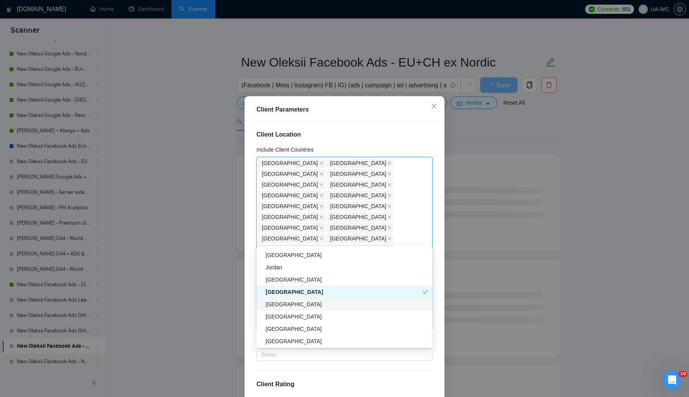
click at [275, 304] on div "[GEOGRAPHIC_DATA]" at bounding box center [347, 304] width 162 height 8
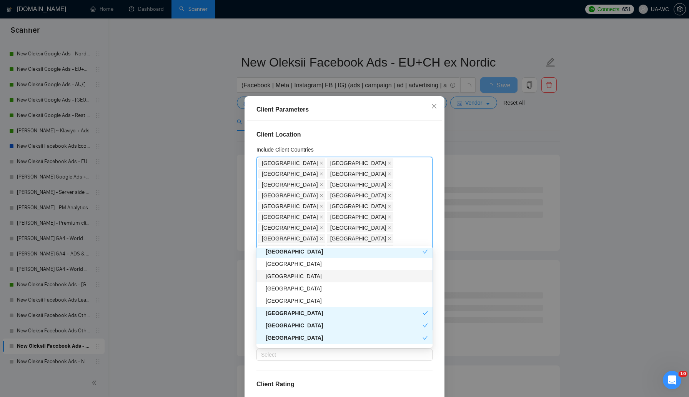
scroll to position [784, 0]
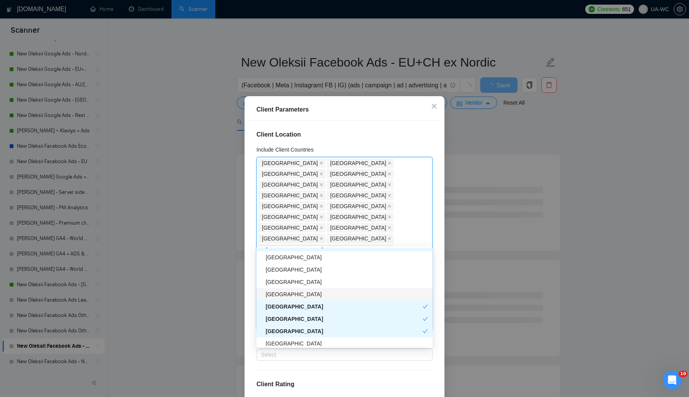
click at [288, 290] on div "[GEOGRAPHIC_DATA]" at bounding box center [347, 294] width 162 height 8
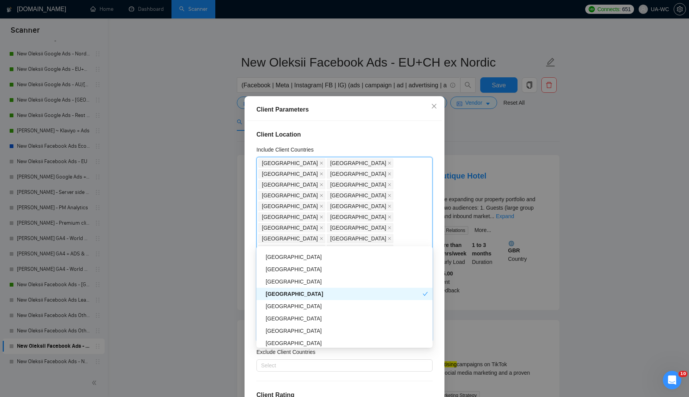
scroll to position [1176, 0]
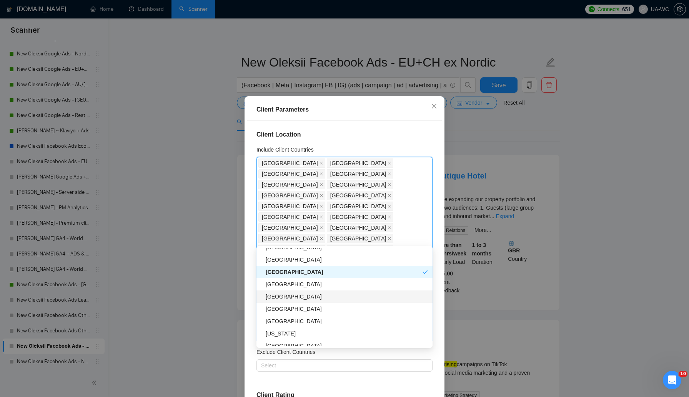
click at [281, 295] on div "[GEOGRAPHIC_DATA]" at bounding box center [347, 296] width 162 height 8
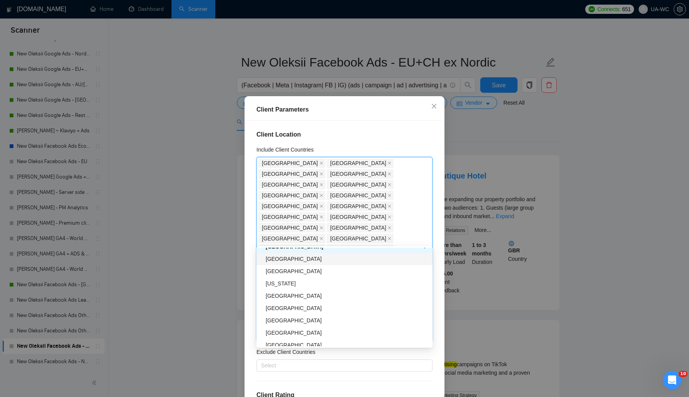
scroll to position [1227, 0]
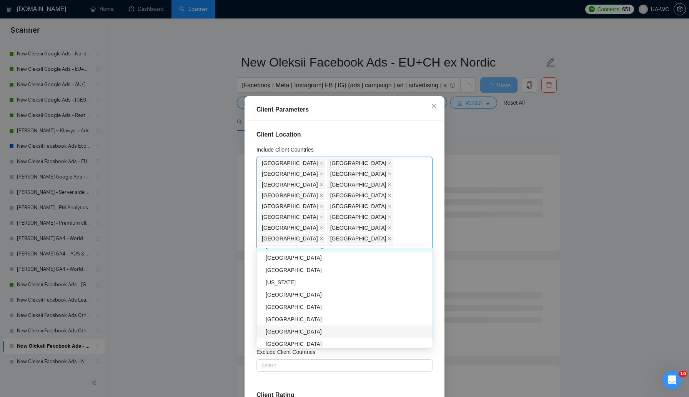
click at [282, 330] on div "[GEOGRAPHIC_DATA]" at bounding box center [347, 331] width 162 height 8
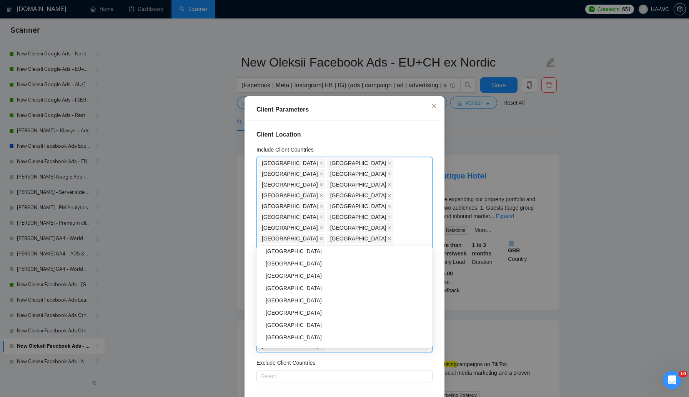
scroll to position [1655, 0]
click at [281, 334] on div "[GEOGRAPHIC_DATA]" at bounding box center [347, 335] width 162 height 8
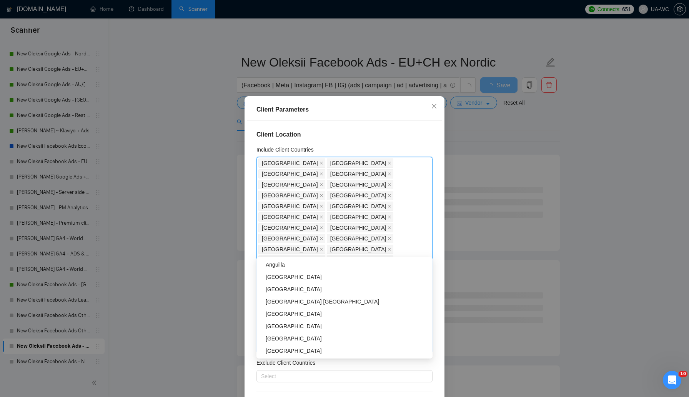
scroll to position [1760, 0]
click at [294, 324] on div "[GEOGRAPHIC_DATA]" at bounding box center [347, 327] width 162 height 8
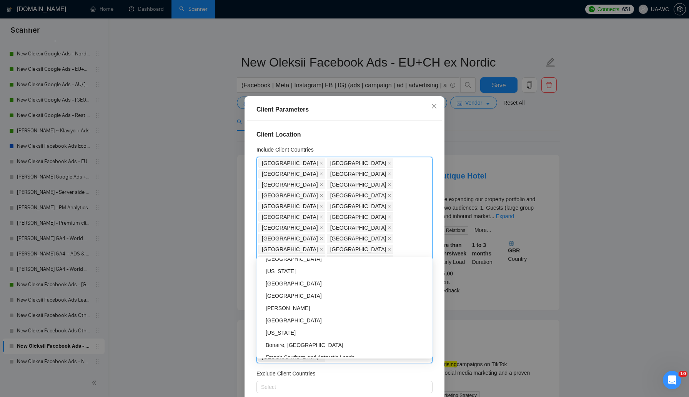
scroll to position [2462, 0]
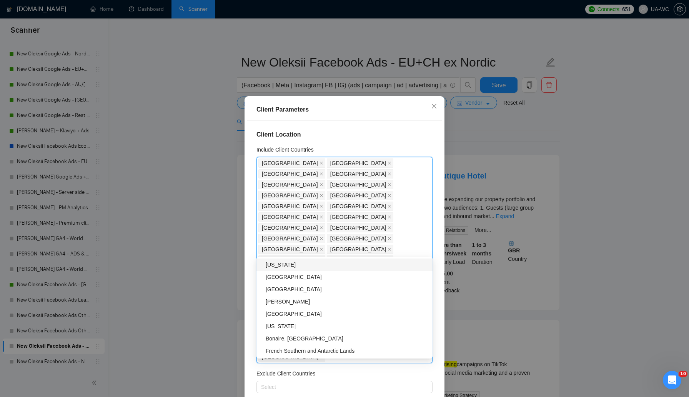
click at [368, 145] on div "Client Location Include Client Countries Austria Belgium Bulgaria Croatia Cypru…" at bounding box center [344, 260] width 195 height 278
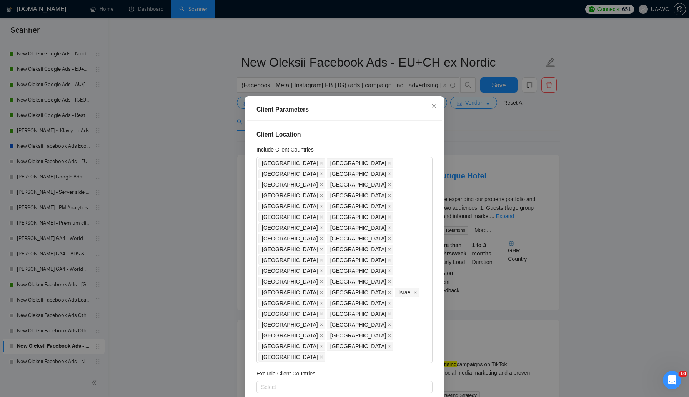
scroll to position [48, 0]
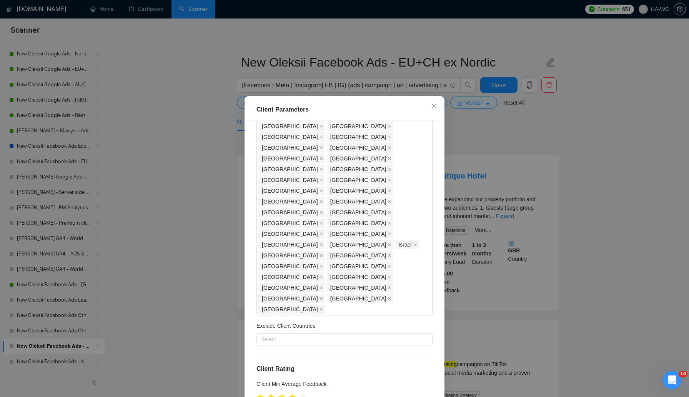
checkbox input "true"
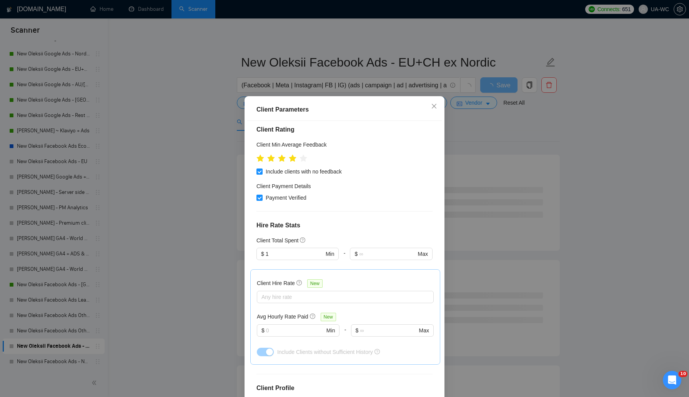
scroll to position [295, 0]
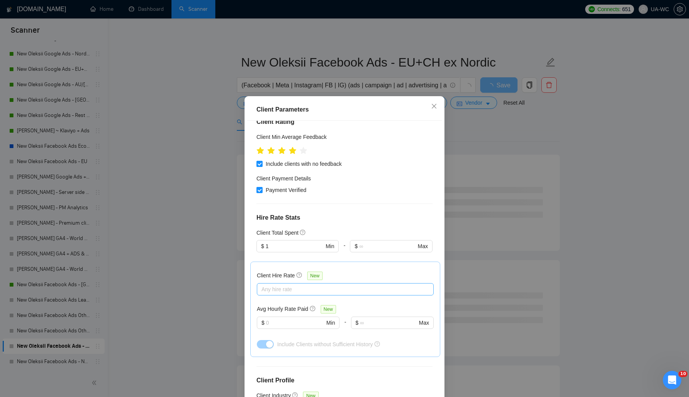
click at [283, 285] on div at bounding box center [341, 289] width 165 height 9
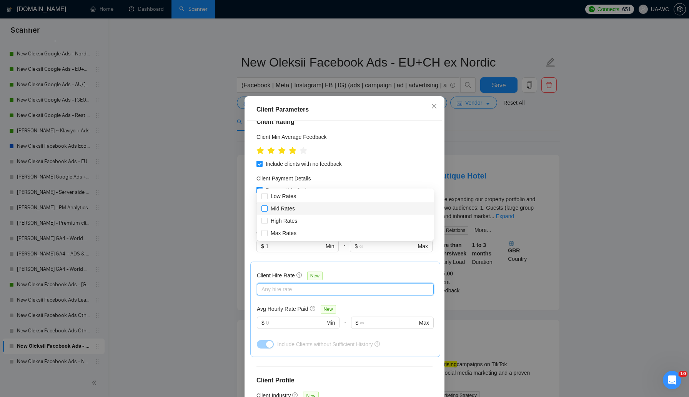
click at [266, 208] on input "Mid Rates" at bounding box center [264, 207] width 5 height 5
checkbox input "true"
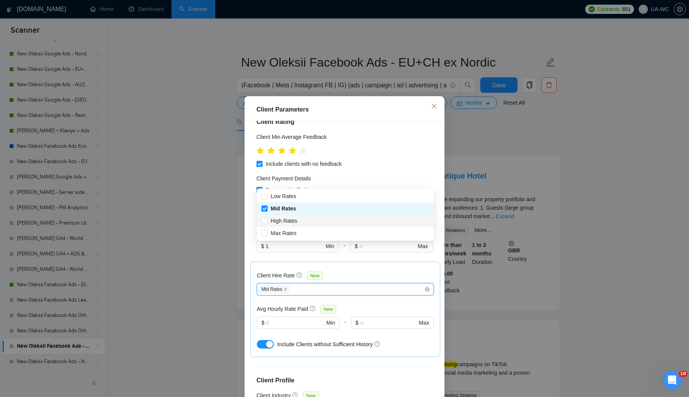
click at [264, 222] on input "High Rates" at bounding box center [264, 220] width 5 height 5
checkbox input "true"
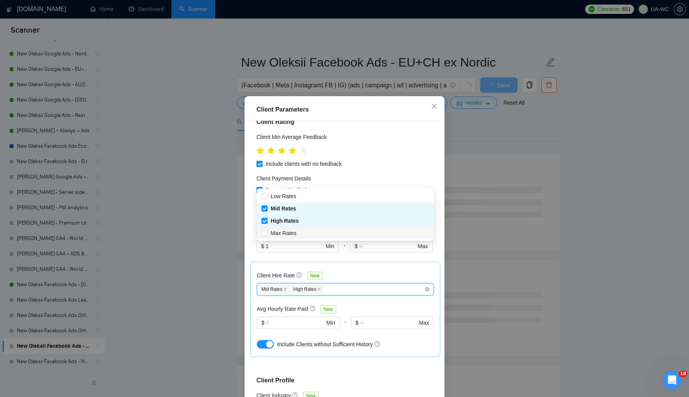
click at [264, 338] on div at bounding box center [267, 344] width 20 height 12
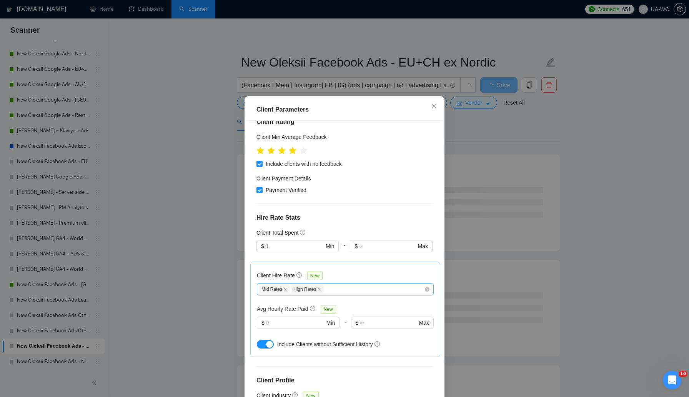
click at [335, 285] on div "Mid Rates High Rates" at bounding box center [341, 289] width 165 height 9
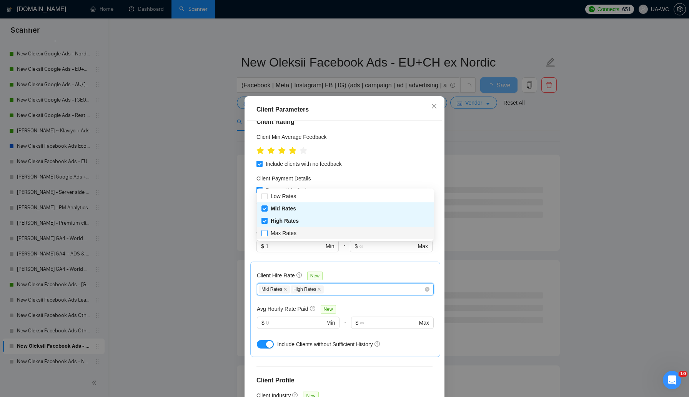
click at [264, 235] on input "Max Rates" at bounding box center [264, 232] width 5 height 5
checkbox input "true"
click at [343, 240] on div "-" at bounding box center [344, 251] width 11 height 22
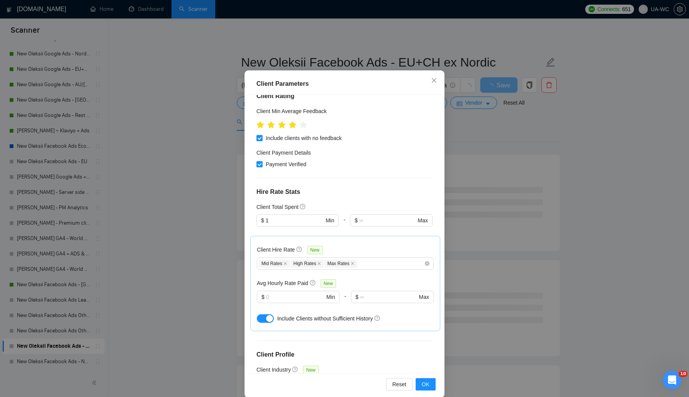
scroll to position [35, 0]
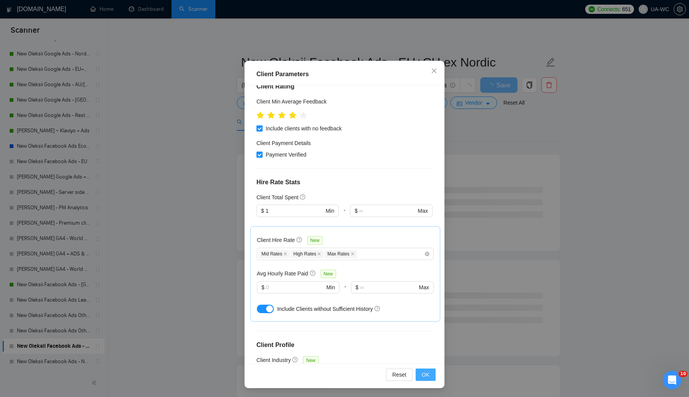
click at [421, 371] on button "OK" at bounding box center [426, 375] width 20 height 12
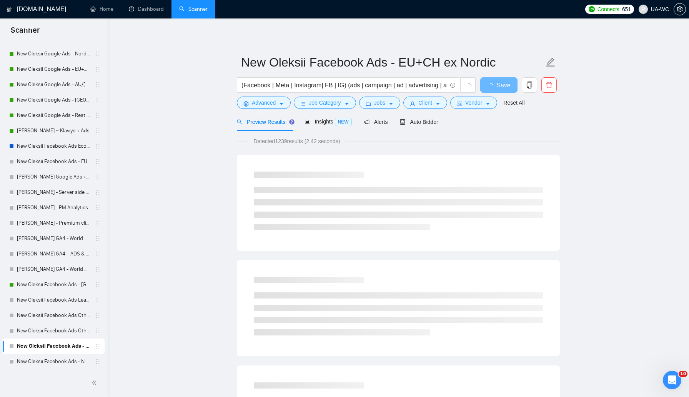
scroll to position [0, 0]
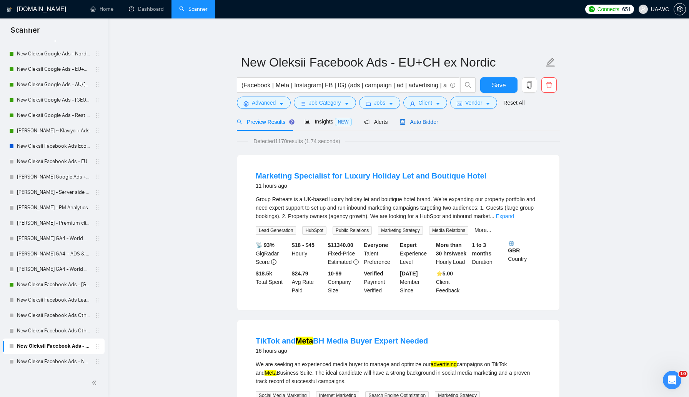
click at [426, 120] on span "Auto Bidder" at bounding box center [419, 122] width 38 height 6
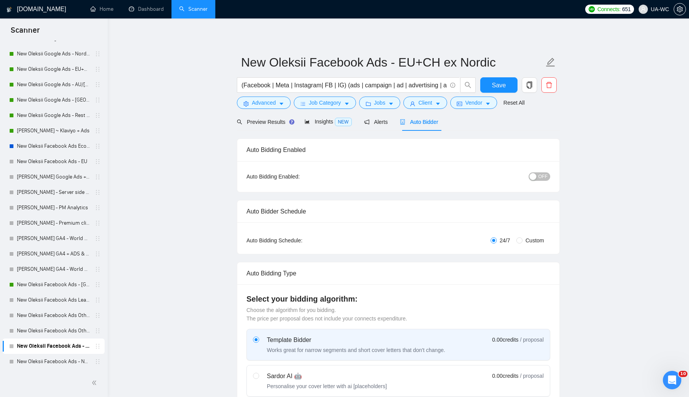
click at [542, 172] on div "OFF" at bounding box center [499, 176] width 101 height 9
click at [536, 179] on div "button" at bounding box center [533, 176] width 7 height 7
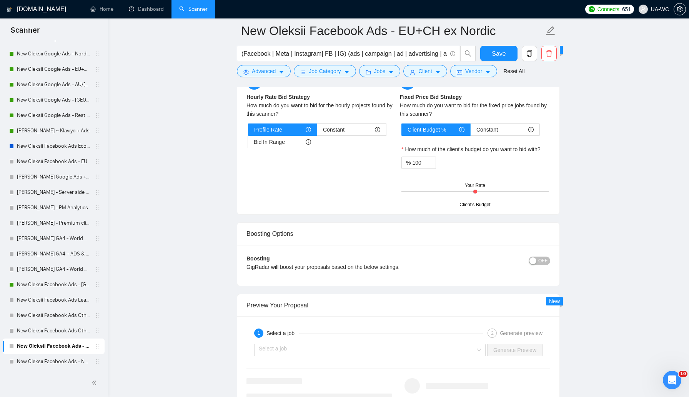
scroll to position [897, 0]
click at [535, 262] on div "button" at bounding box center [533, 260] width 7 height 7
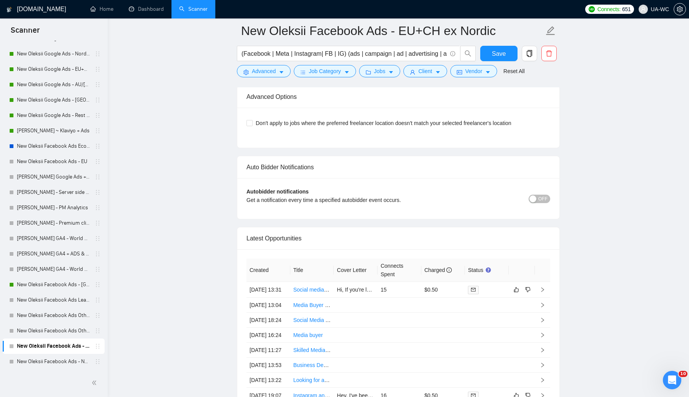
scroll to position [1440, 0]
click at [501, 55] on span "Save" at bounding box center [499, 54] width 14 height 10
click at [479, 33] on input "New Oleksii Facebook Ads - EU+CH ex Nordic" at bounding box center [392, 30] width 303 height 19
drag, startPoint x: 493, startPoint y: 32, endPoint x: 413, endPoint y: 37, distance: 80.6
click at [413, 37] on input "New Oleksii Facebook Ads - EU+CH ex Nordic" at bounding box center [392, 30] width 303 height 19
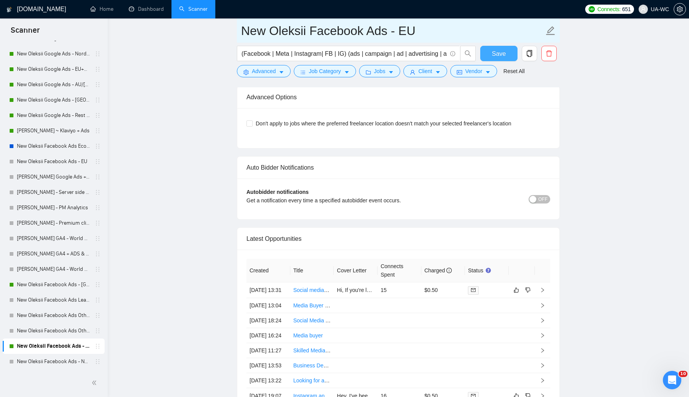
type input "New Oleksii Facebook Ads - EU"
click at [493, 57] on span "Save" at bounding box center [499, 54] width 14 height 10
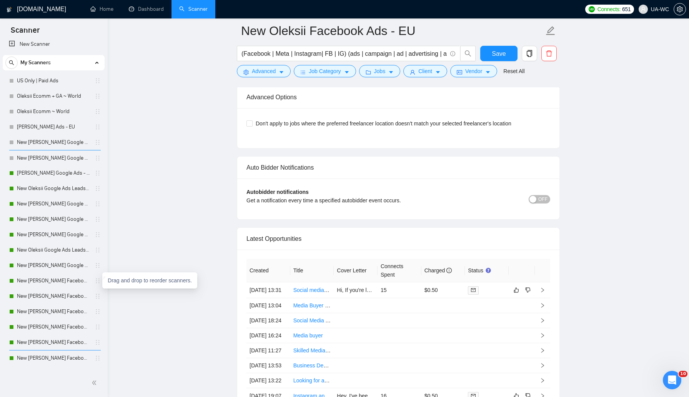
scroll to position [0, 0]
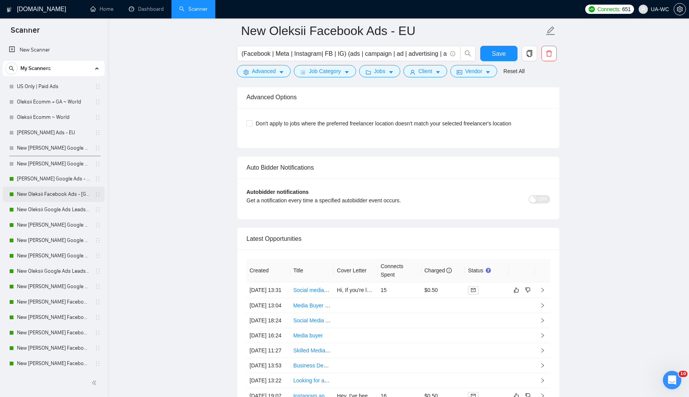
drag, startPoint x: 93, startPoint y: 284, endPoint x: 95, endPoint y: 189, distance: 95.5
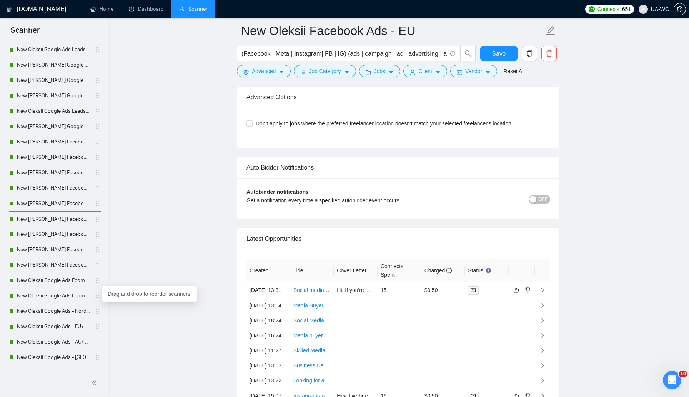
scroll to position [154, 0]
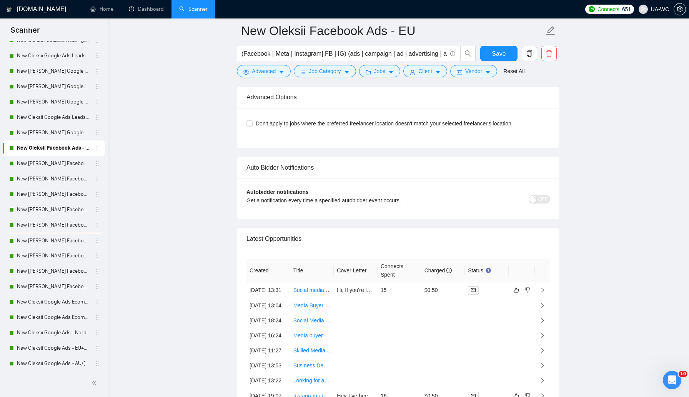
drag, startPoint x: 94, startPoint y: 297, endPoint x: 92, endPoint y: 141, distance: 156.6
click at [497, 52] on span "Save" at bounding box center [499, 54] width 14 height 10
click at [144, 12] on link "Dashboard" at bounding box center [146, 9] width 35 height 7
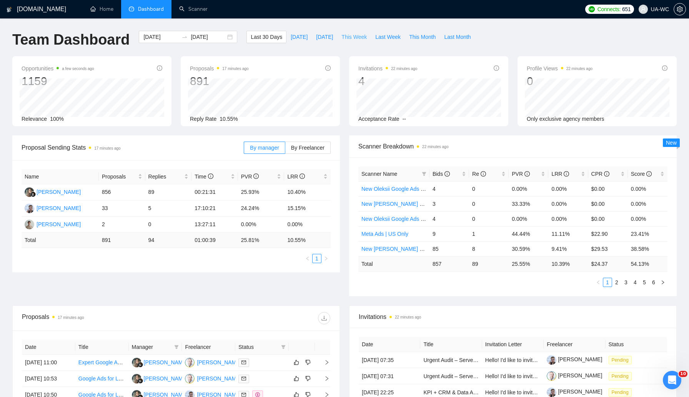
click at [347, 36] on span "This Week" at bounding box center [354, 37] width 25 height 8
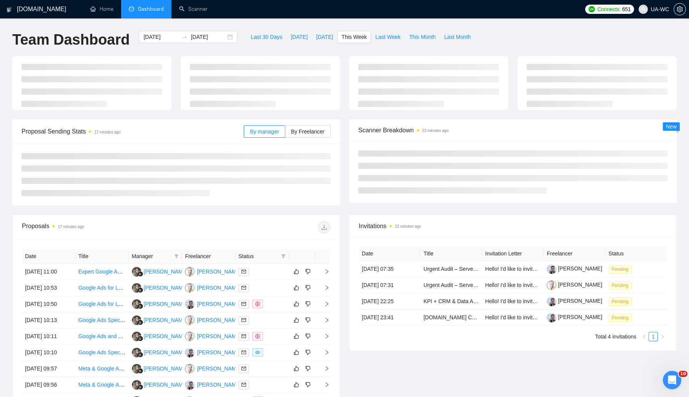
type input "[DATE]"
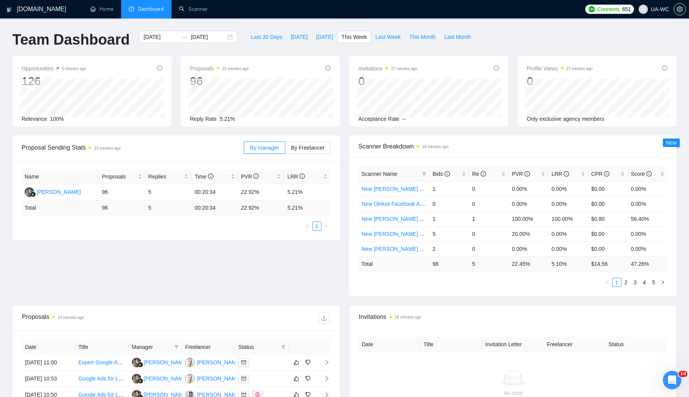
scroll to position [81, 0]
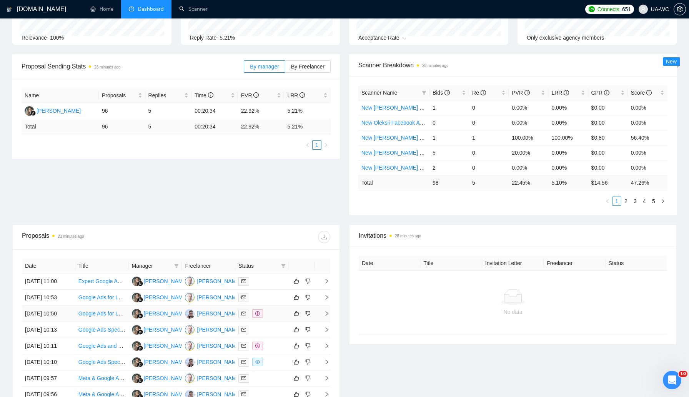
click at [327, 316] on icon "right" at bounding box center [326, 313] width 5 height 5
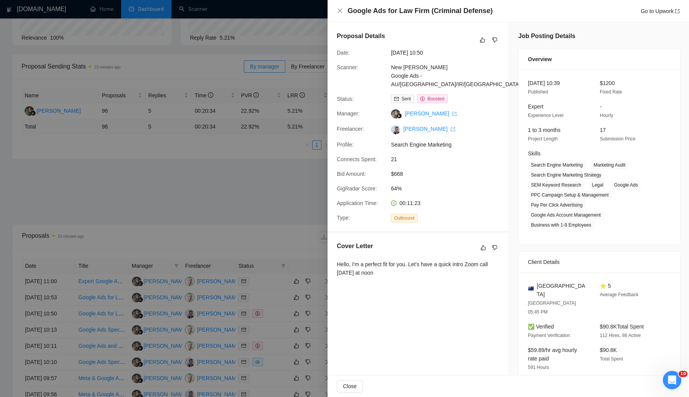
drag, startPoint x: 389, startPoint y: 264, endPoint x: 333, endPoint y: 256, distance: 56.4
click at [333, 256] on div "Cover Letter Hello, I'm a perfect fit for you. Let's have a quick intro Zoom ca…" at bounding box center [418, 260] width 181 height 57
copy div "Hello, I'm a perfect fit for you. Let's have a quick intro Zoom call tomorrow a…"
